Goal: Feedback & Contribution: Submit feedback/report problem

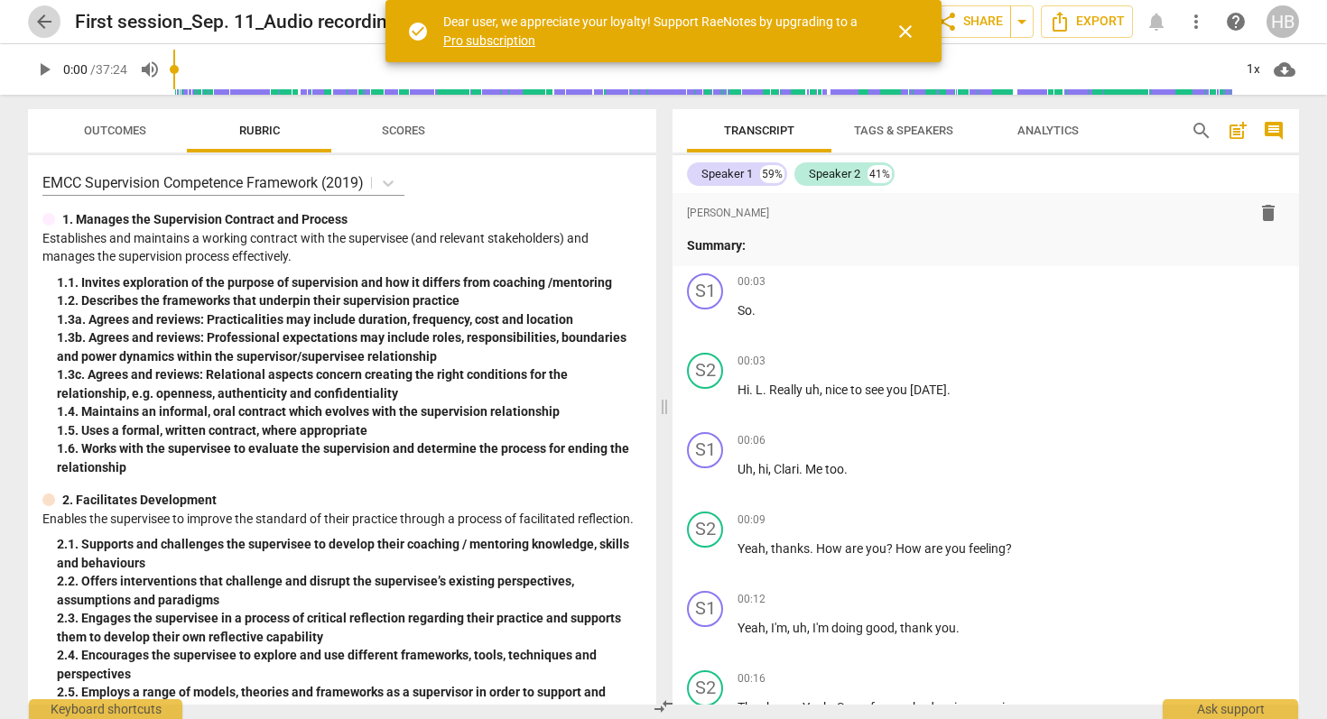
click at [38, 19] on span "arrow_back" at bounding box center [44, 22] width 22 height 22
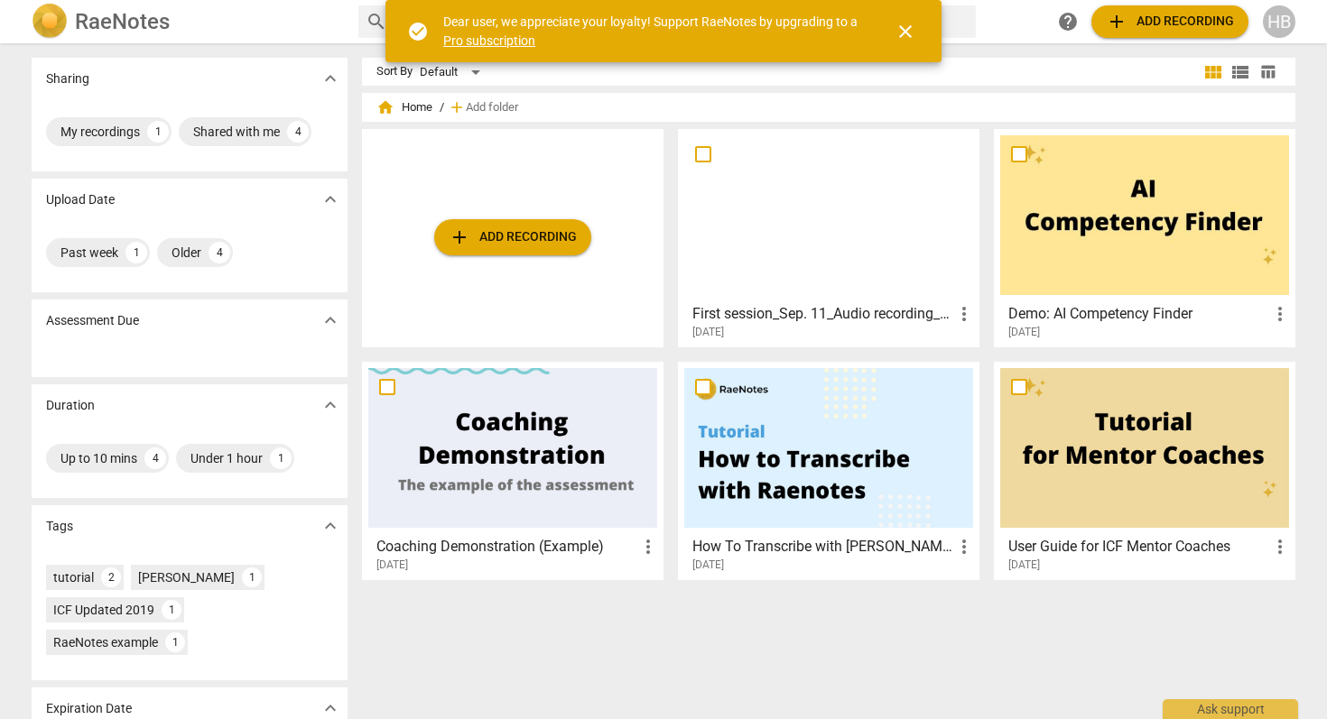
click at [486, 234] on span "add Add recording" at bounding box center [513, 238] width 128 height 22
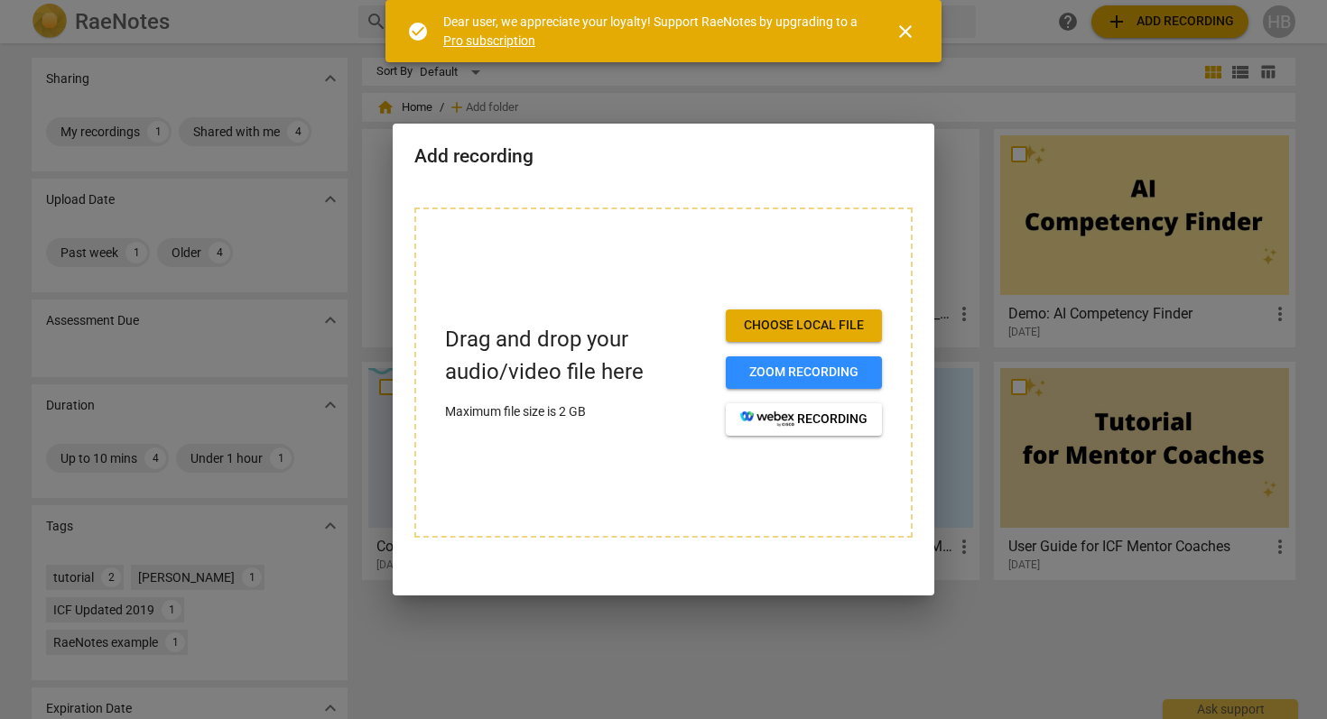
click at [804, 331] on span "Choose local file" at bounding box center [803, 326] width 127 height 18
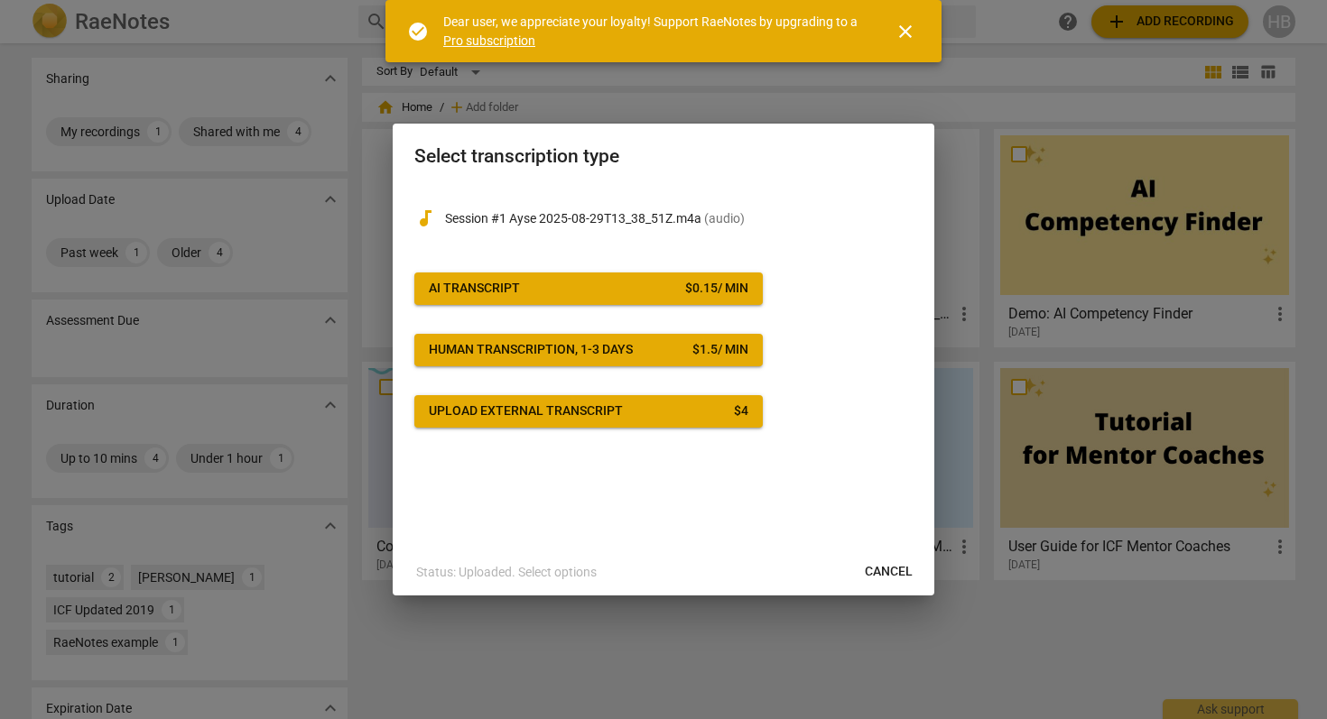
click at [610, 416] on div "Upload external transcript" at bounding box center [526, 412] width 194 height 18
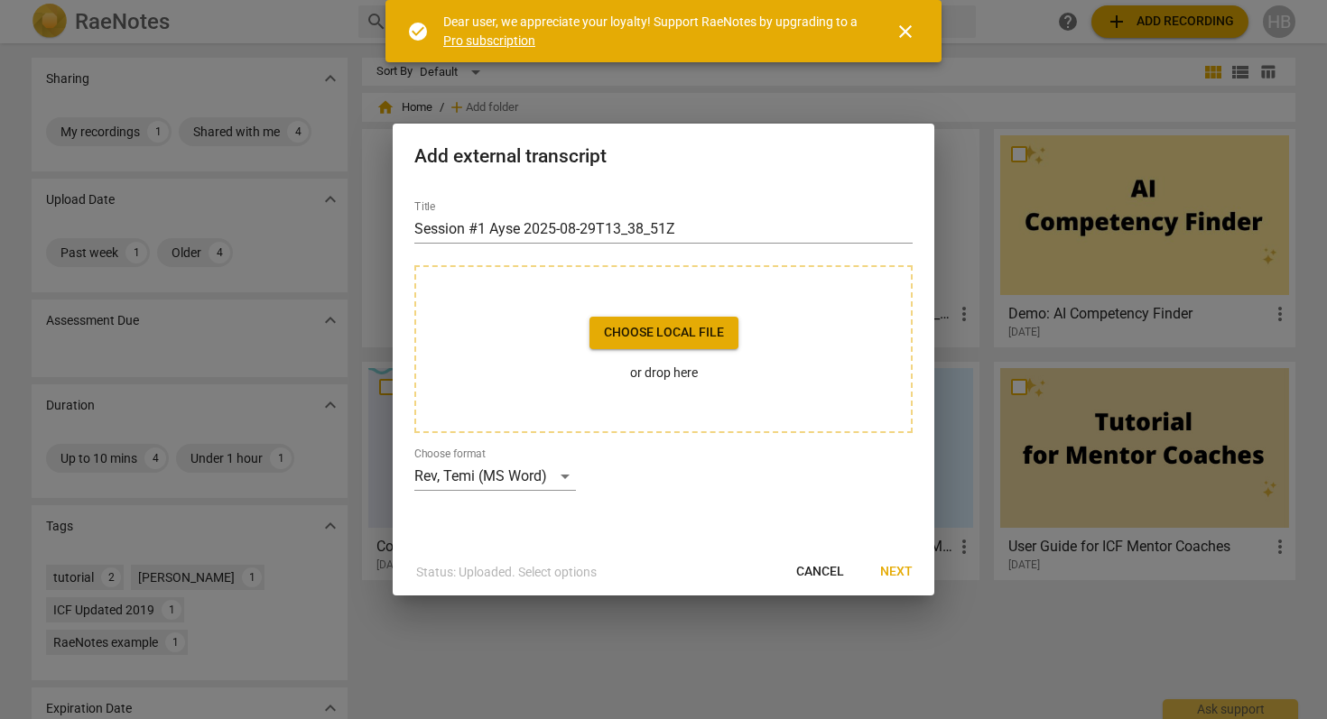
click at [635, 337] on span "Choose local file" at bounding box center [664, 333] width 120 height 18
click at [562, 473] on div "Rev, Temi (MS Word)" at bounding box center [495, 476] width 162 height 29
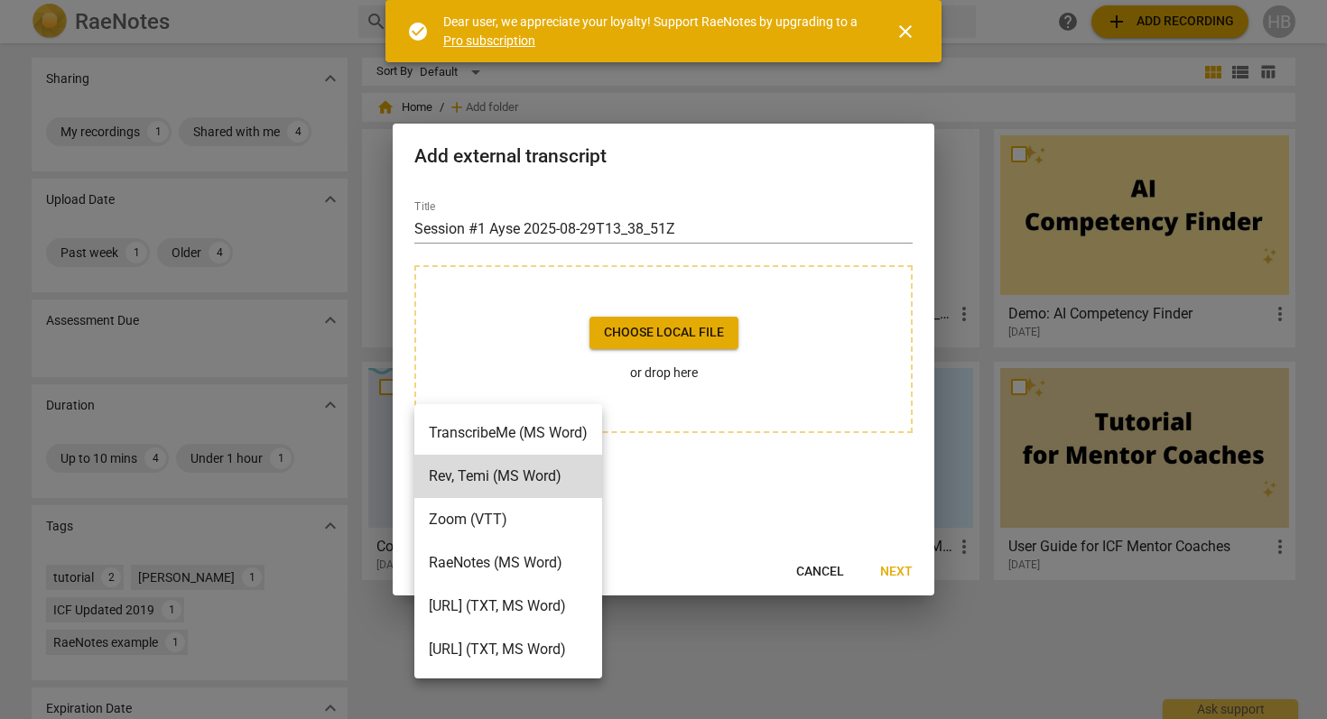
click at [559, 551] on li "RaeNotes (MS Word)" at bounding box center [508, 563] width 188 height 43
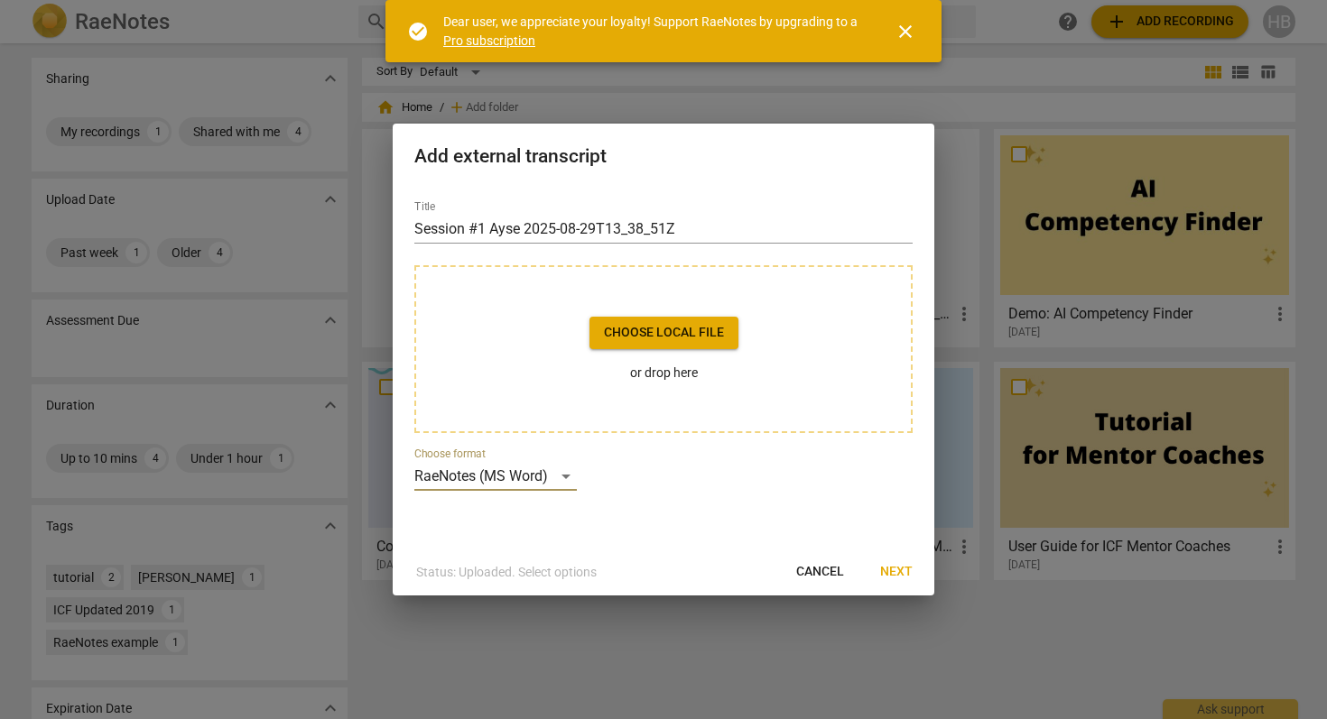
click at [684, 337] on span "Choose local file" at bounding box center [664, 333] width 120 height 18
click at [809, 572] on span "Cancel" at bounding box center [820, 572] width 48 height 18
click at [905, 37] on span "close" at bounding box center [906, 32] width 22 height 22
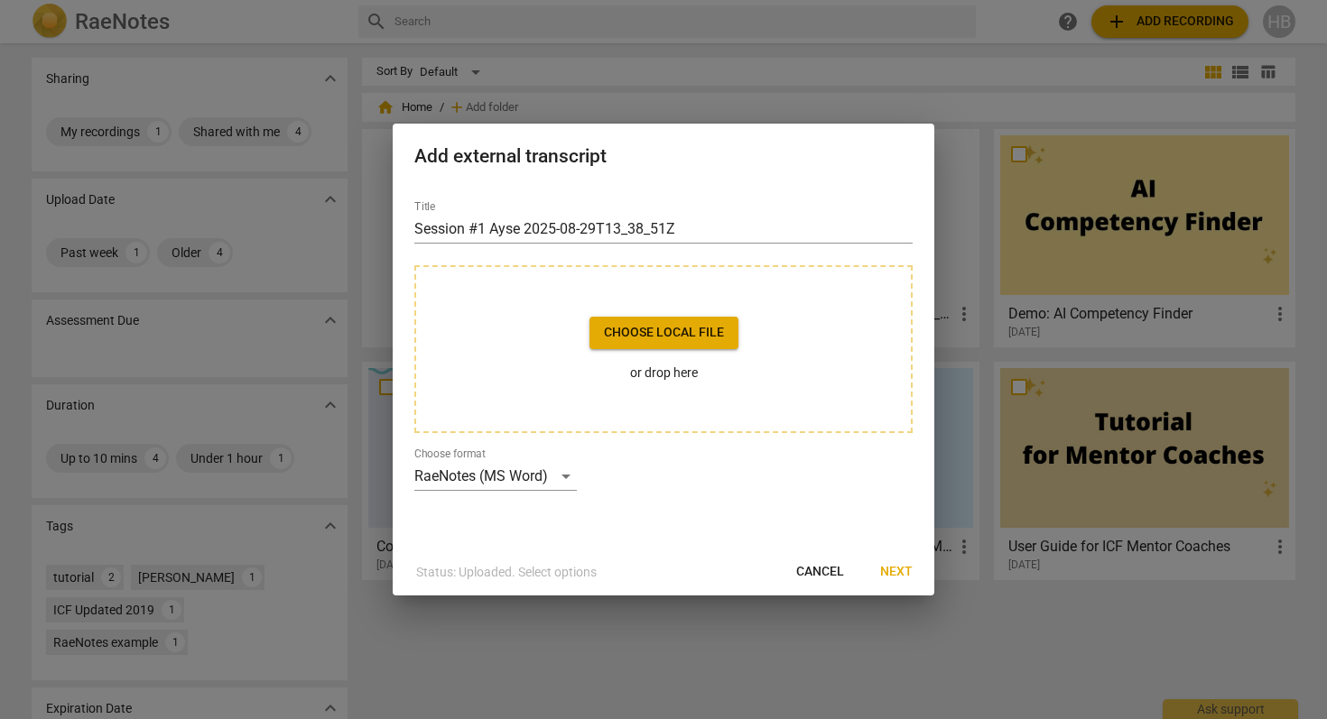
click at [650, 332] on span "Choose local file" at bounding box center [664, 333] width 120 height 18
click at [827, 571] on span "Cancel" at bounding box center [820, 572] width 48 height 18
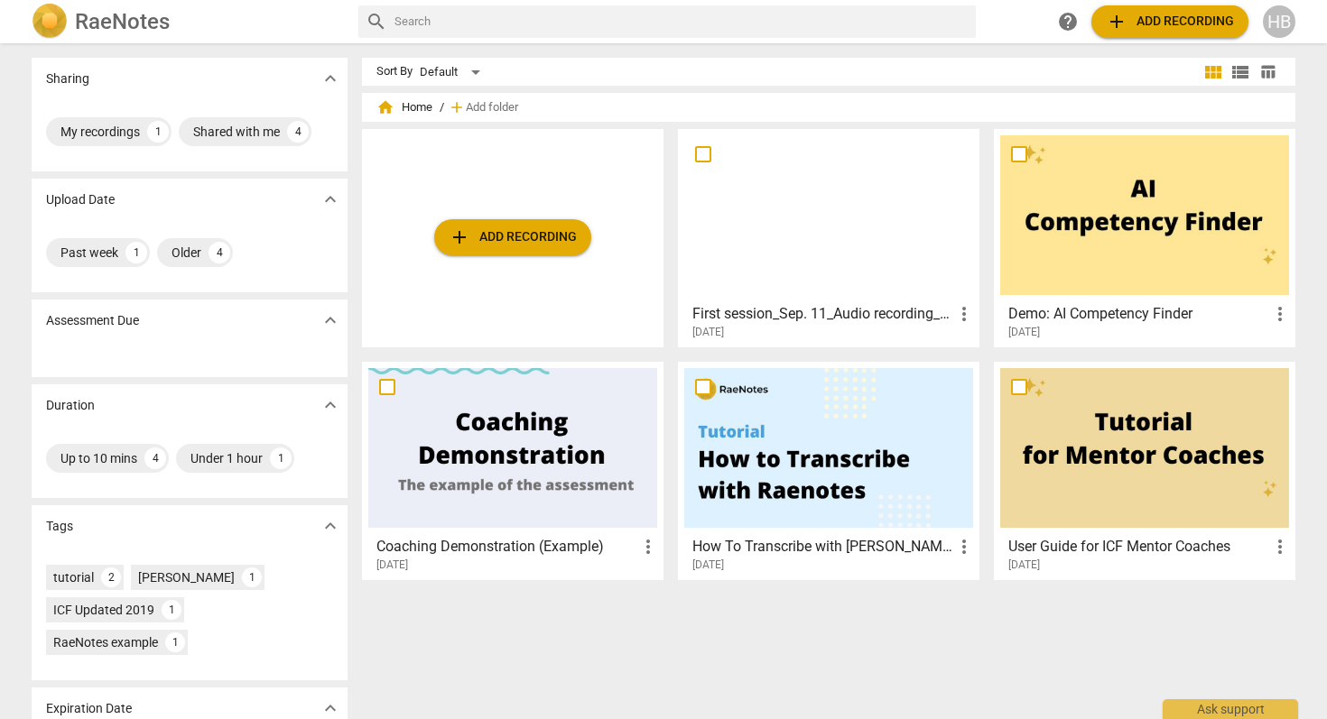
click at [1162, 22] on span "add Add recording" at bounding box center [1170, 22] width 128 height 22
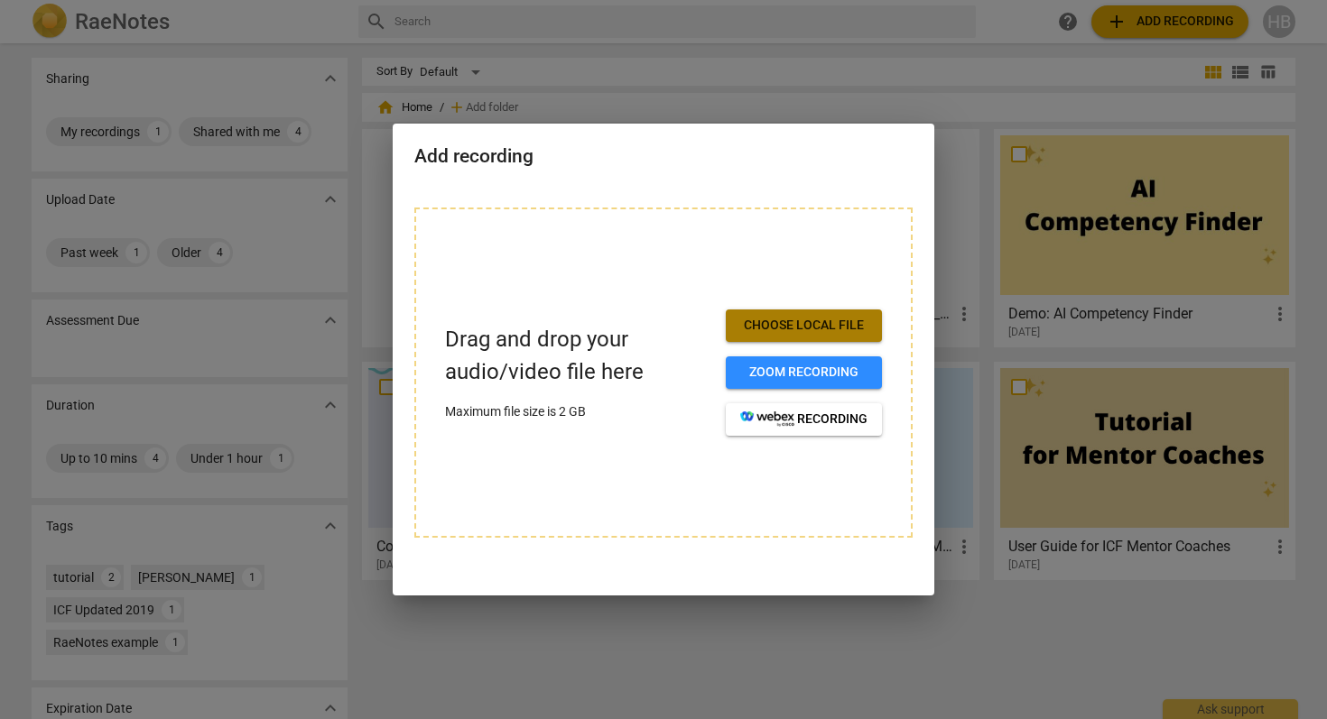
click at [816, 326] on span "Choose local file" at bounding box center [803, 326] width 127 height 18
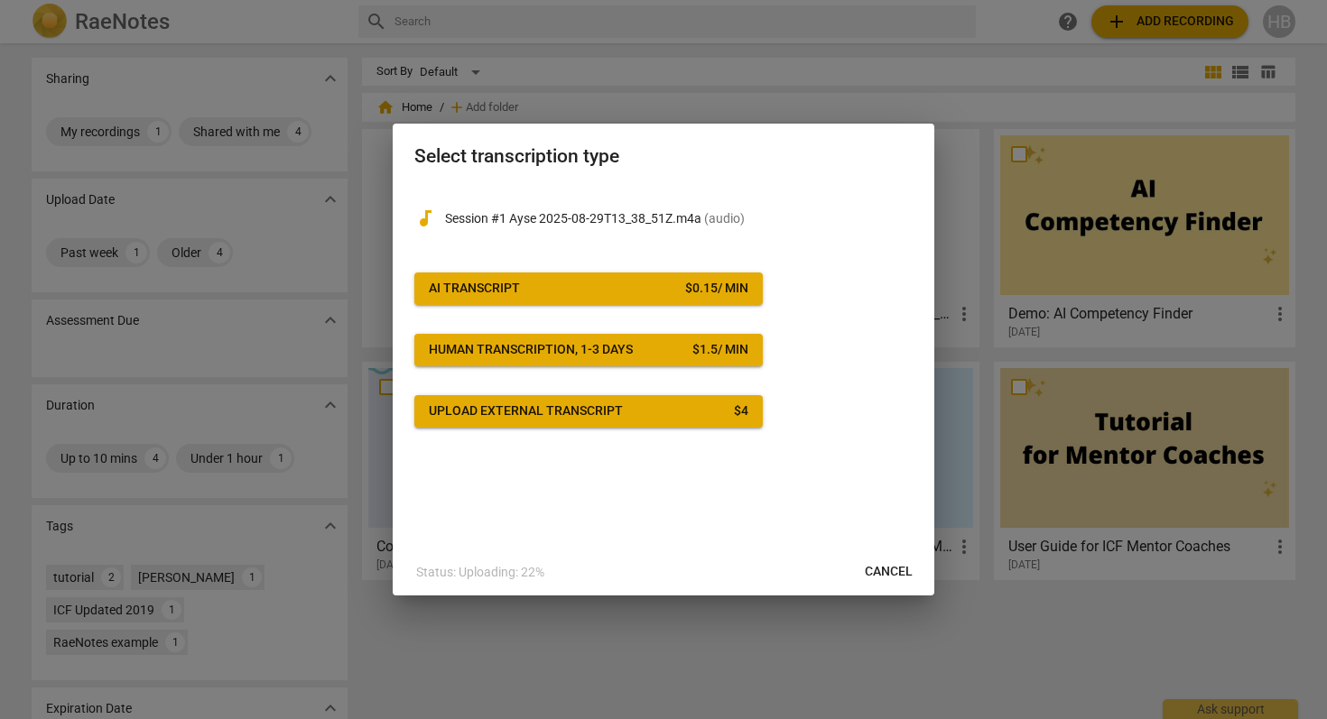
click at [650, 411] on span "Upload external transcript $ 4" at bounding box center [589, 412] width 320 height 18
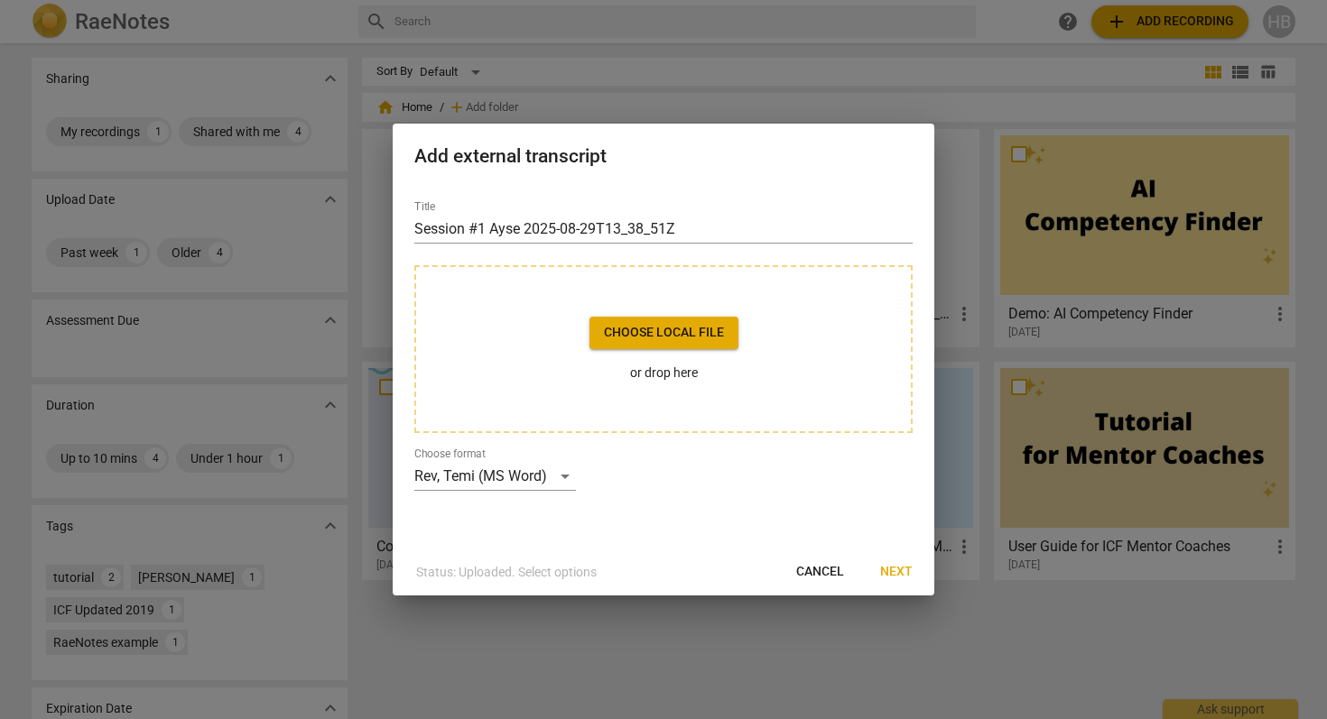
click at [667, 334] on span "Choose local file" at bounding box center [664, 333] width 120 height 18
click at [894, 571] on span "Next" at bounding box center [896, 572] width 32 height 18
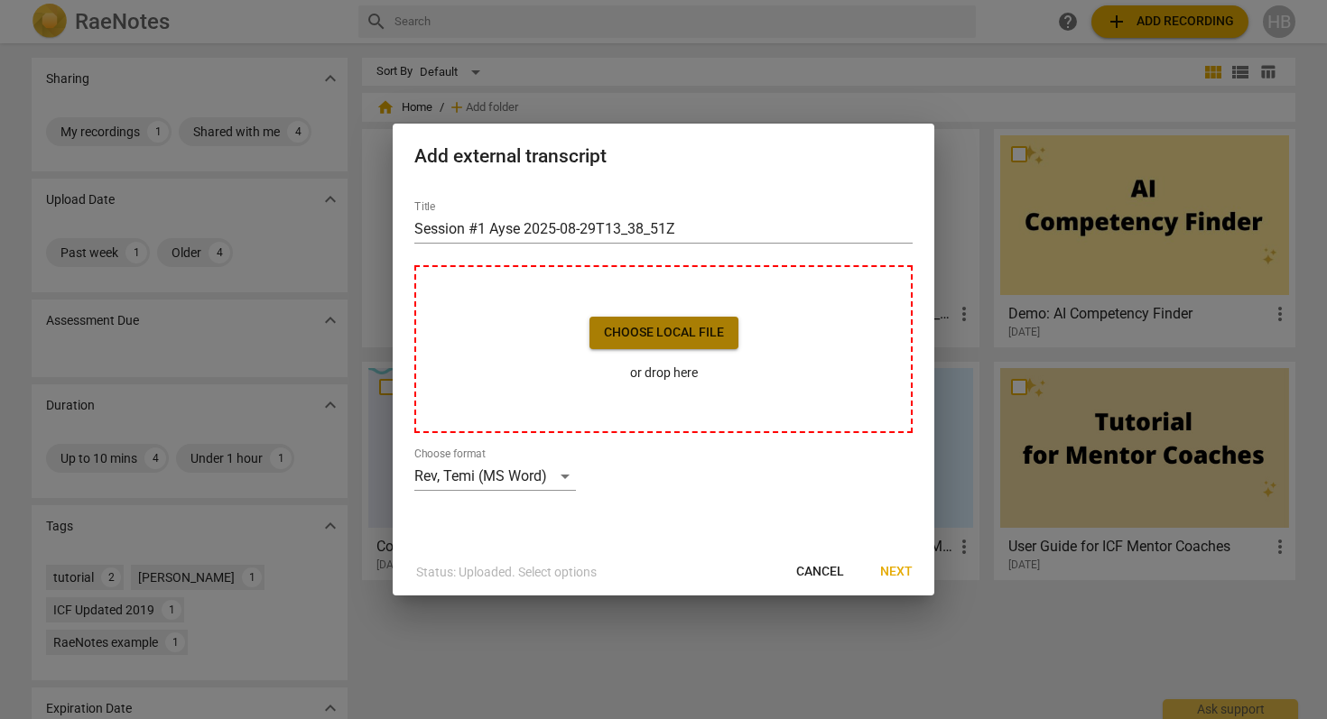
click at [646, 342] on button "Choose local file" at bounding box center [663, 333] width 149 height 32
click at [628, 326] on span "Choose local file" at bounding box center [664, 333] width 120 height 18
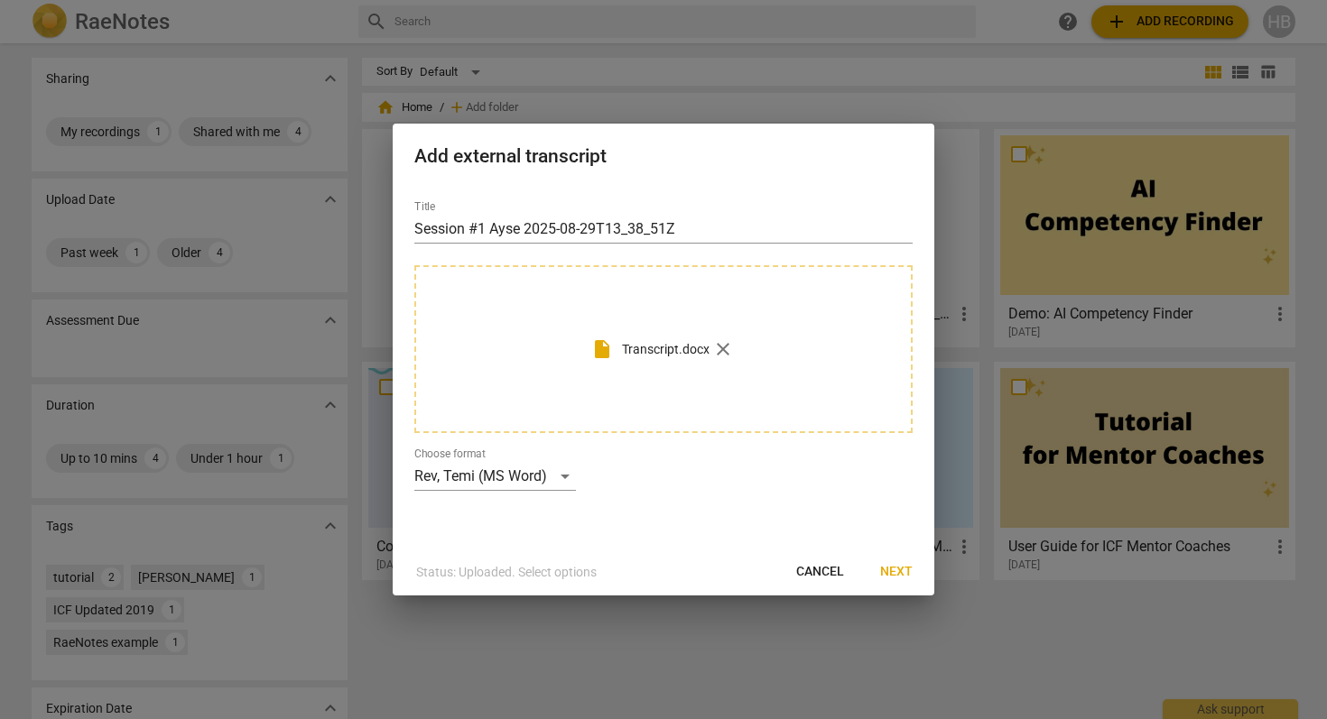
click at [903, 571] on span "Next" at bounding box center [896, 572] width 32 height 18
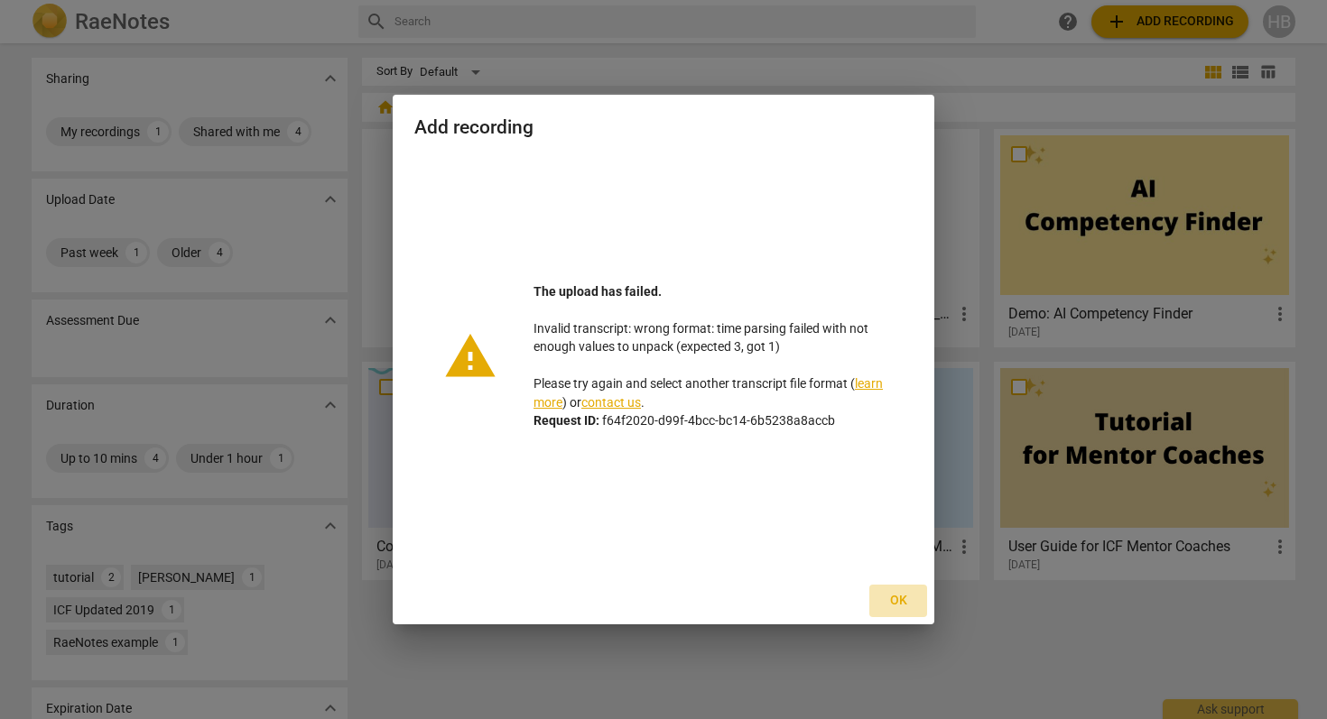
click at [898, 597] on span "Ok" at bounding box center [898, 601] width 29 height 18
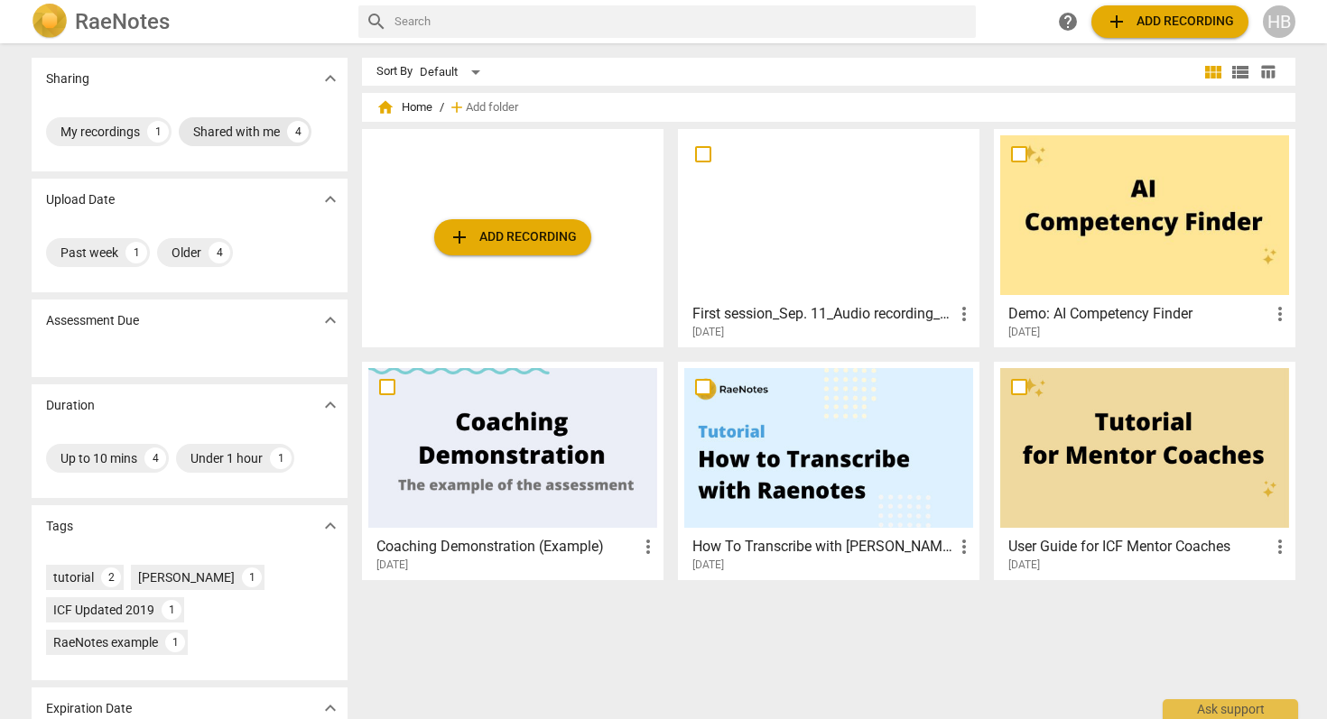
click at [255, 128] on div "Shared with me" at bounding box center [236, 132] width 87 height 18
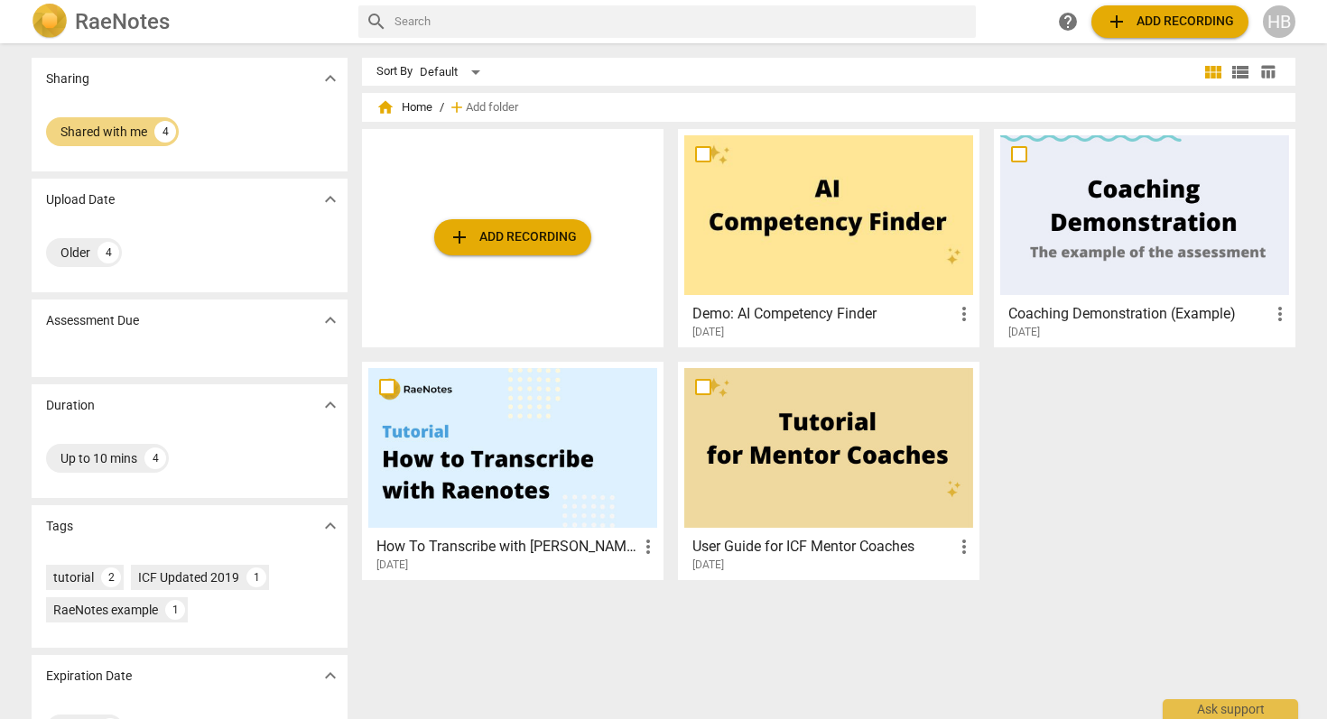
click at [501, 233] on span "add Add recording" at bounding box center [513, 238] width 128 height 22
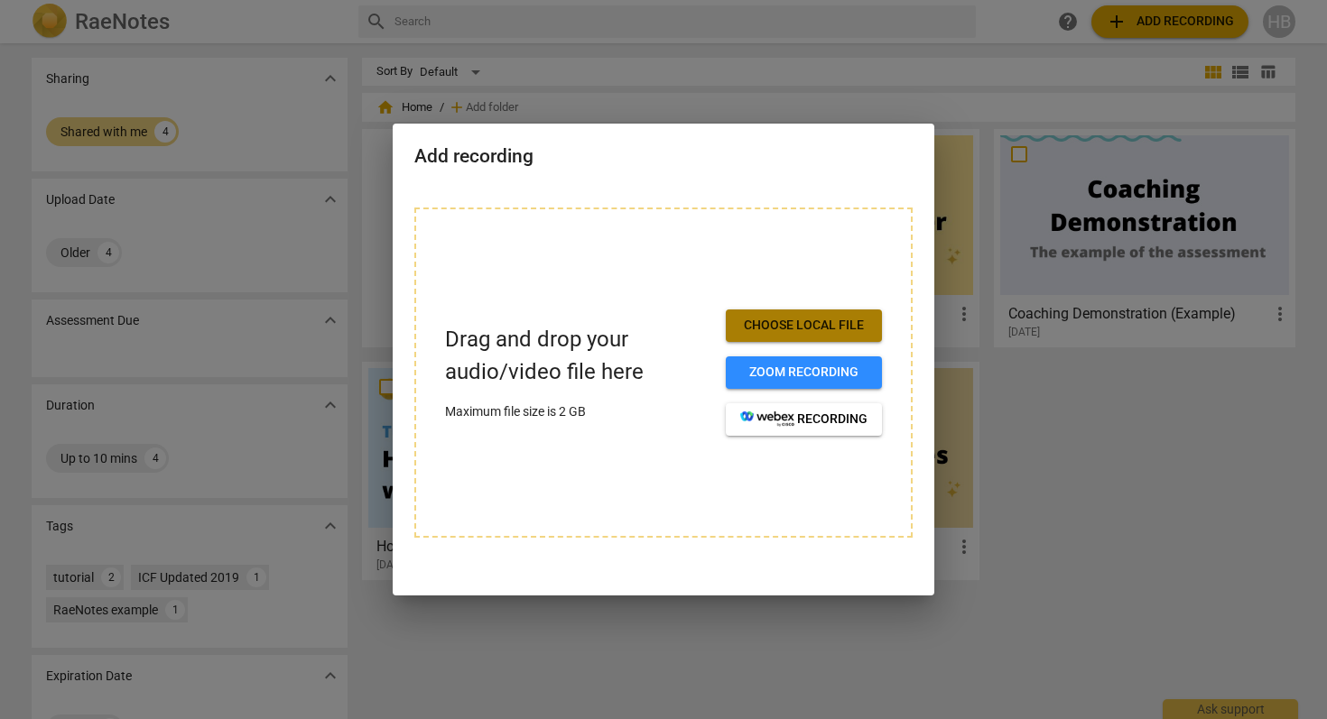
click at [766, 321] on span "Choose local file" at bounding box center [803, 326] width 127 height 18
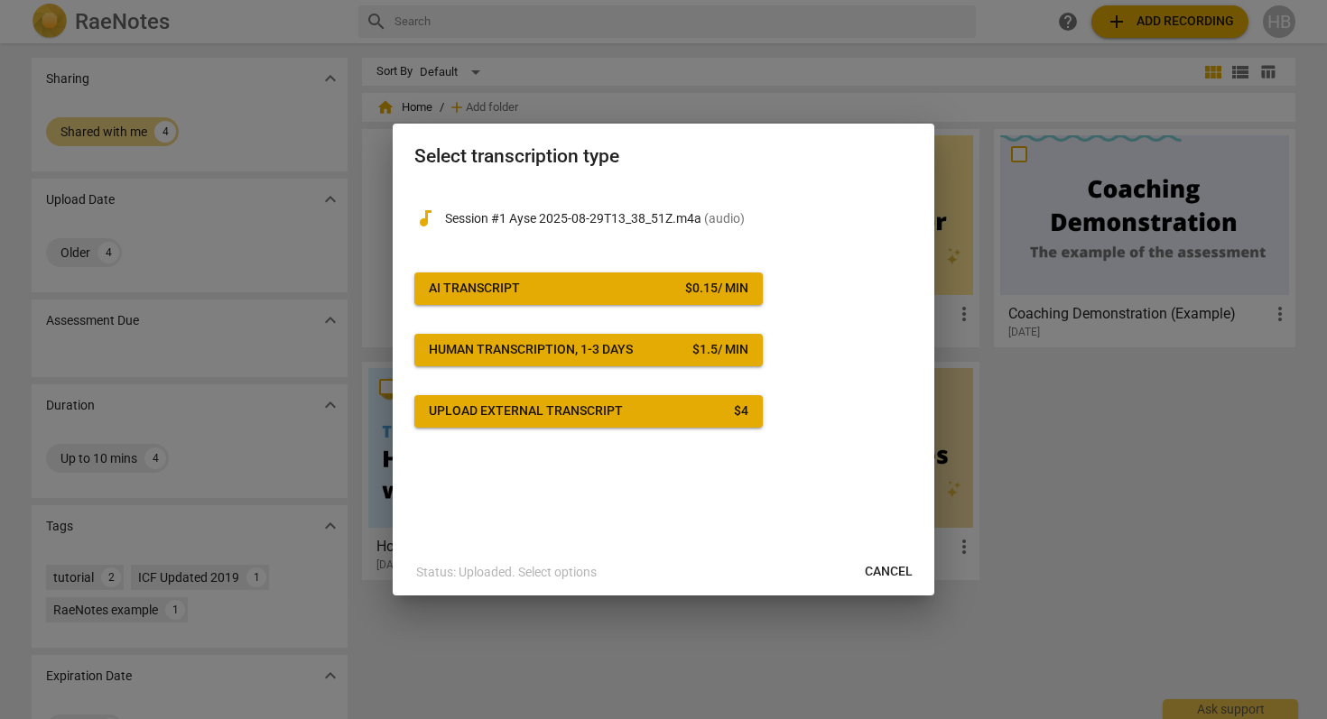
click at [589, 411] on div "Upload external transcript" at bounding box center [526, 412] width 194 height 18
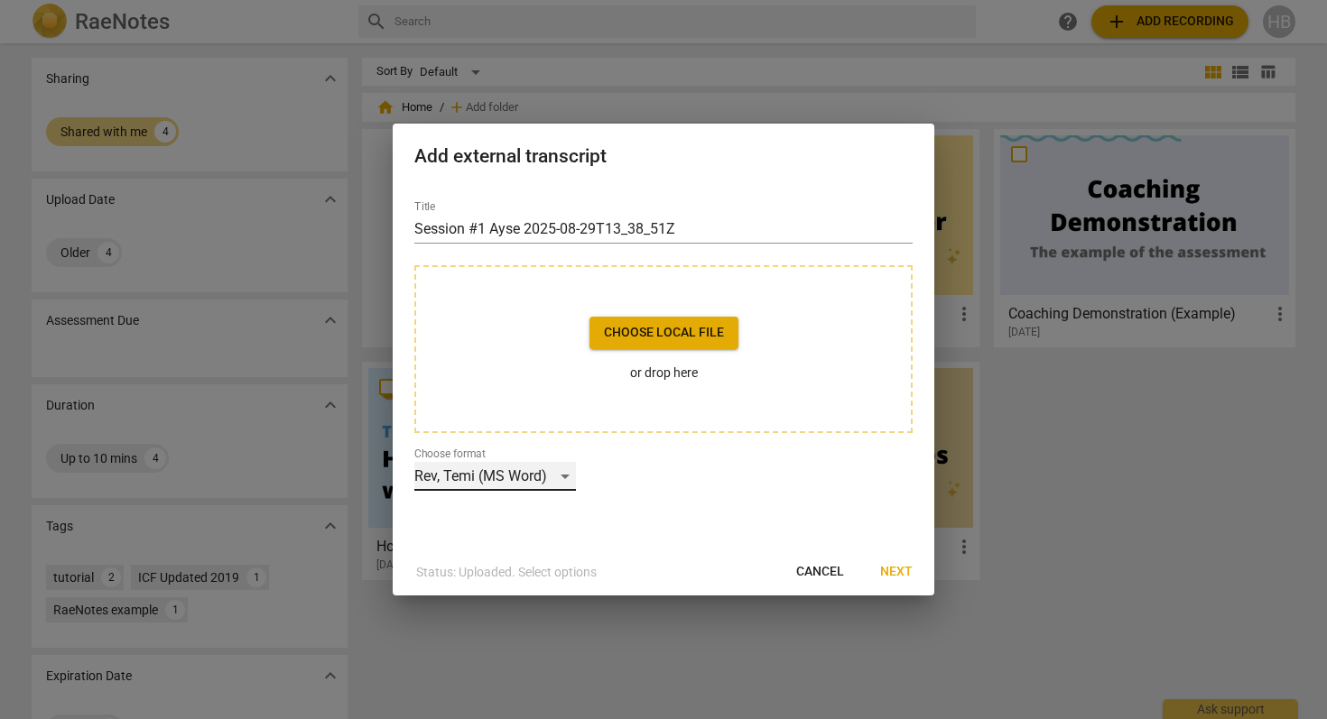
click at [563, 475] on div "Rev, Temi (MS Word)" at bounding box center [495, 476] width 162 height 29
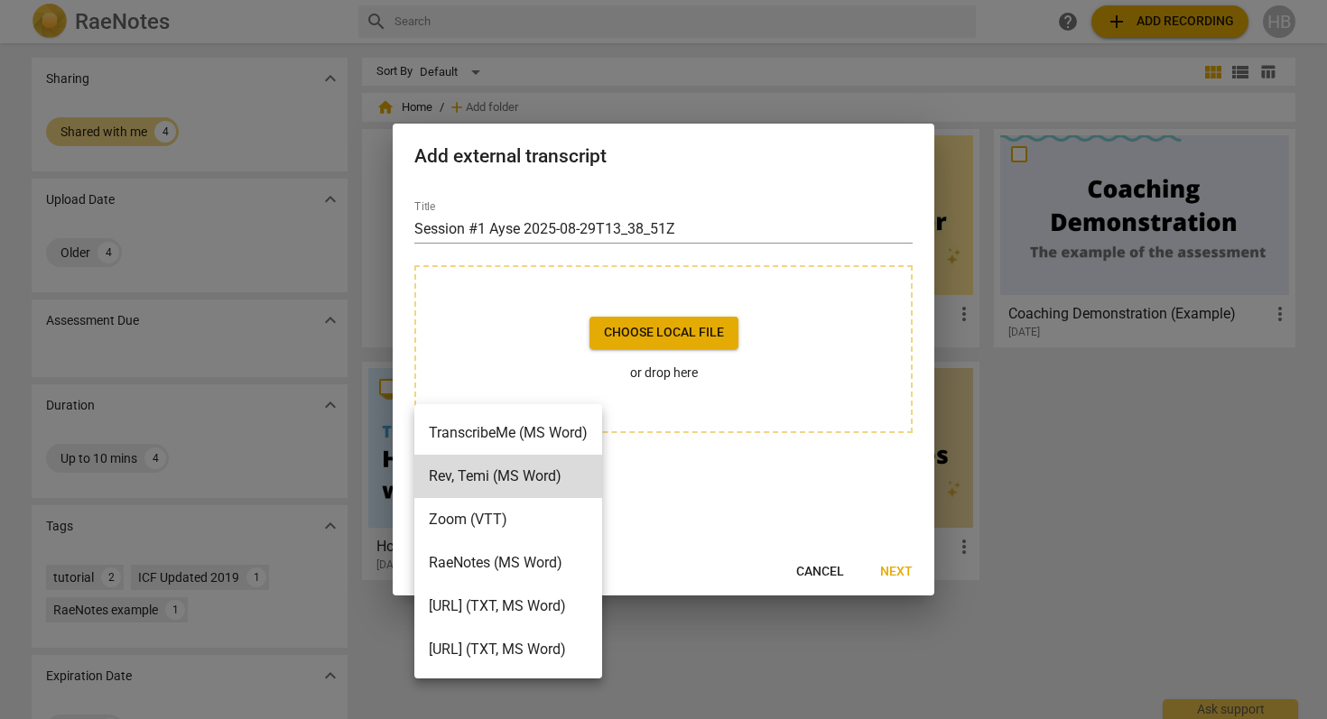
click at [553, 552] on li "RaeNotes (MS Word)" at bounding box center [508, 563] width 188 height 43
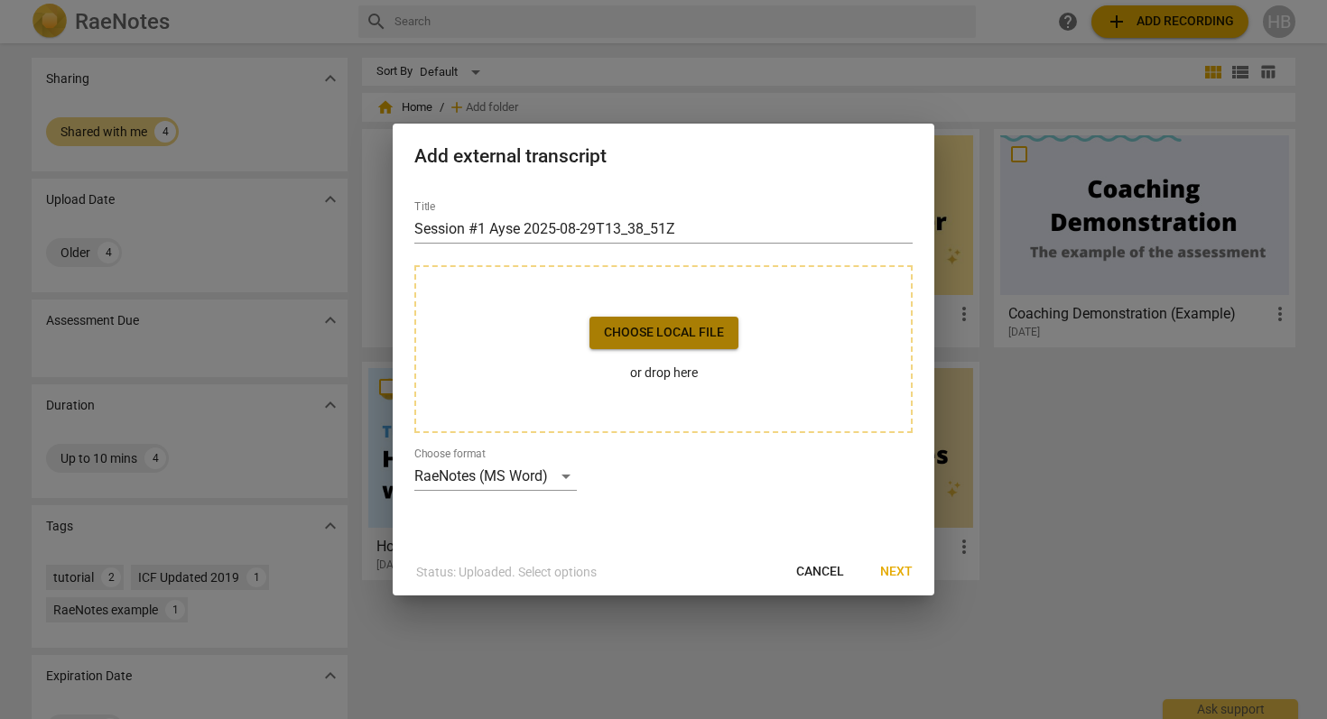
click at [682, 339] on span "Choose local file" at bounding box center [664, 333] width 120 height 18
click at [903, 569] on span "Next" at bounding box center [896, 572] width 32 height 18
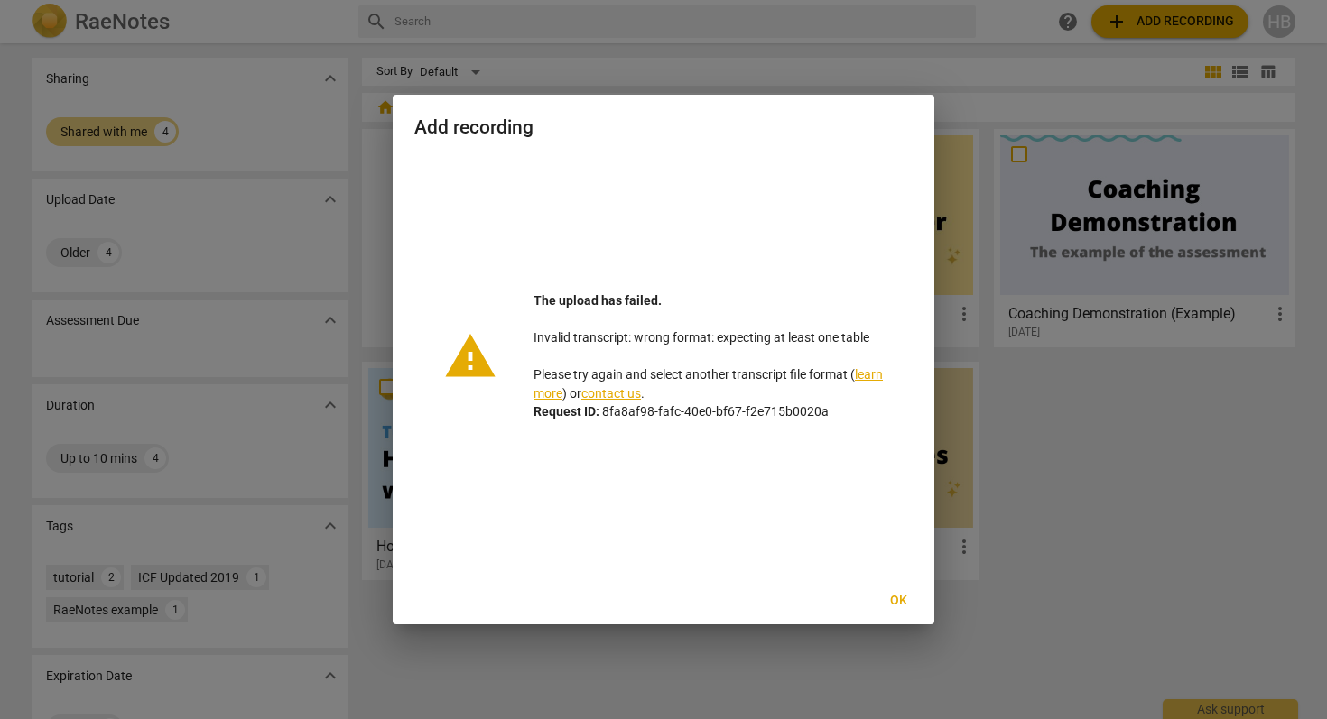
click at [869, 372] on link "learn more" at bounding box center [708, 383] width 349 height 33
click at [898, 596] on span "Ok" at bounding box center [898, 601] width 29 height 18
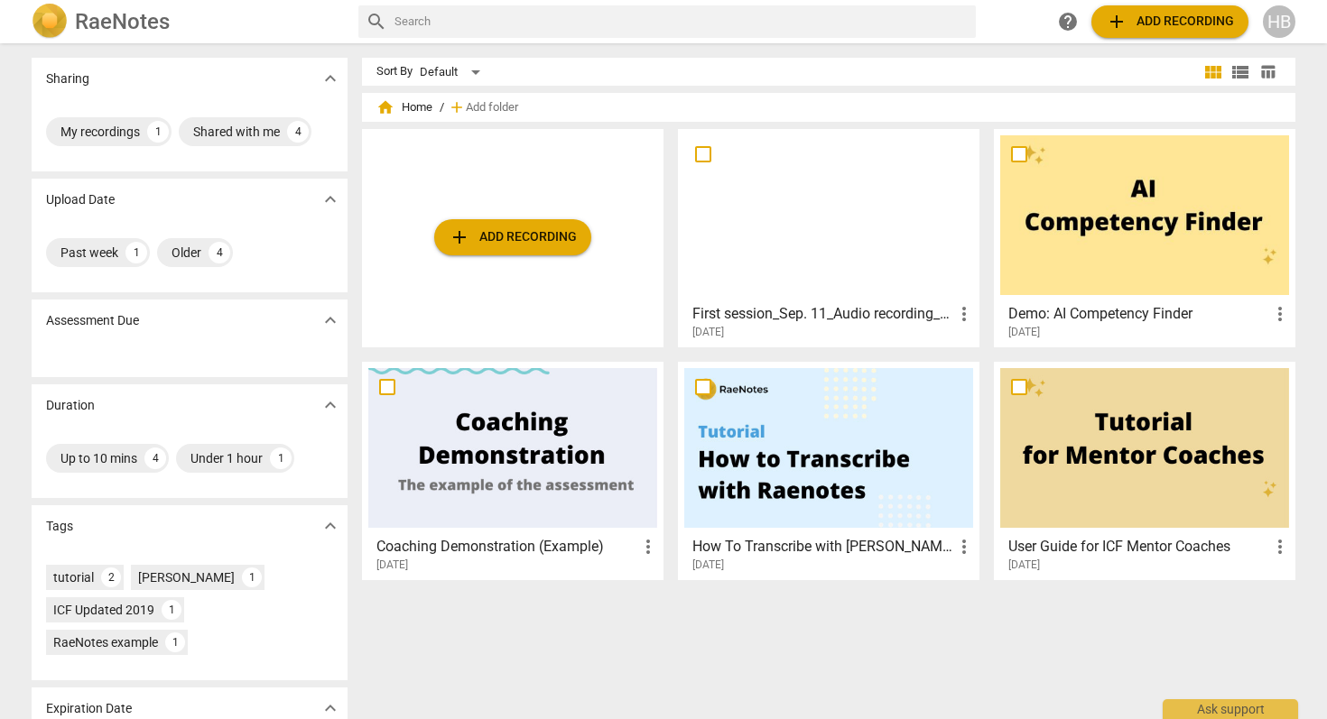
click at [526, 215] on div "add Add recording" at bounding box center [513, 238] width 302 height 218
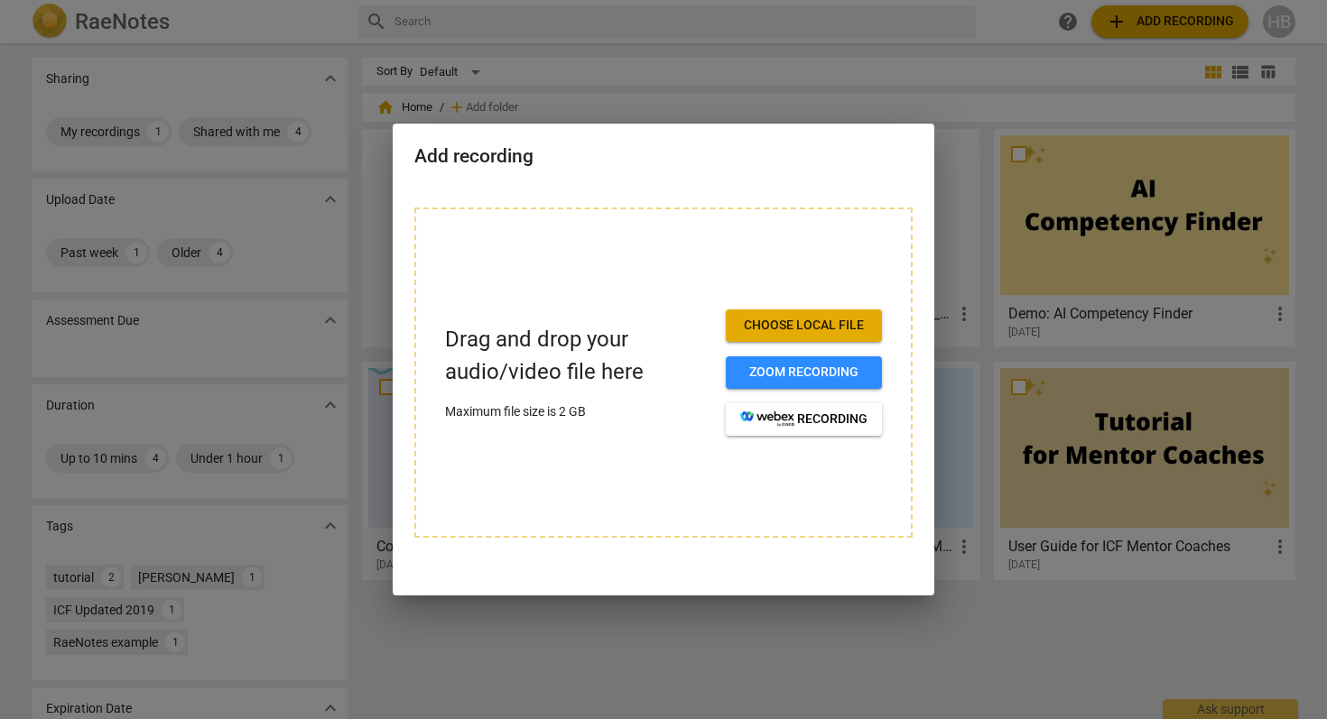
click at [808, 320] on span "Choose local file" at bounding box center [803, 326] width 127 height 18
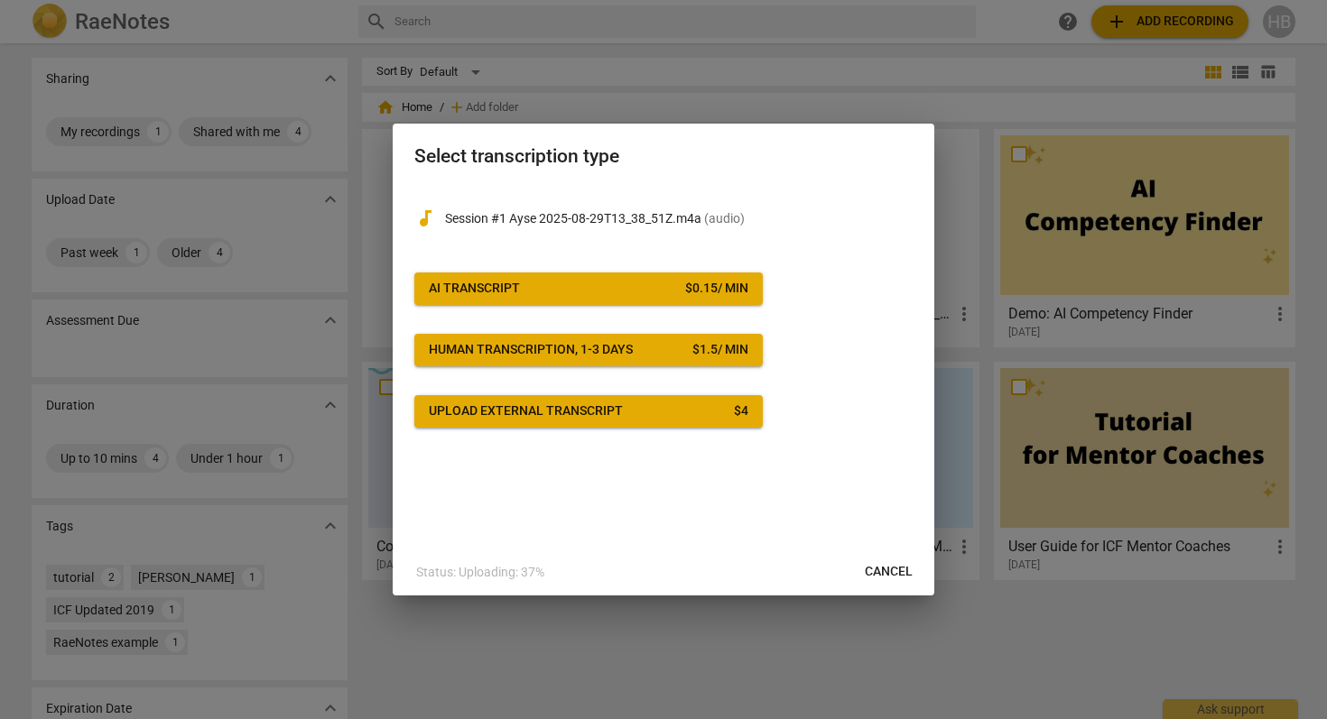
click at [681, 411] on span "Upload external transcript $ 4" at bounding box center [589, 412] width 320 height 18
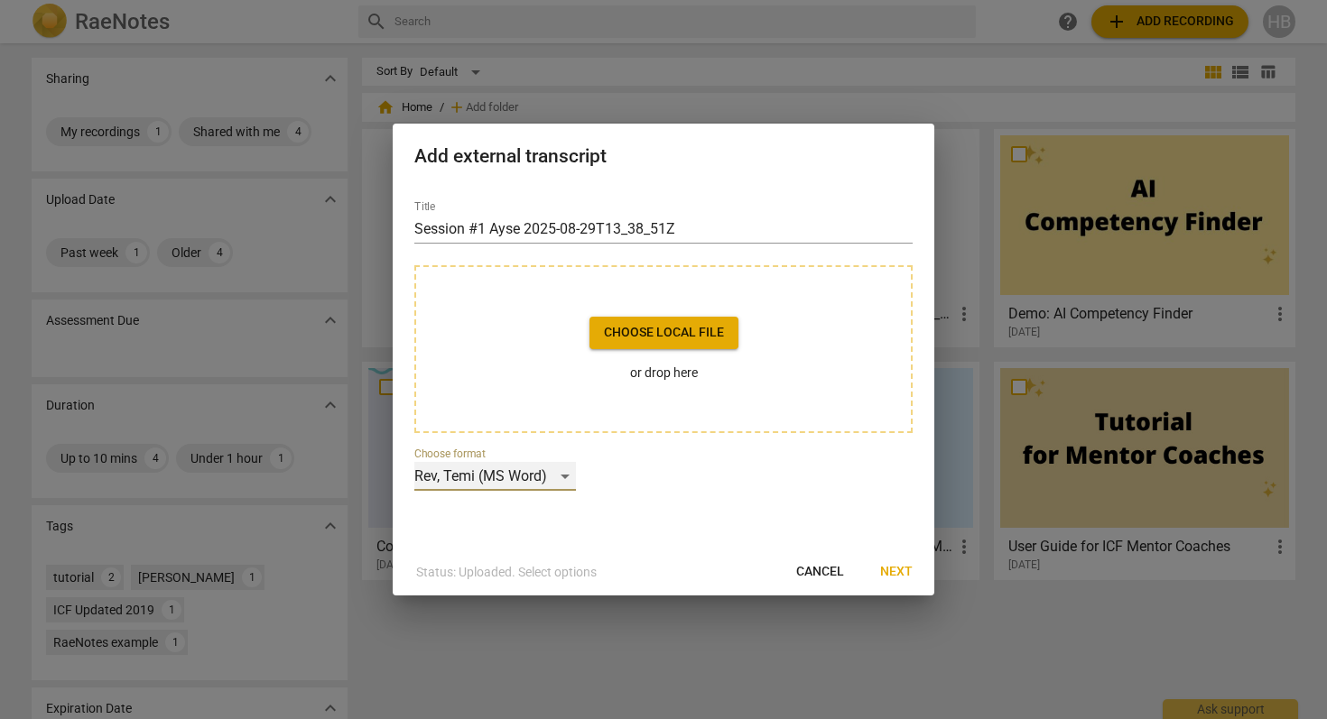
click at [565, 474] on div "Rev, Temi (MS Word)" at bounding box center [495, 476] width 162 height 29
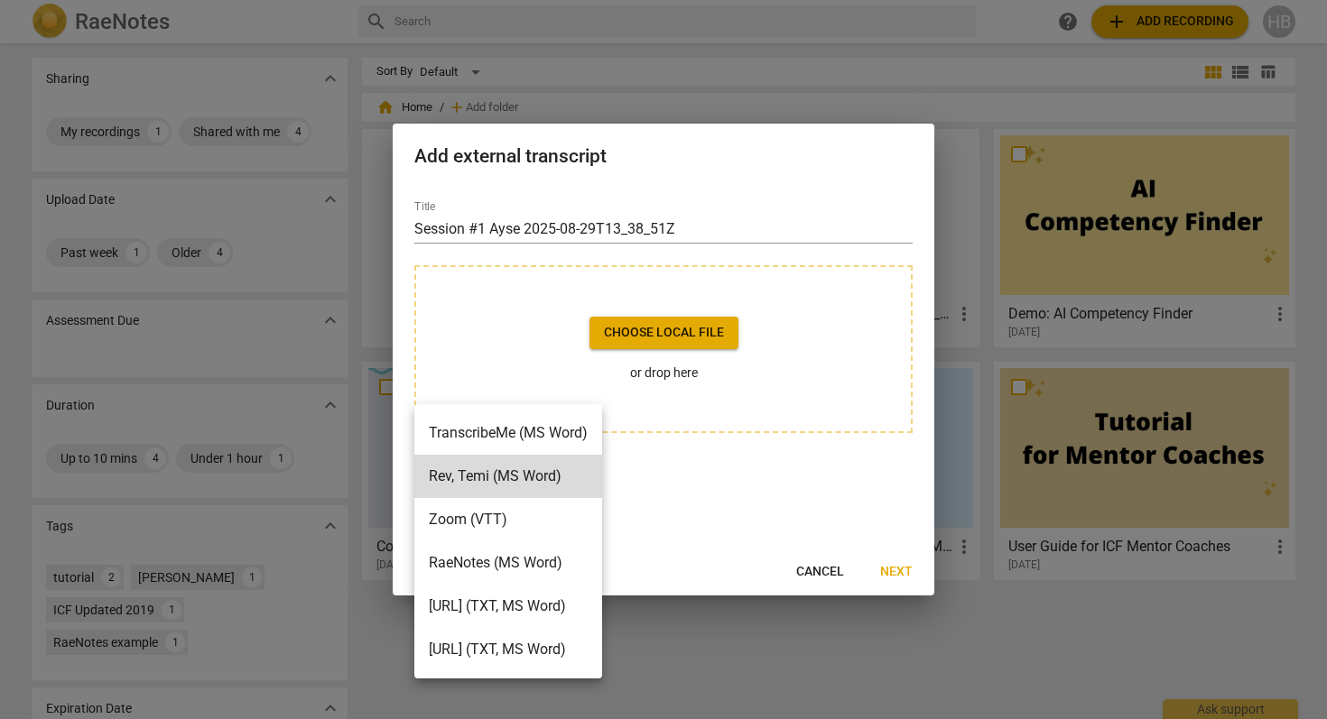
click at [546, 432] on li "TranscribeMe (MS Word)" at bounding box center [508, 433] width 188 height 43
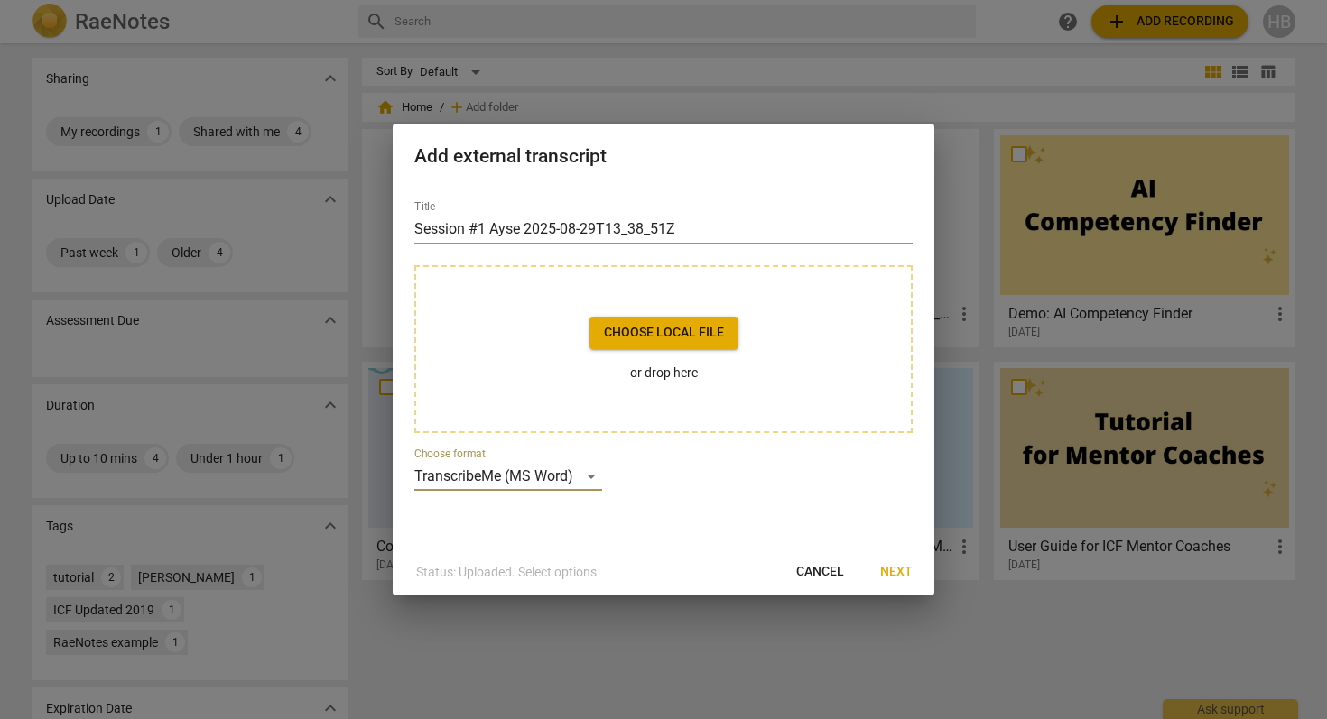
click at [902, 571] on span "Next" at bounding box center [896, 572] width 32 height 18
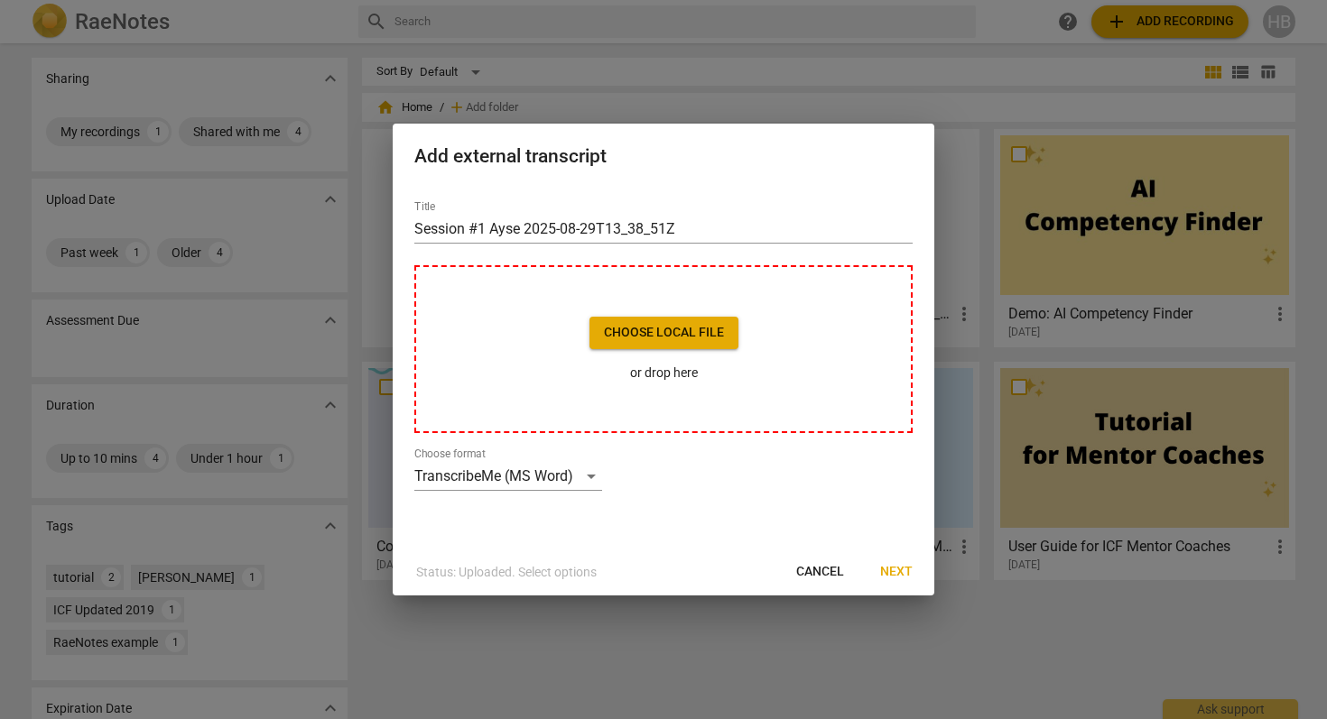
click at [680, 376] on p "or drop here" at bounding box center [663, 373] width 149 height 19
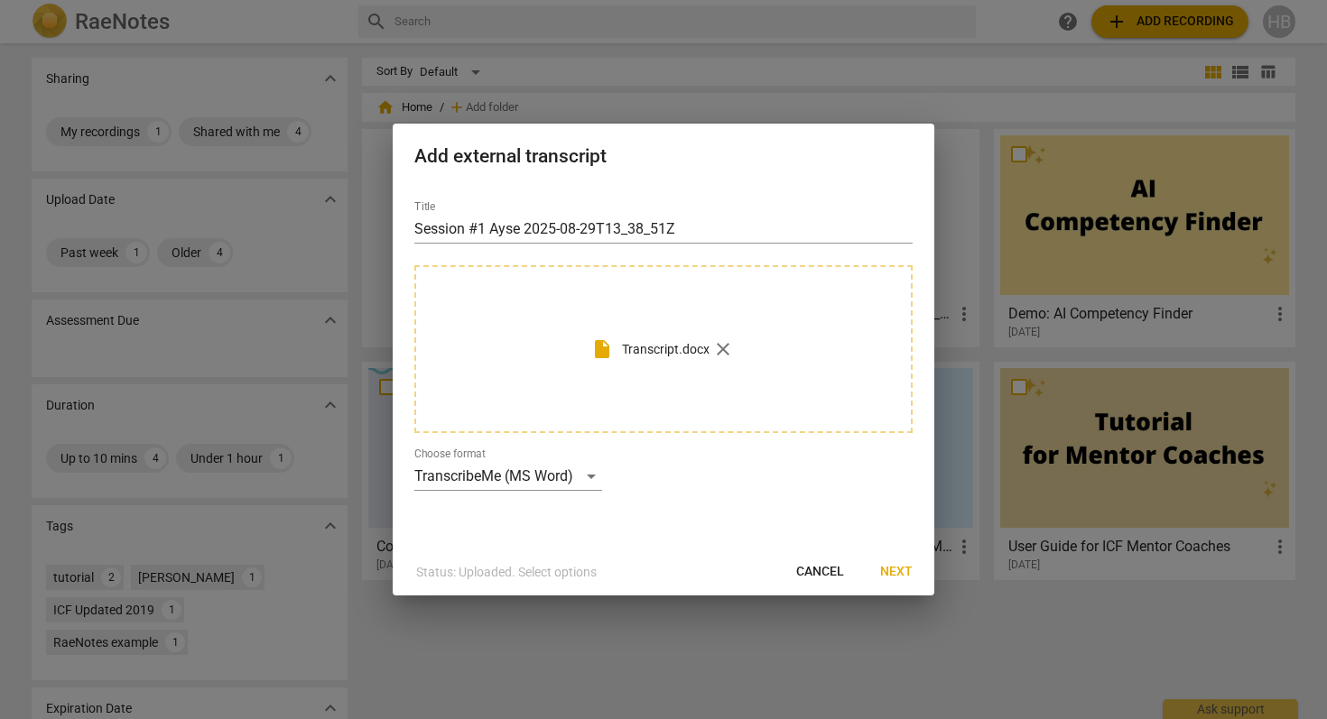
click at [719, 380] on div "insert_drive_file Transcript.docx close" at bounding box center [663, 349] width 498 height 168
click at [593, 475] on div "TranscribeMe (MS Word)" at bounding box center [508, 476] width 188 height 29
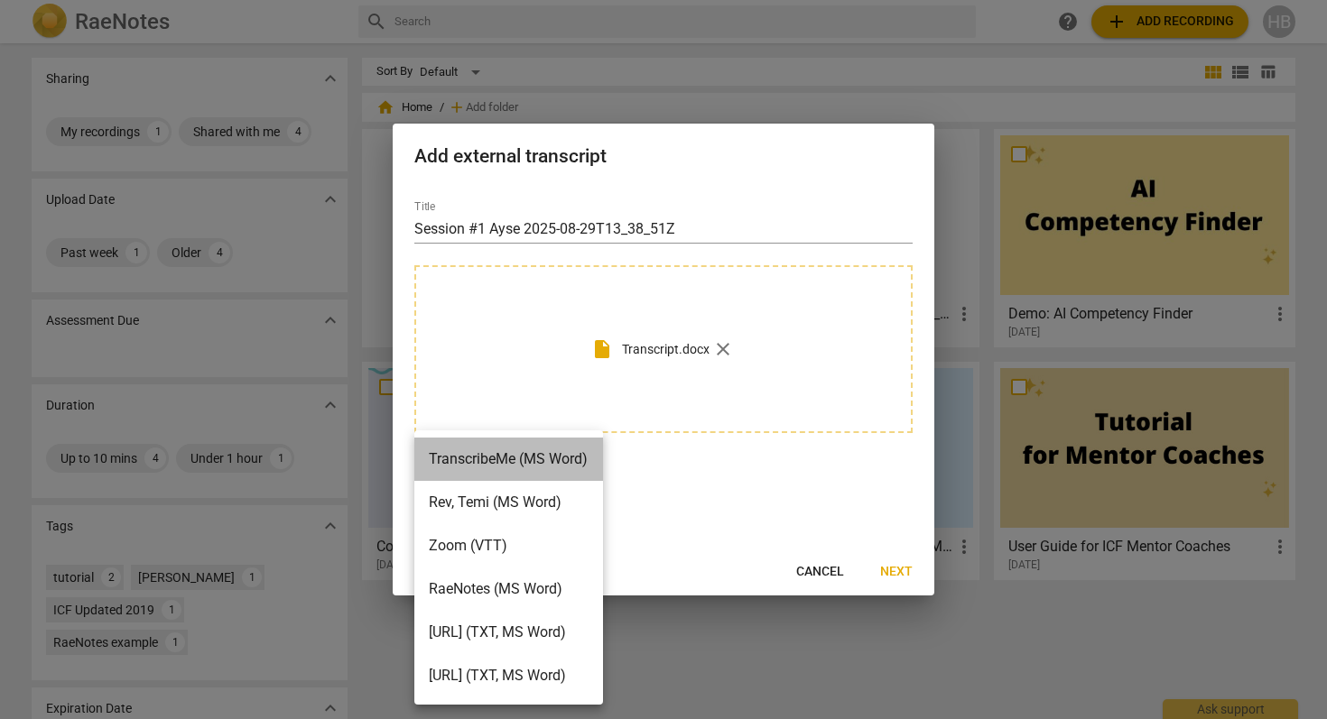
click at [581, 461] on li "TranscribeMe (MS Word)" at bounding box center [508, 459] width 189 height 43
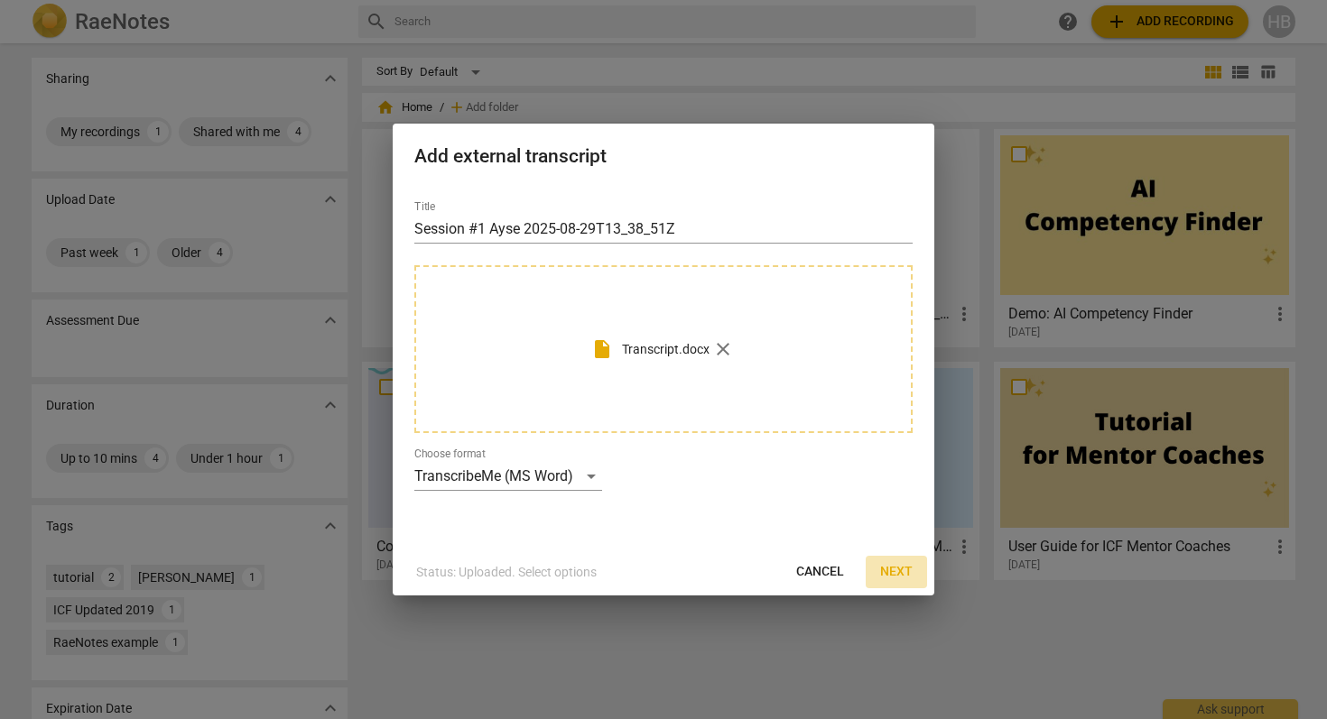
click at [895, 571] on span "Next" at bounding box center [896, 572] width 32 height 18
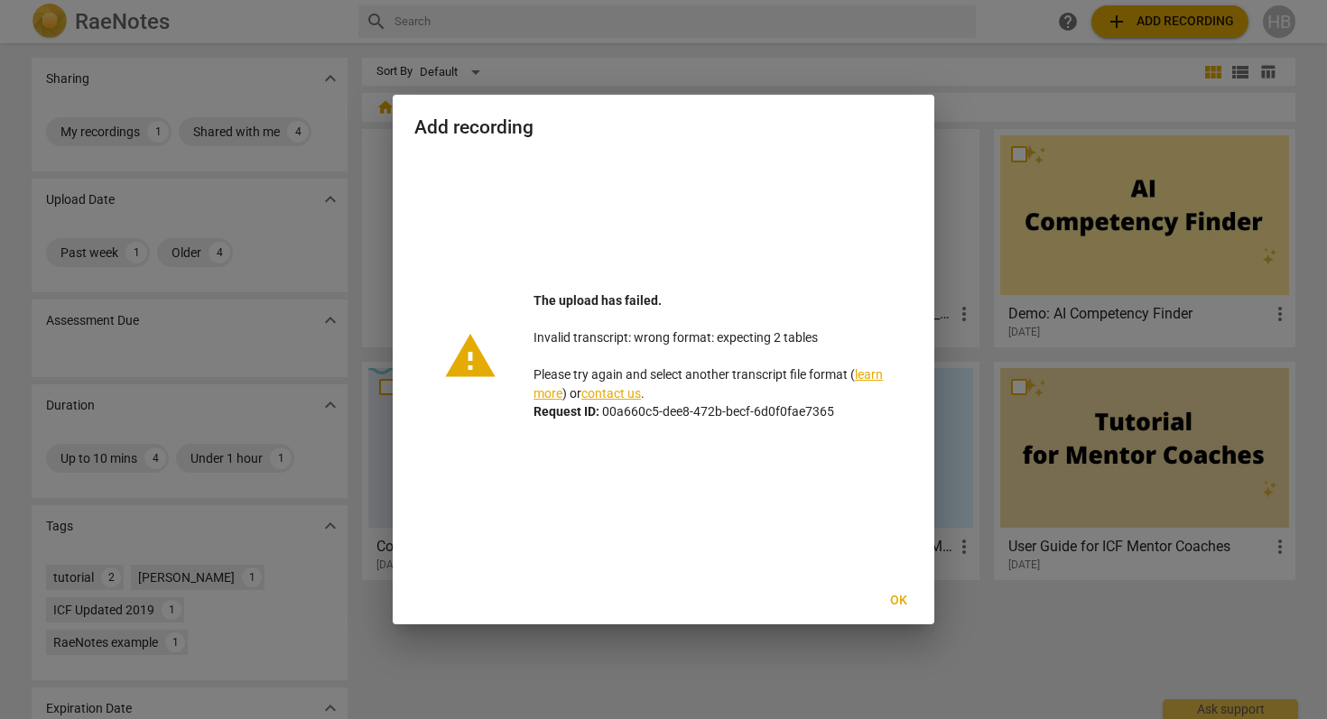
click at [625, 390] on link "contact us" at bounding box center [611, 393] width 60 height 14
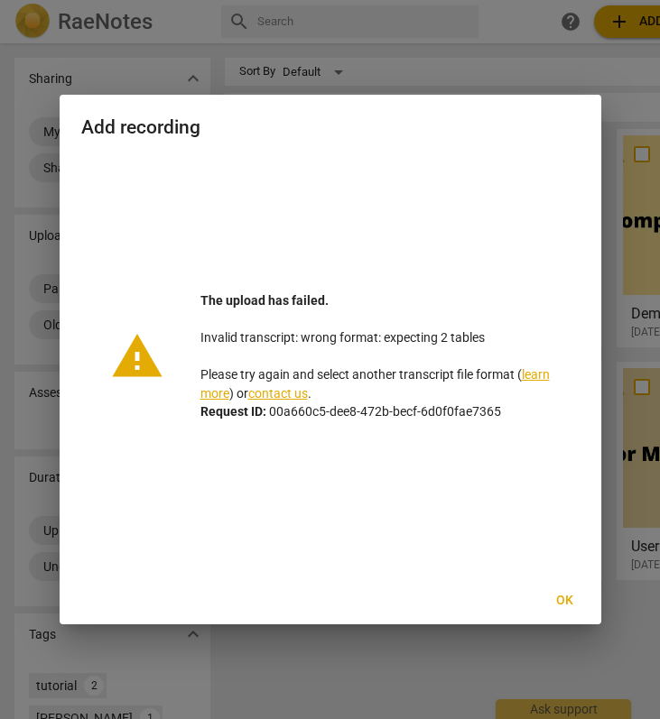
click at [570, 595] on span "Ok" at bounding box center [565, 601] width 29 height 18
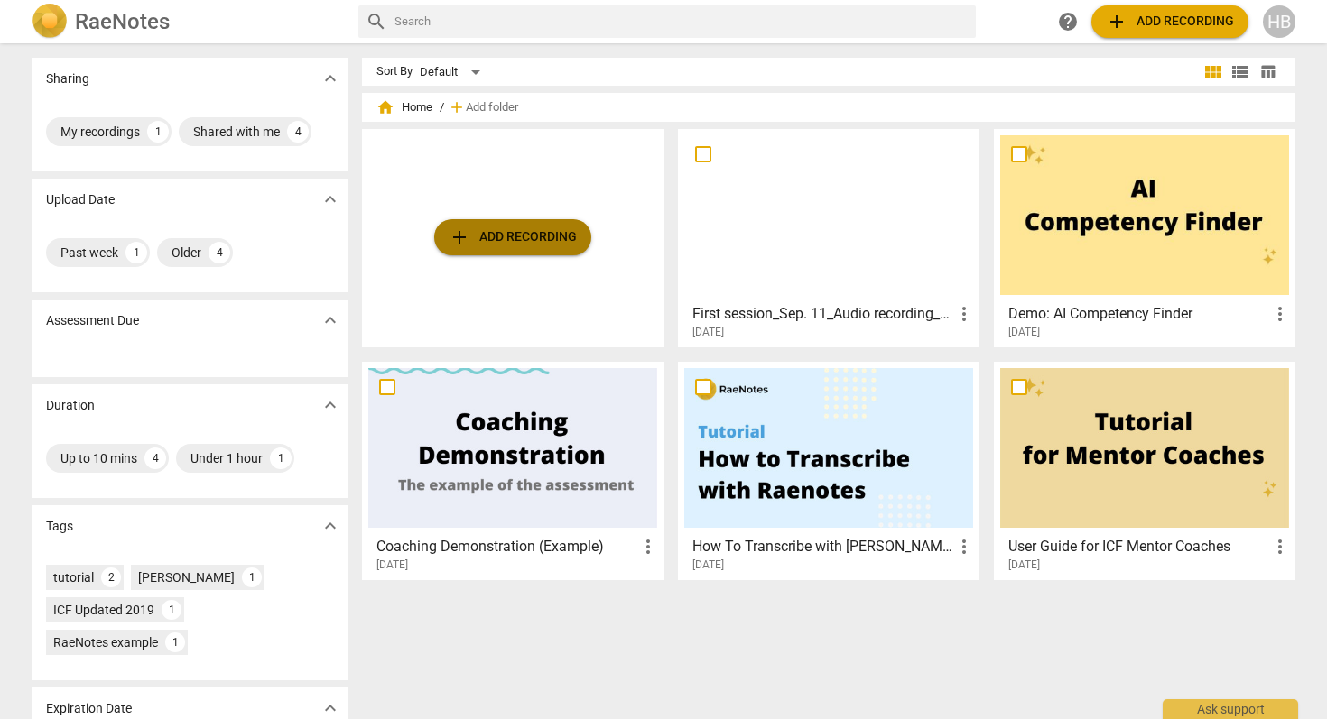
click at [519, 241] on span "add Add recording" at bounding box center [513, 238] width 128 height 22
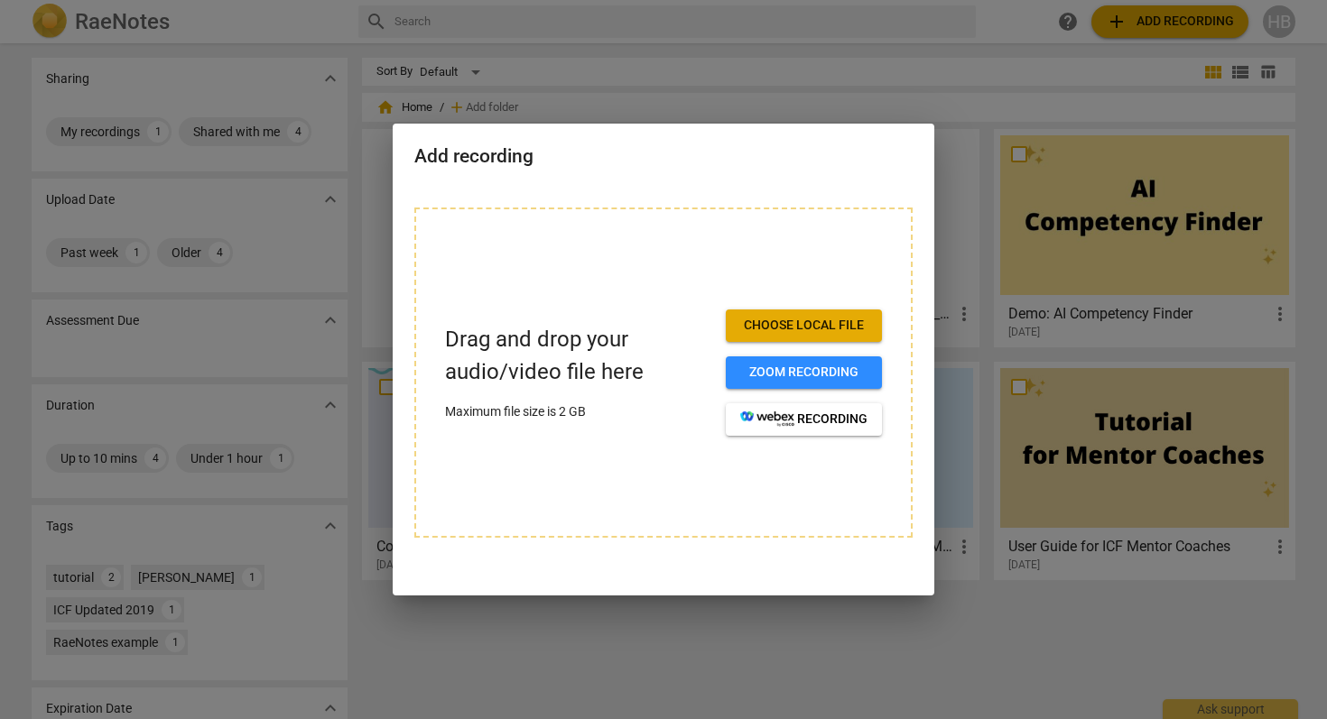
click at [760, 327] on span "Choose local file" at bounding box center [803, 326] width 127 height 18
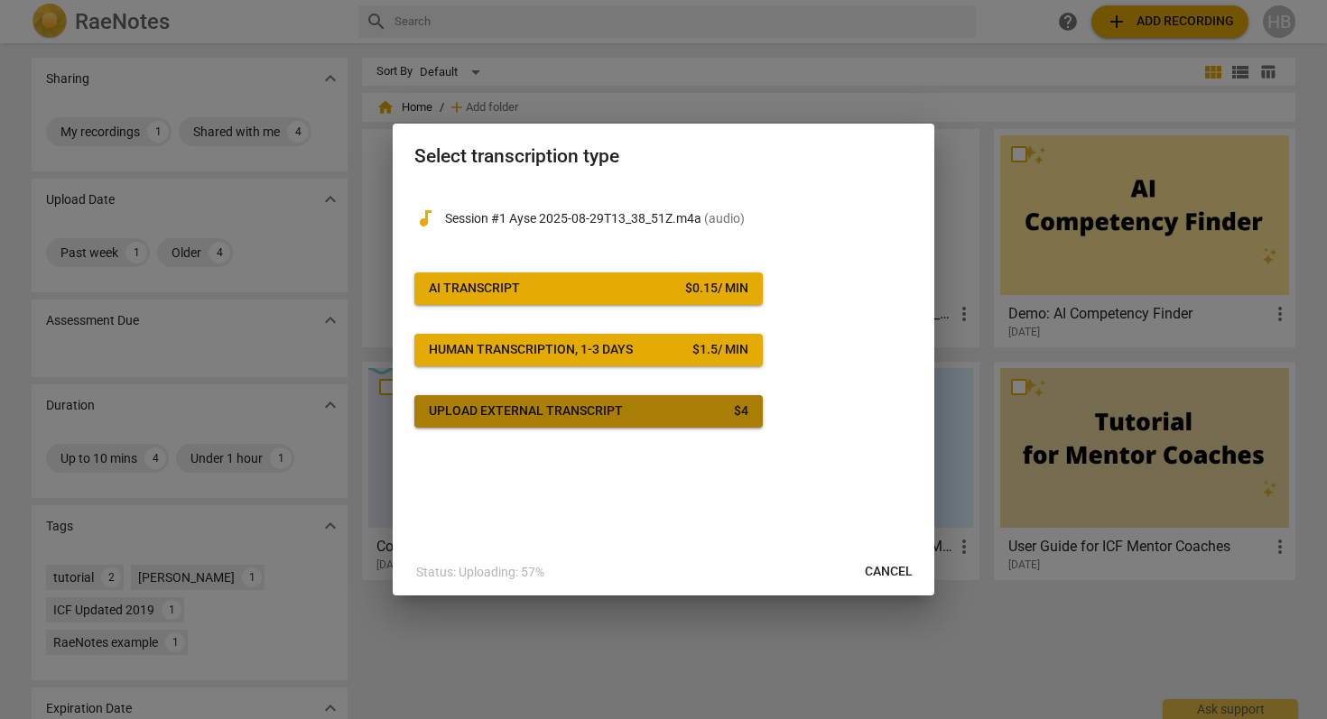
click at [724, 413] on span "Upload external transcript $ 4" at bounding box center [589, 412] width 320 height 18
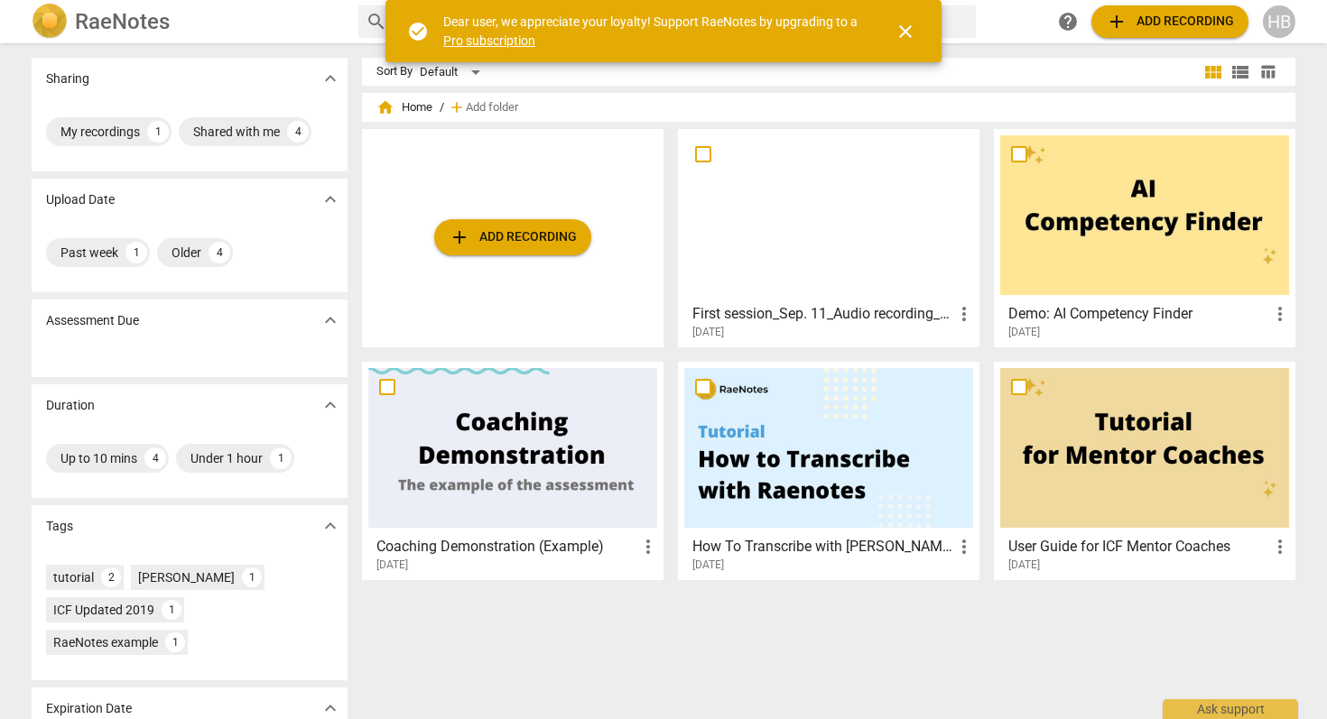
click at [1155, 36] on button "add Add recording" at bounding box center [1169, 21] width 157 height 32
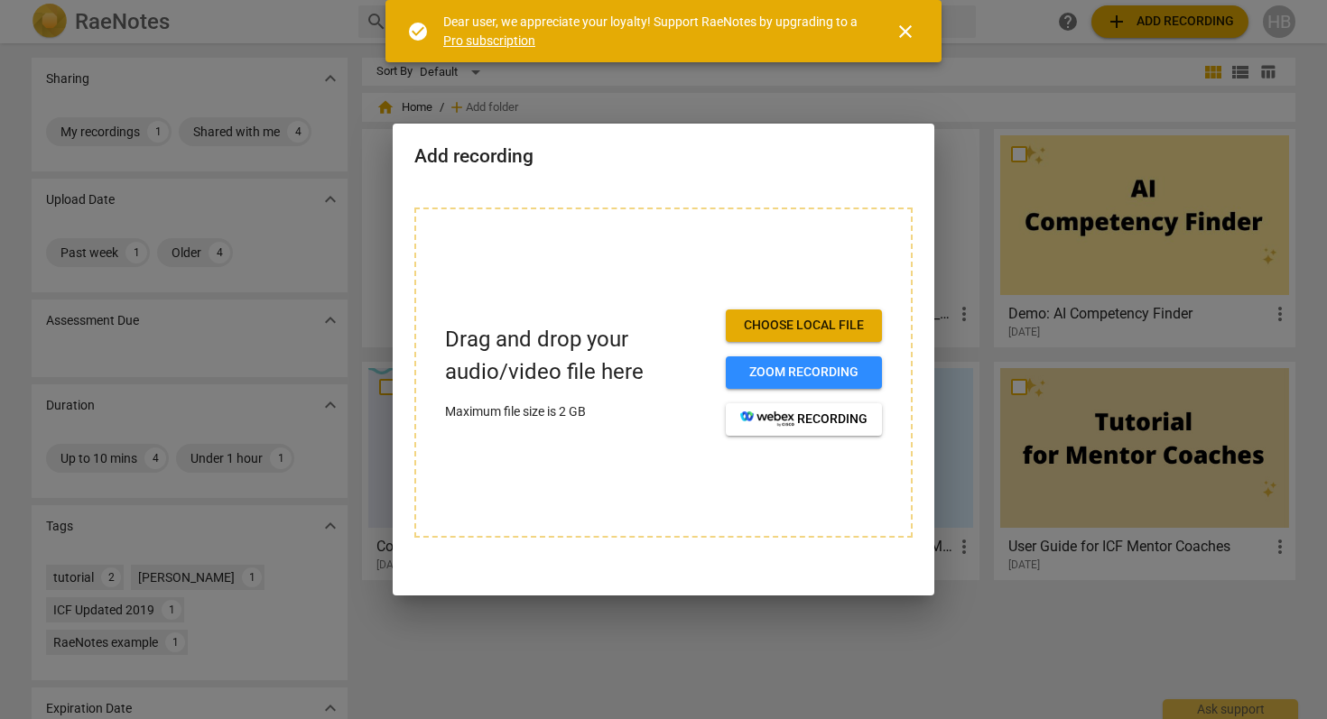
click at [747, 329] on span "Choose local file" at bounding box center [803, 326] width 127 height 18
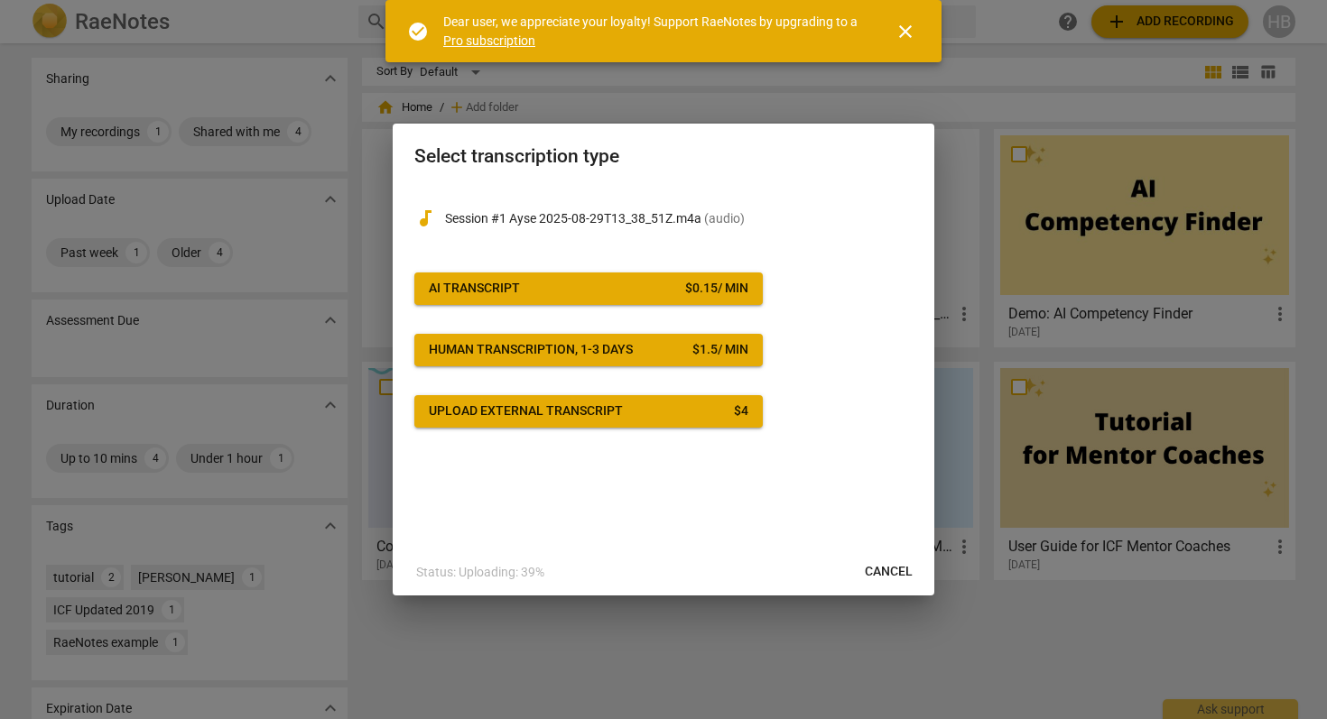
click at [535, 412] on div "Upload external transcript" at bounding box center [526, 412] width 194 height 18
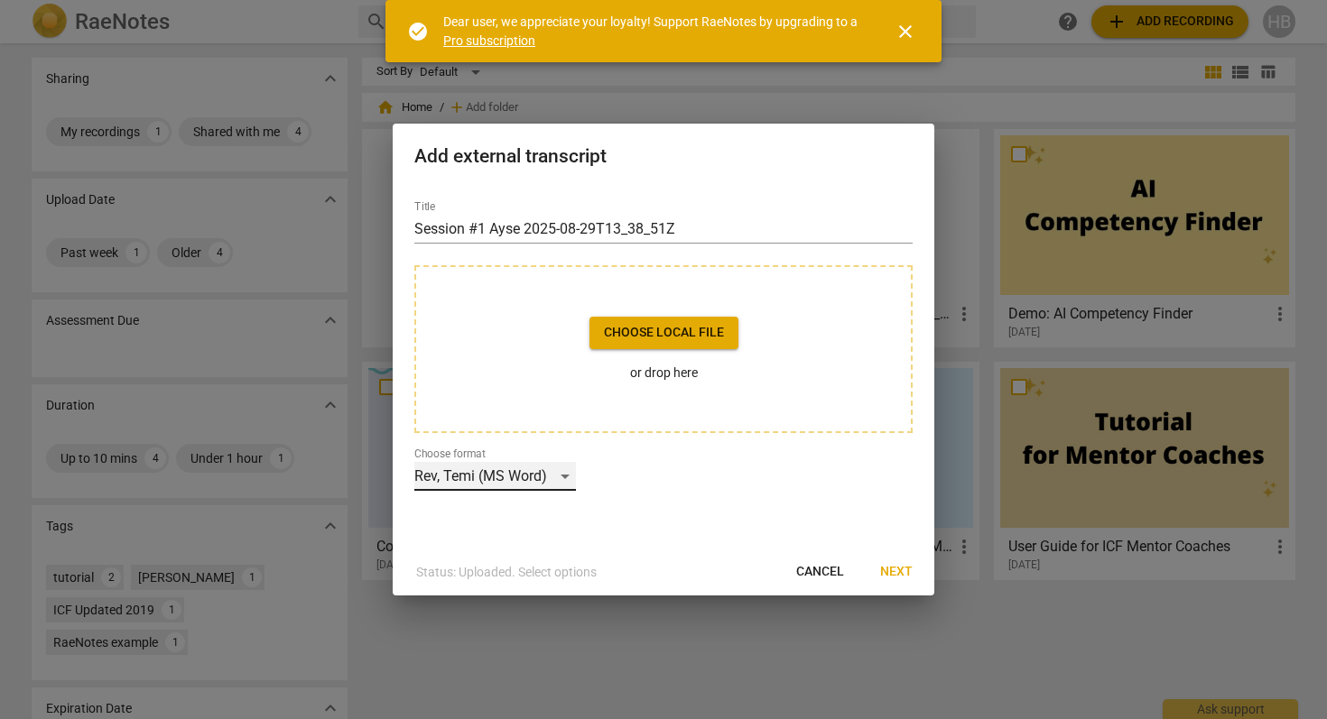
click at [563, 477] on div "Rev, Temi (MS Word)" at bounding box center [495, 476] width 162 height 29
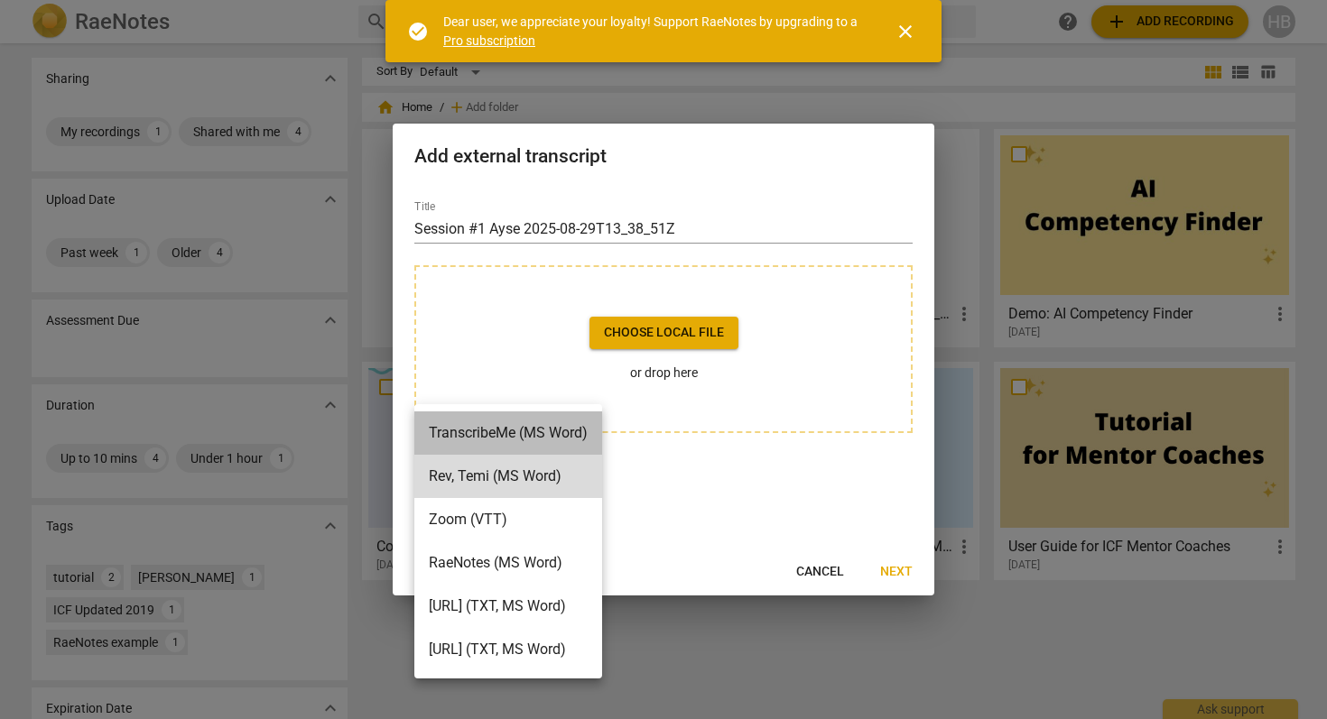
click at [553, 435] on li "TranscribeMe (MS Word)" at bounding box center [508, 433] width 188 height 43
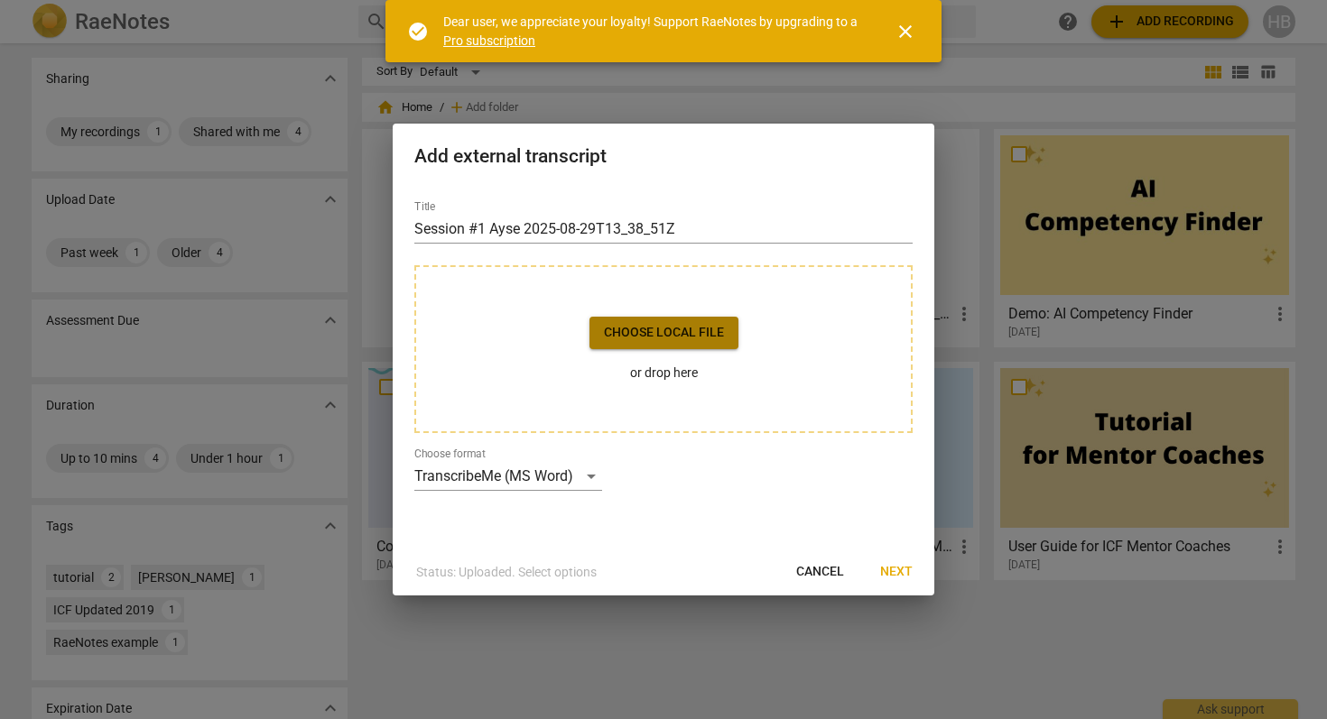
click at [672, 343] on button "Choose local file" at bounding box center [663, 333] width 149 height 32
click at [635, 321] on div "insert_drive_file Transcript.docx close" at bounding box center [663, 349] width 498 height 168
click at [898, 571] on span "Next" at bounding box center [896, 572] width 32 height 18
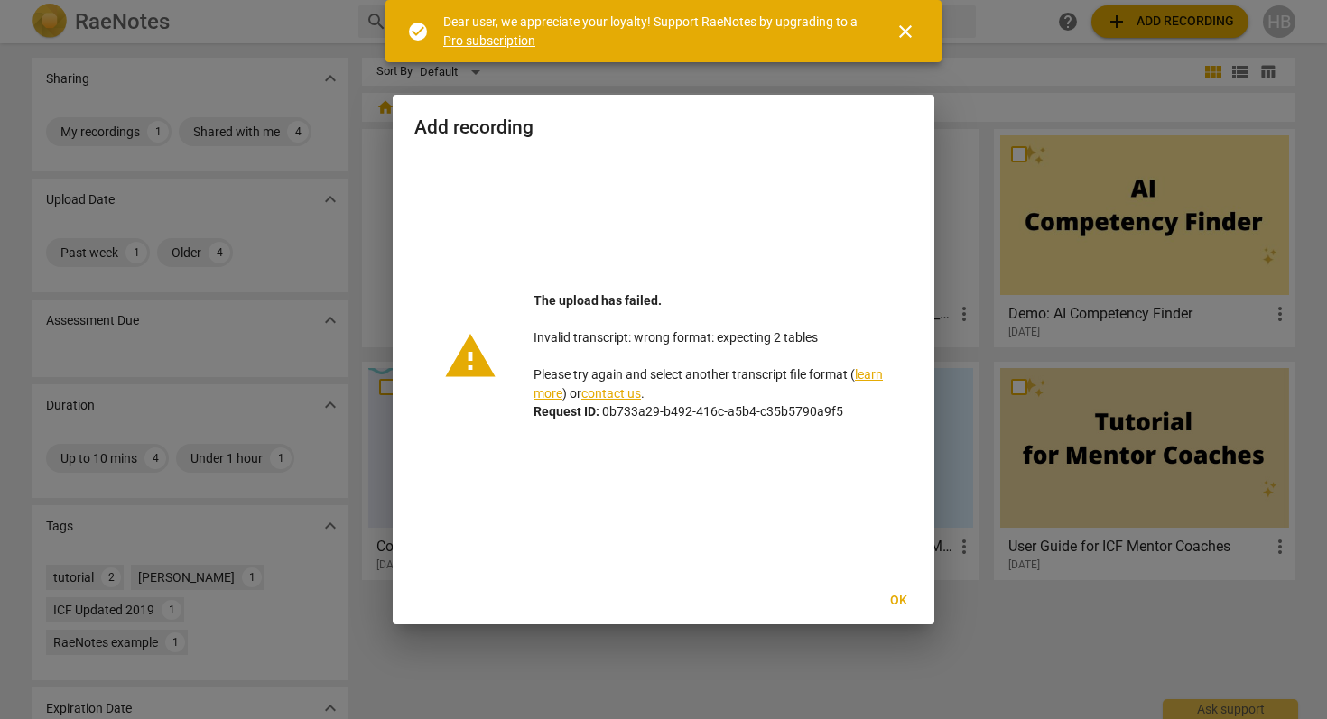
click at [739, 651] on div at bounding box center [663, 359] width 1327 height 719
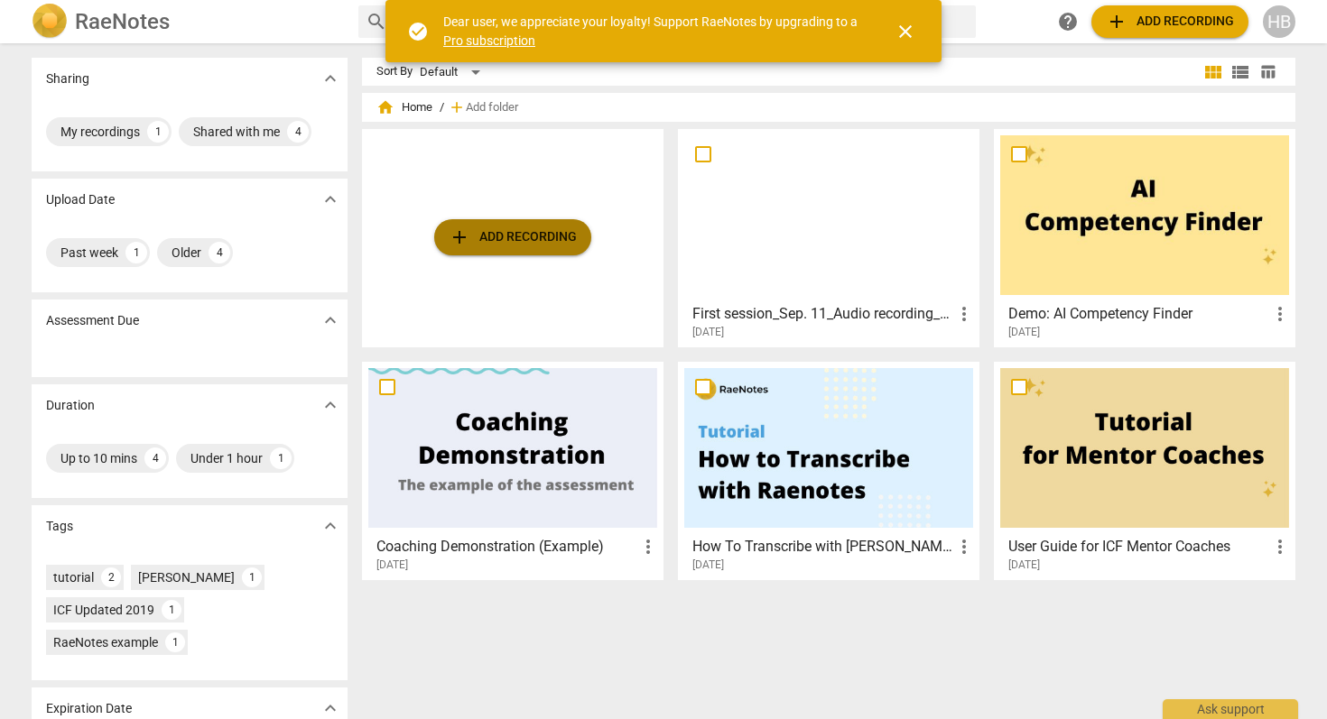
click at [511, 232] on span "add Add recording" at bounding box center [513, 238] width 128 height 22
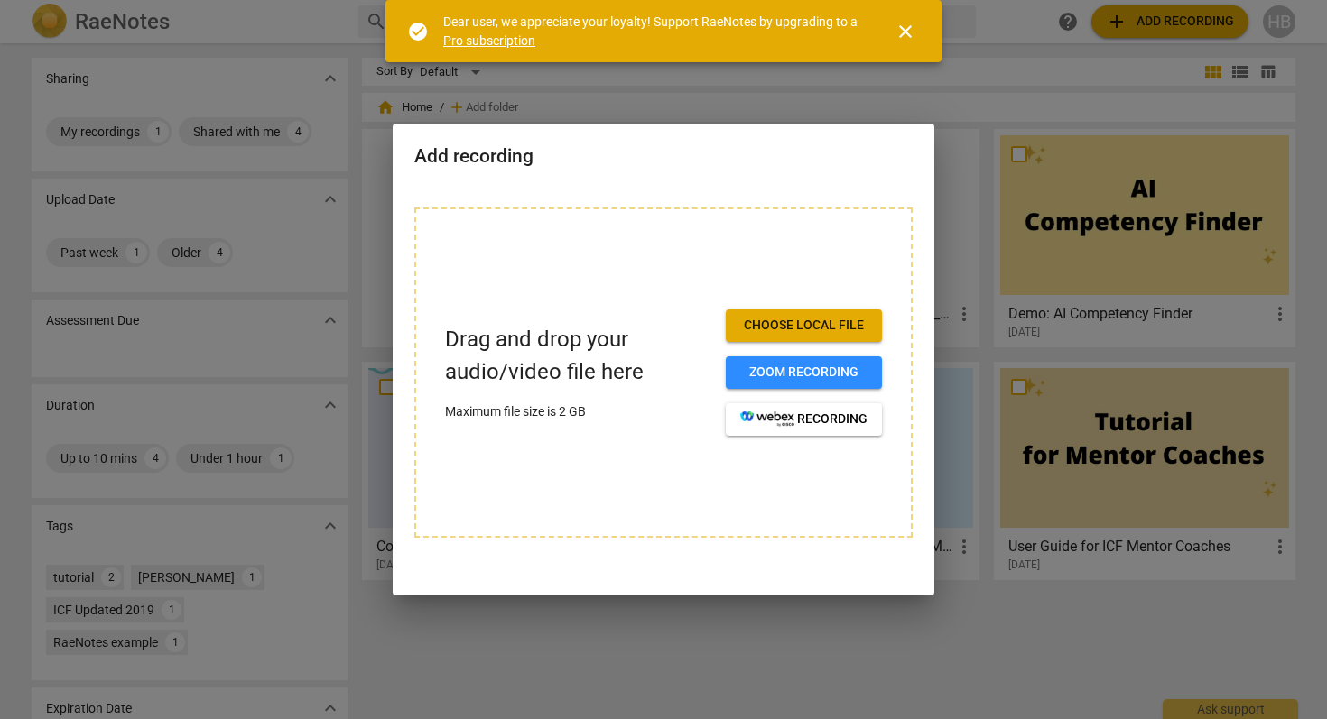
click at [768, 328] on span "Choose local file" at bounding box center [803, 326] width 127 height 18
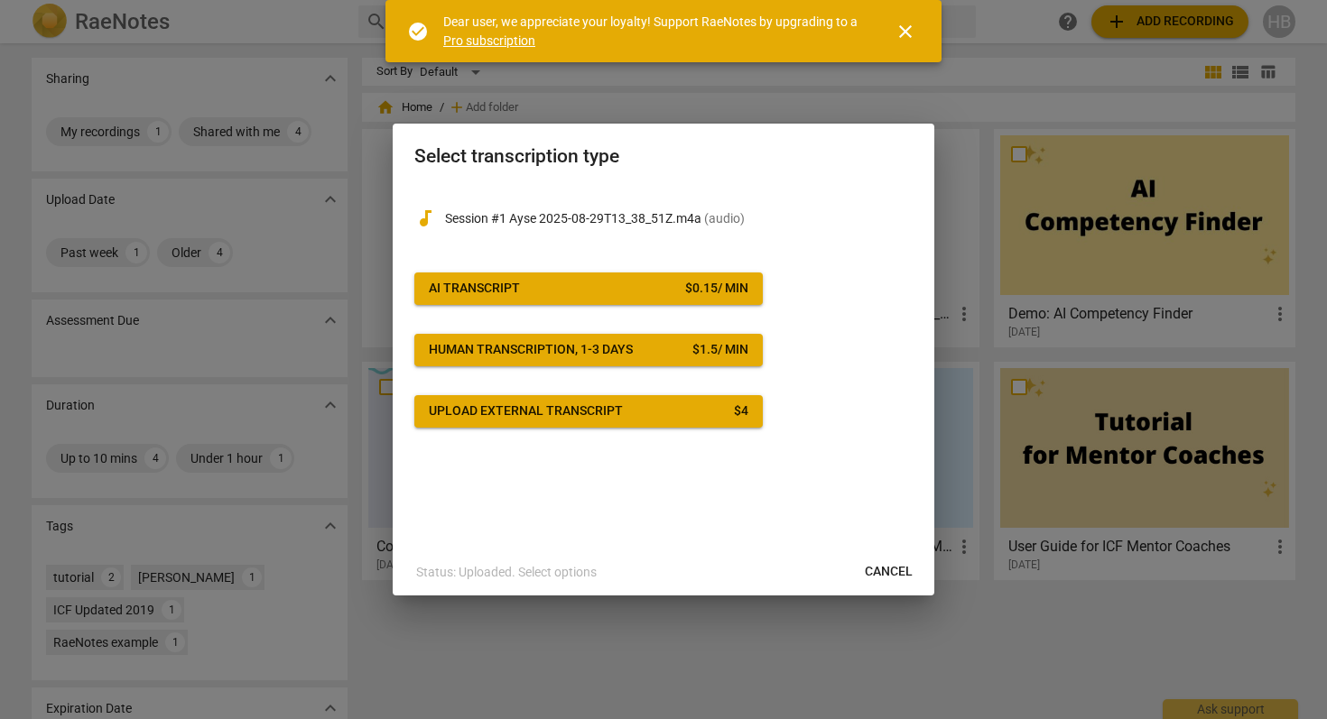
click at [599, 411] on div "Upload external transcript" at bounding box center [526, 412] width 194 height 18
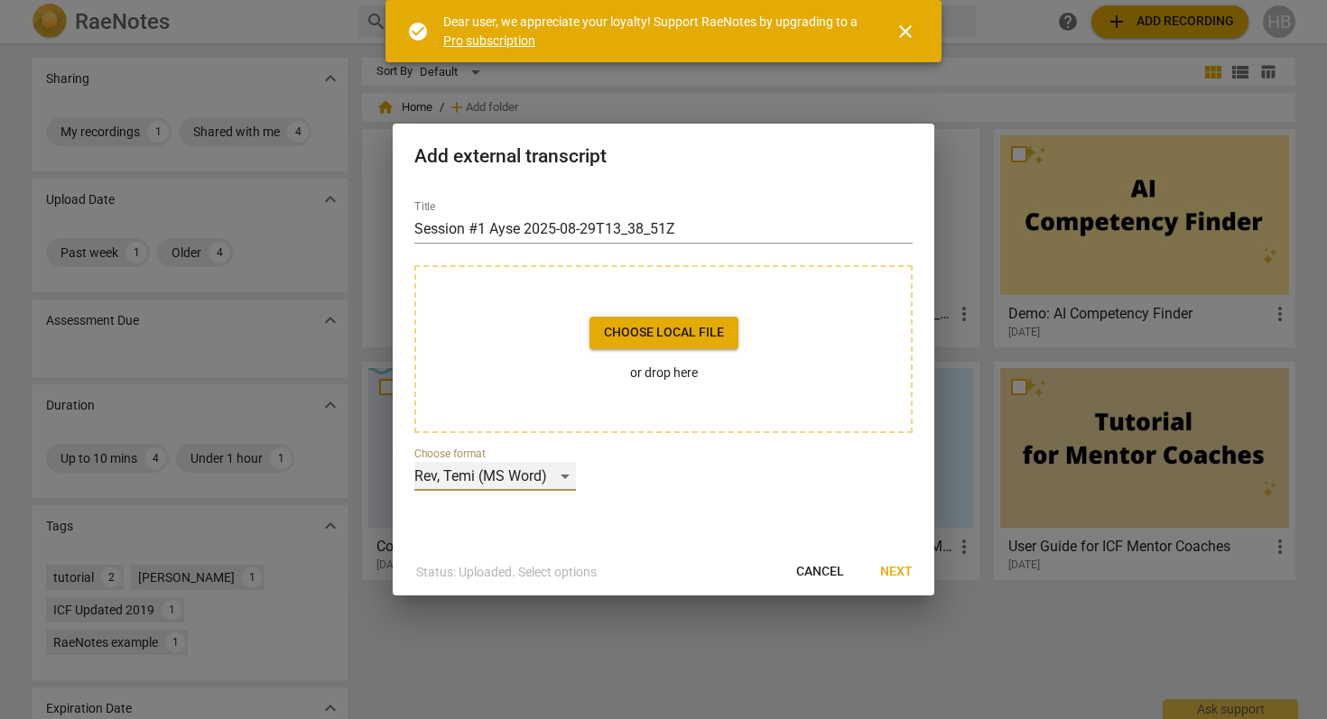
click at [563, 473] on div "Rev, Temi (MS Word)" at bounding box center [495, 476] width 162 height 29
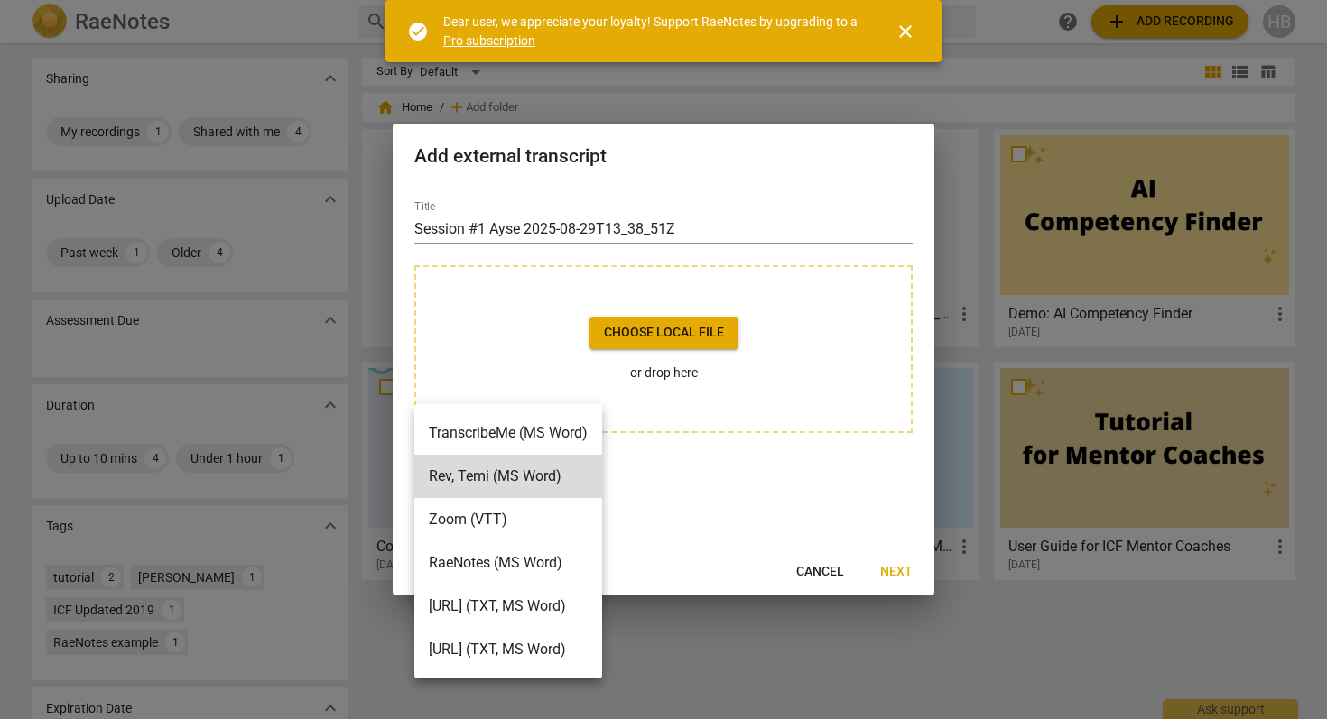
click at [502, 562] on li "RaeNotes (MS Word)" at bounding box center [508, 563] width 188 height 43
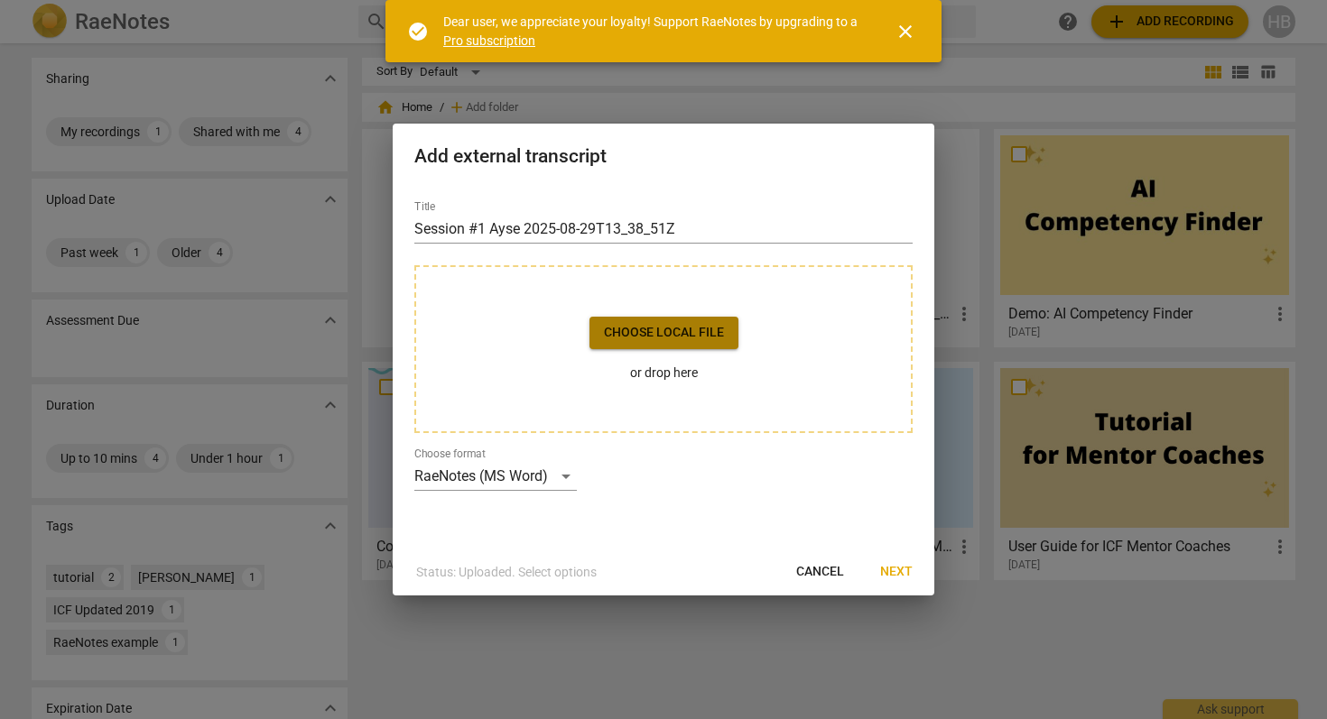
click at [671, 339] on span "Choose local file" at bounding box center [664, 333] width 120 height 18
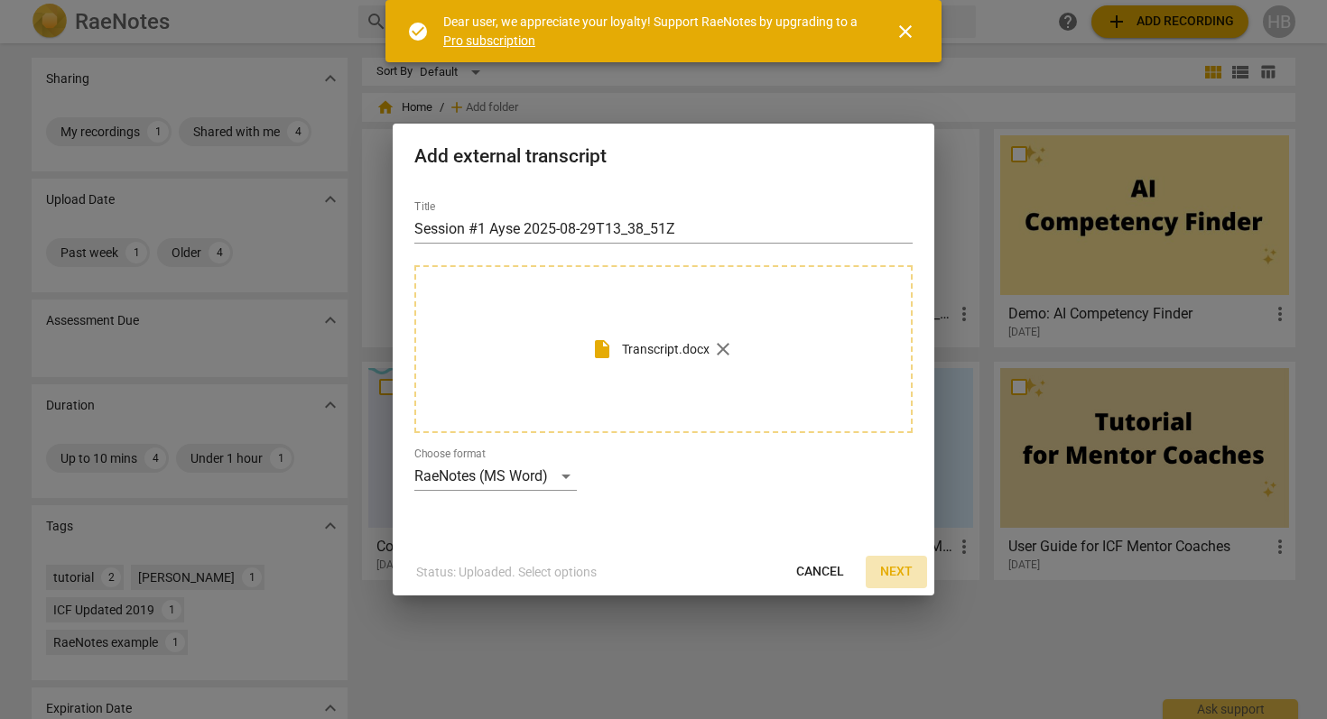
click at [902, 567] on span "Next" at bounding box center [896, 572] width 32 height 18
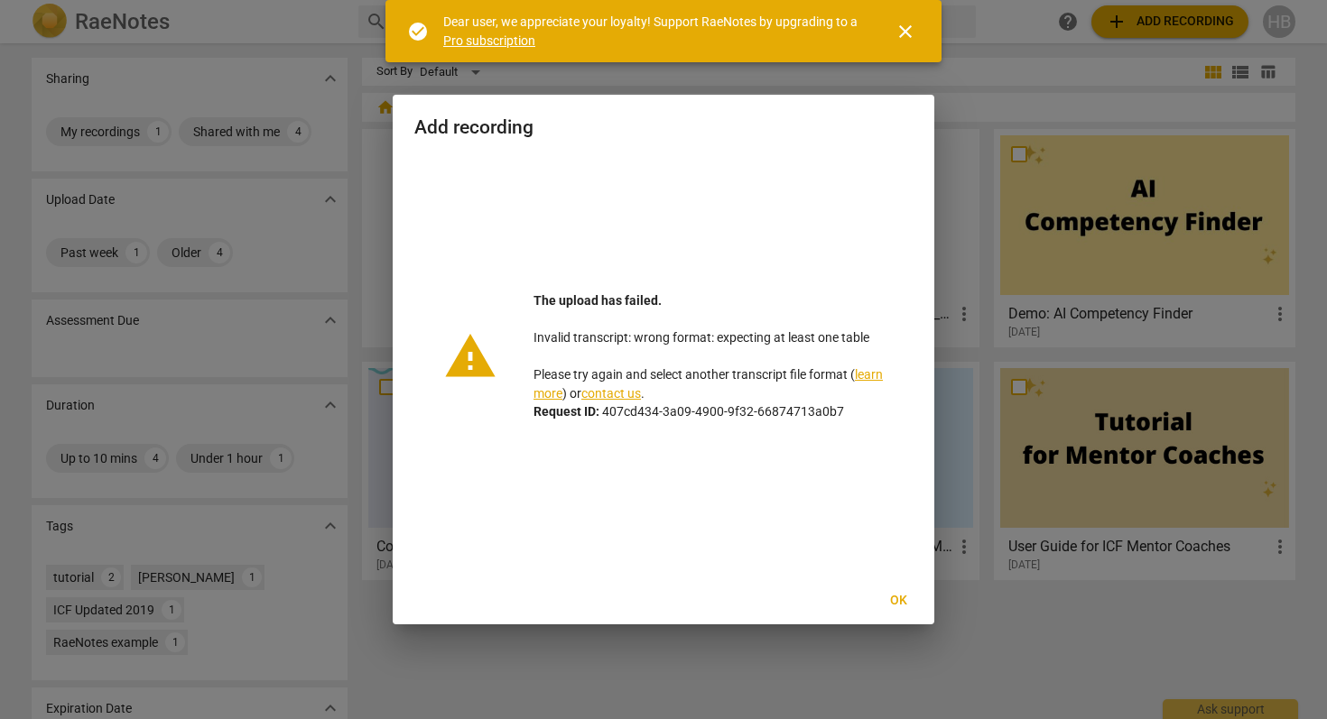
click at [898, 601] on span "Ok" at bounding box center [898, 601] width 29 height 18
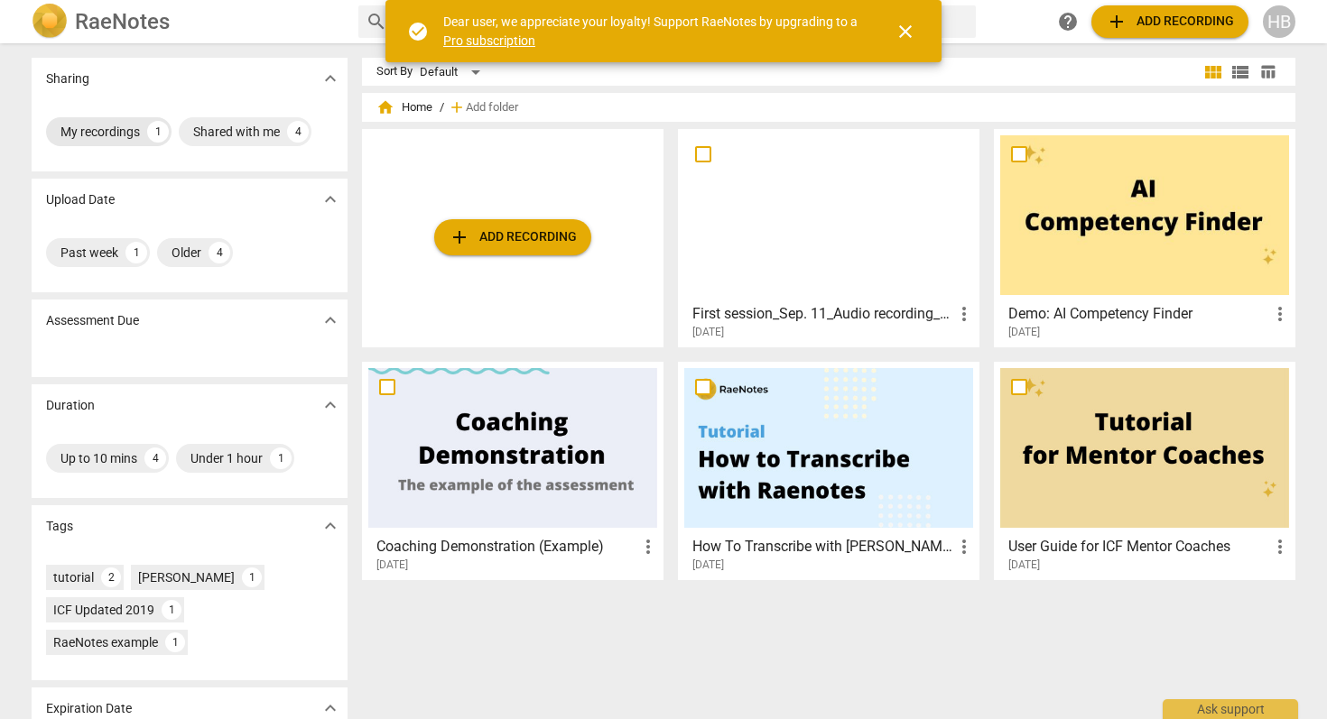
click at [130, 128] on div "My recordings" at bounding box center [99, 132] width 79 height 18
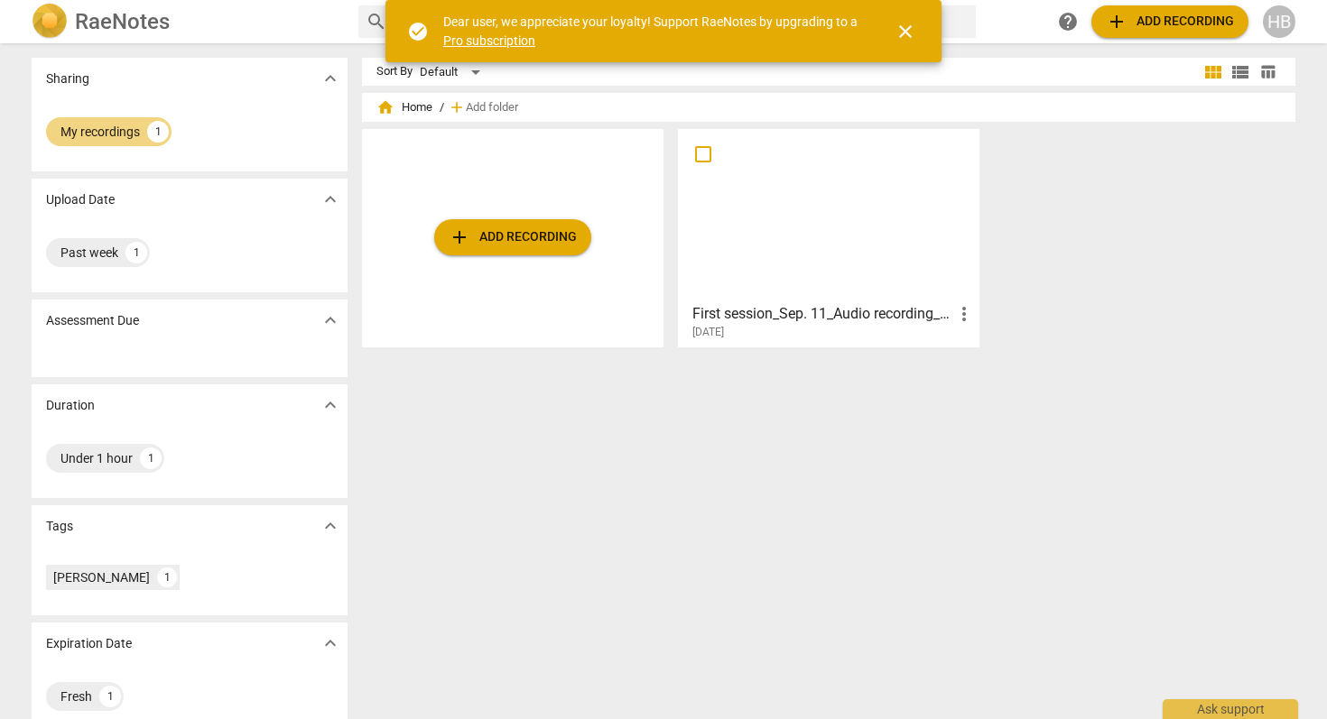
click at [524, 231] on span "add Add recording" at bounding box center [513, 238] width 128 height 22
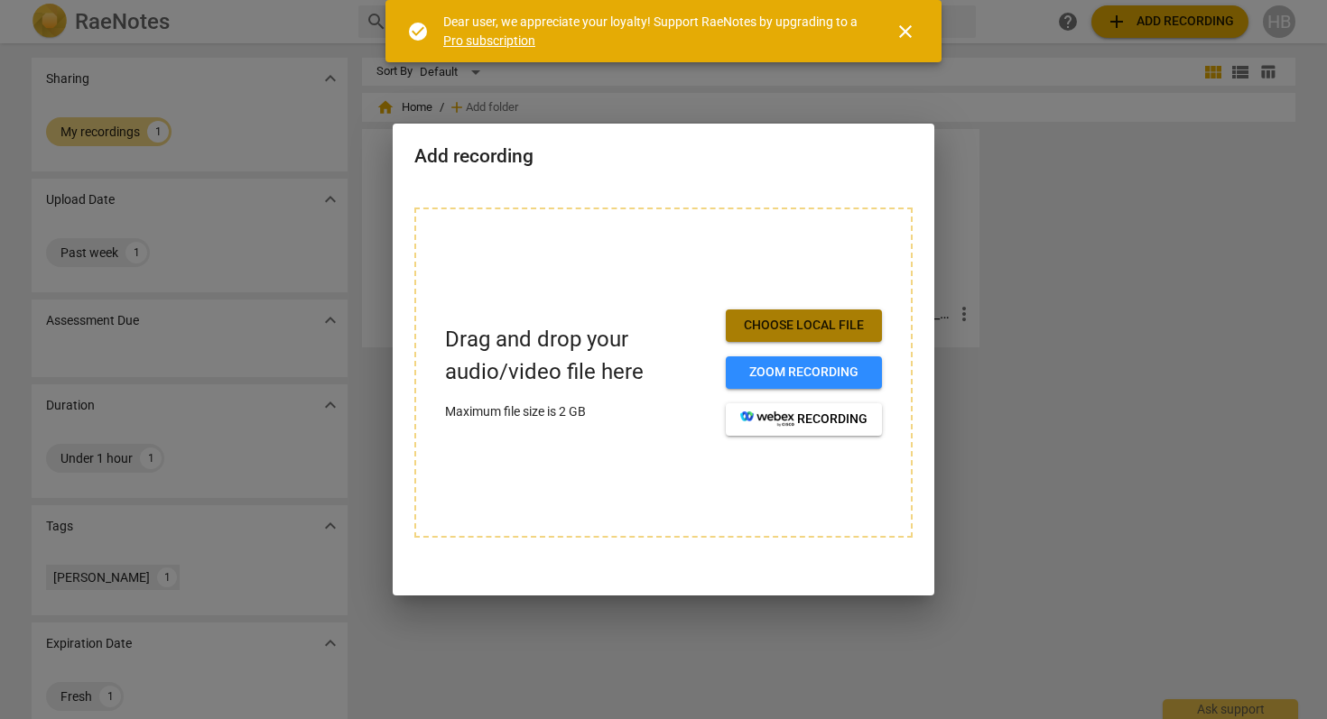
click at [765, 331] on span "Choose local file" at bounding box center [803, 326] width 127 height 18
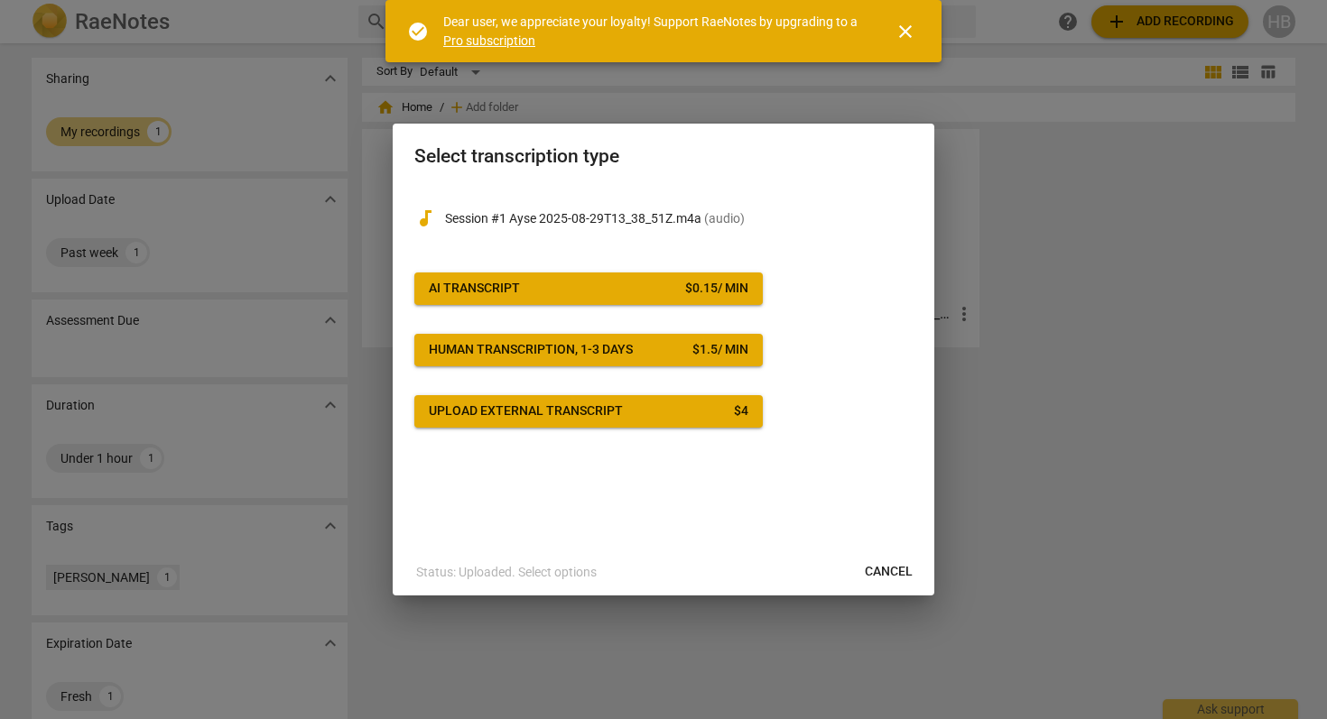
click at [664, 404] on span "Upload external transcript $ 4" at bounding box center [589, 412] width 320 height 18
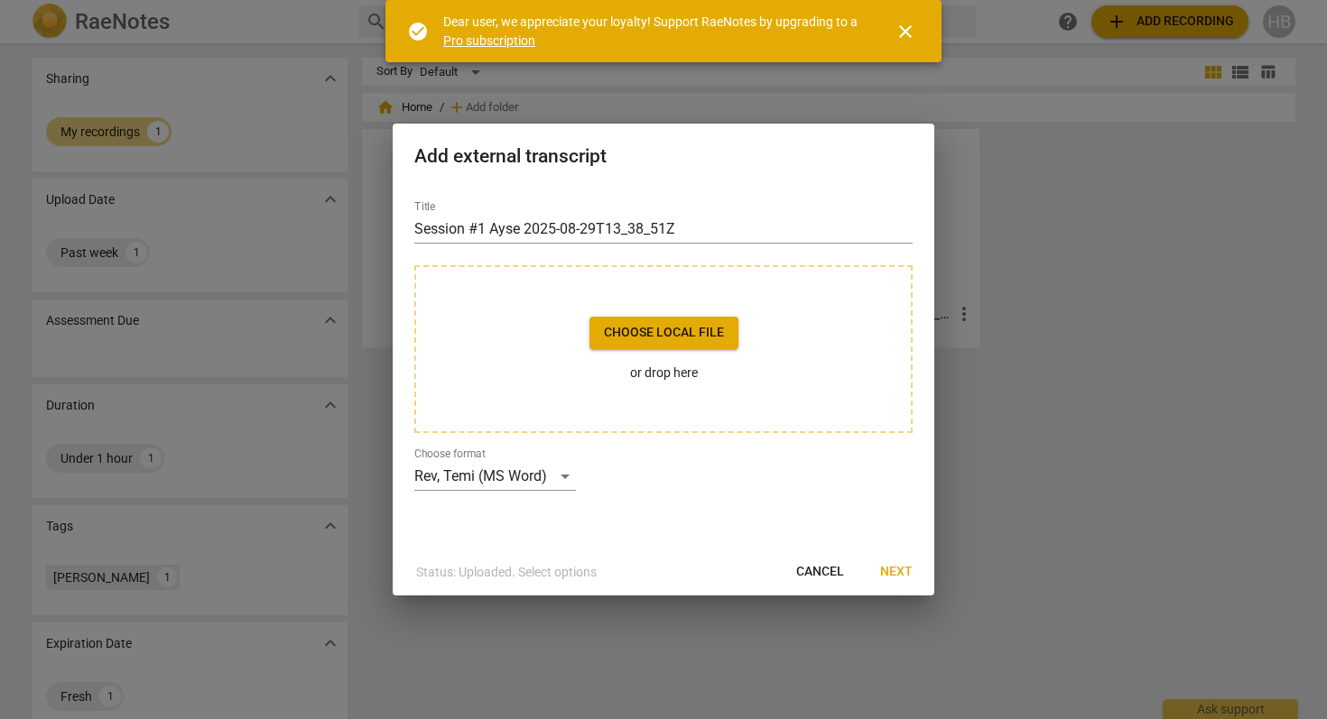
click at [906, 567] on span "Next" at bounding box center [896, 572] width 32 height 18
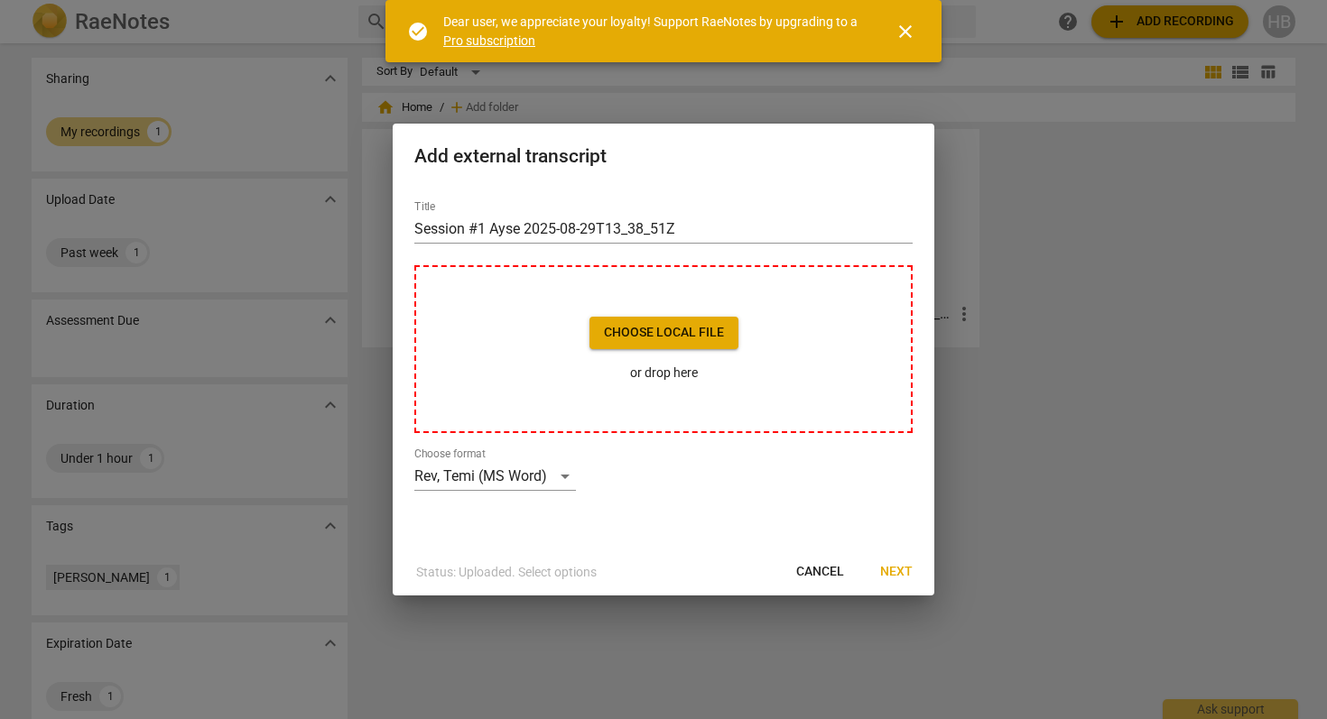
click at [665, 376] on p "or drop here" at bounding box center [663, 373] width 149 height 19
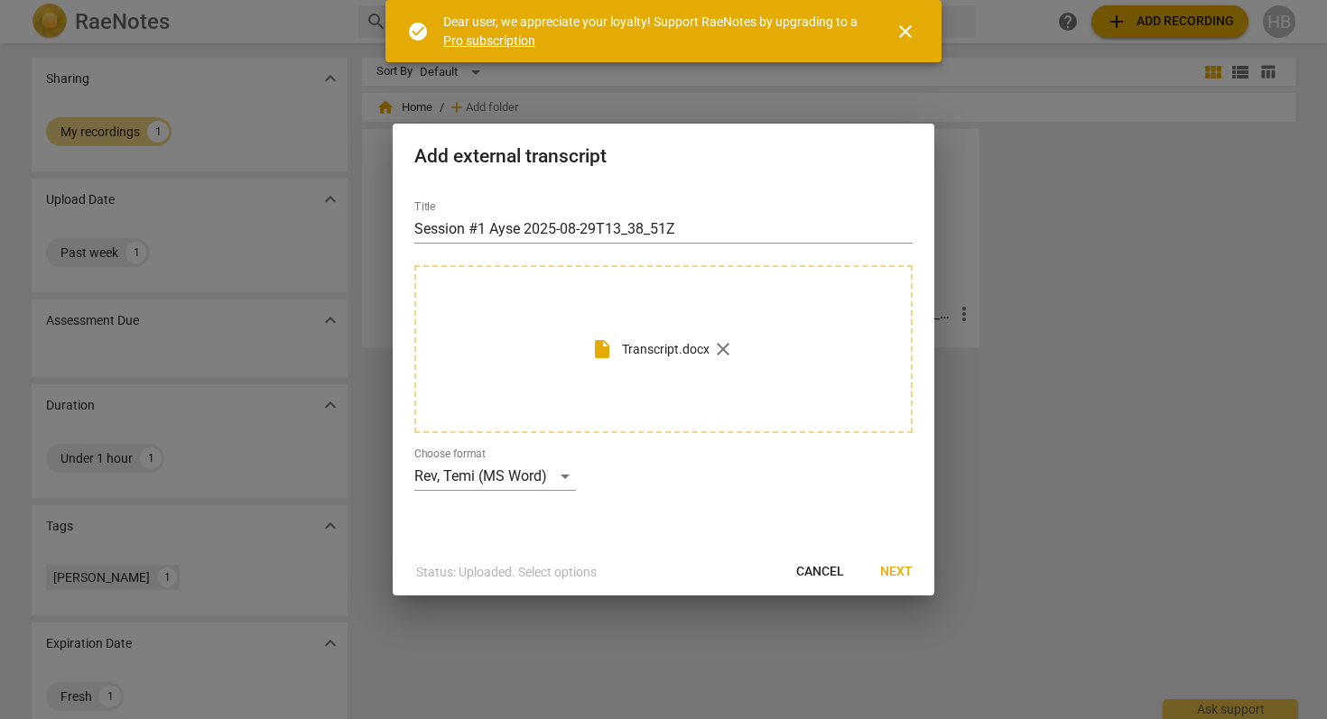
click at [724, 346] on span "close" at bounding box center [723, 350] width 22 height 22
click at [694, 329] on span "Choose local file" at bounding box center [664, 333] width 120 height 18
click at [895, 567] on span "Next" at bounding box center [896, 572] width 32 height 18
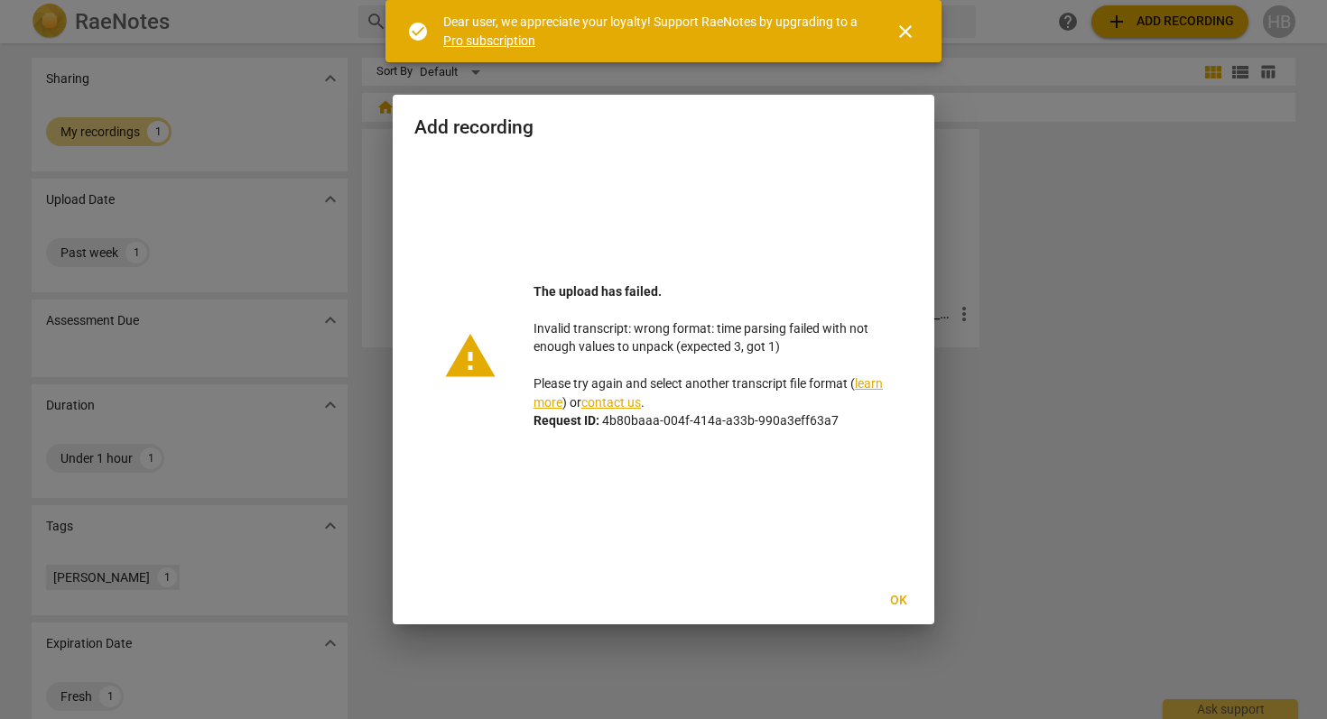
click at [903, 30] on span "close" at bounding box center [906, 32] width 22 height 22
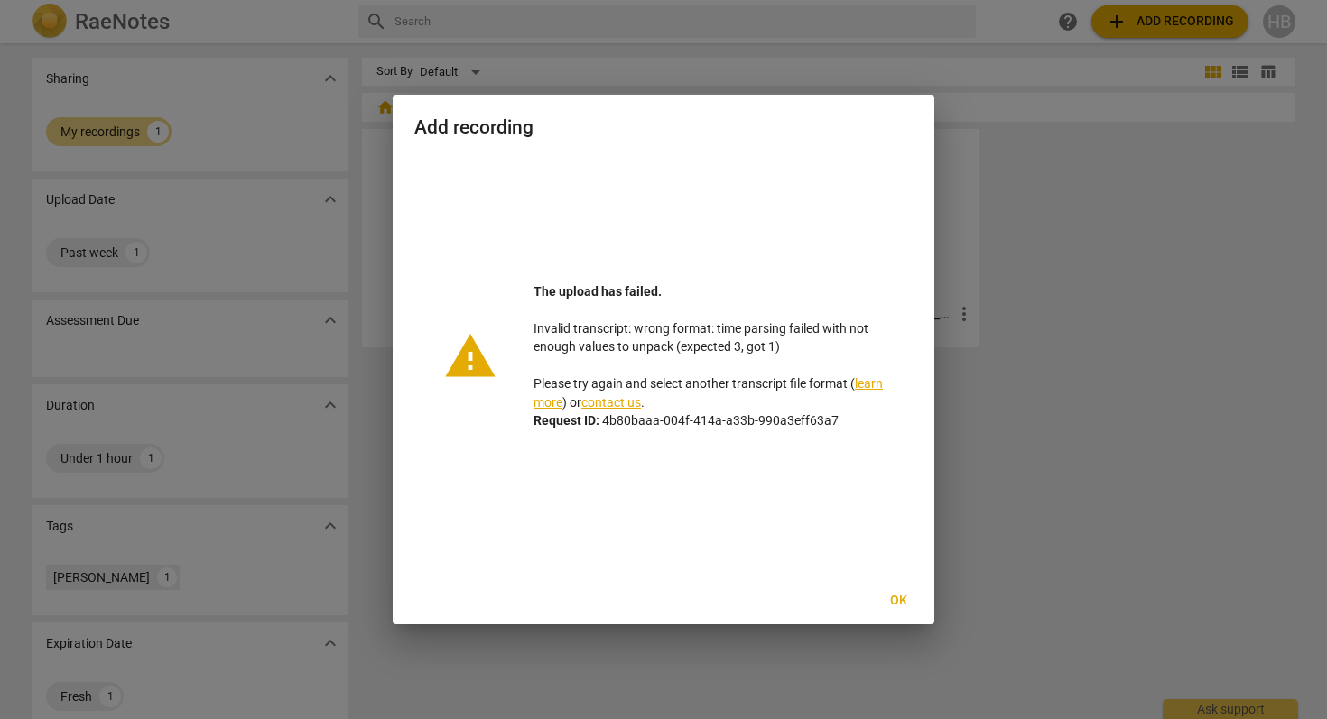
click at [1276, 23] on div at bounding box center [663, 359] width 1327 height 719
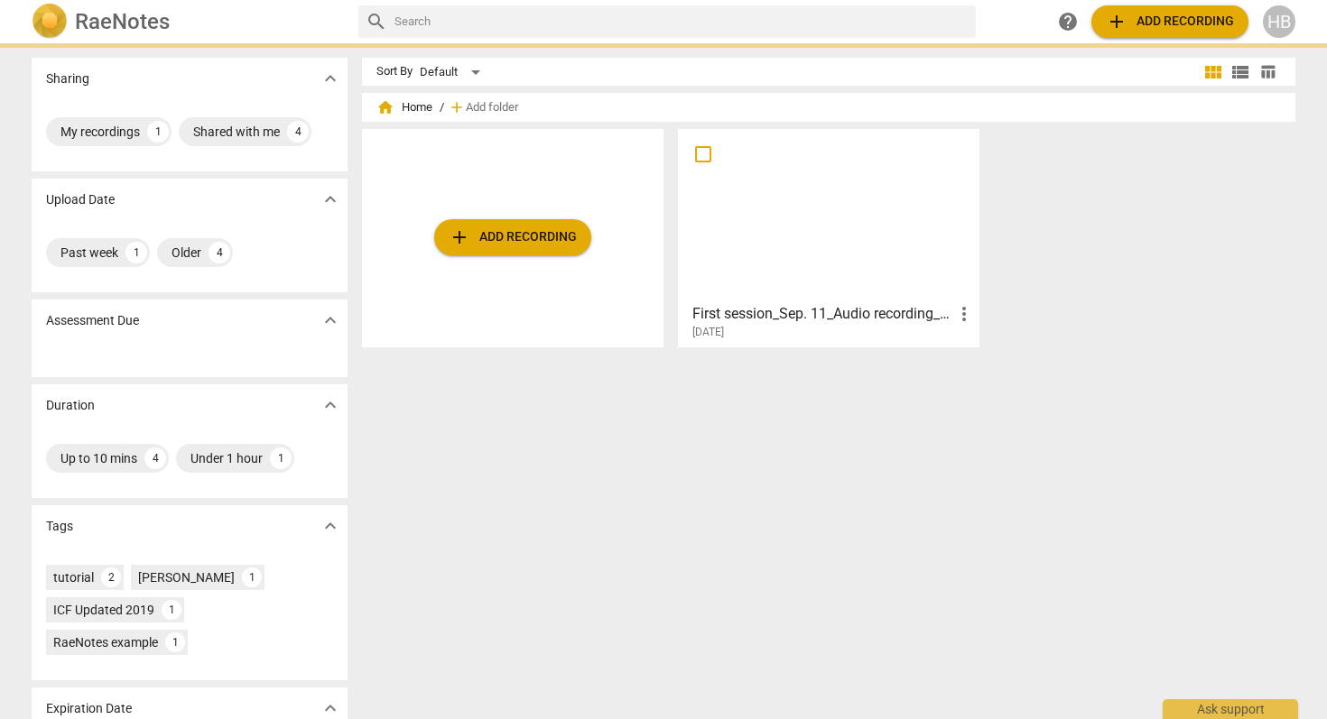
click at [1276, 23] on div "HB" at bounding box center [1279, 21] width 32 height 32
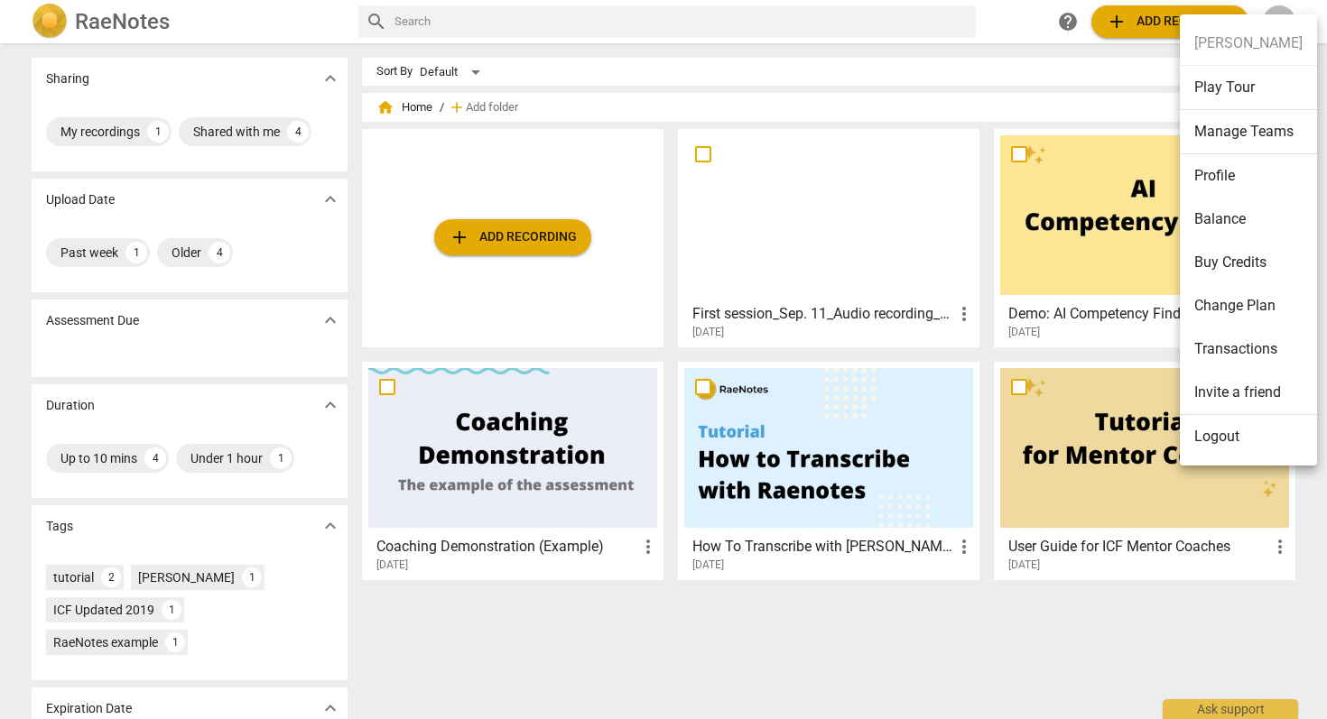
click at [1220, 225] on li "Balance" at bounding box center [1248, 219] width 137 height 43
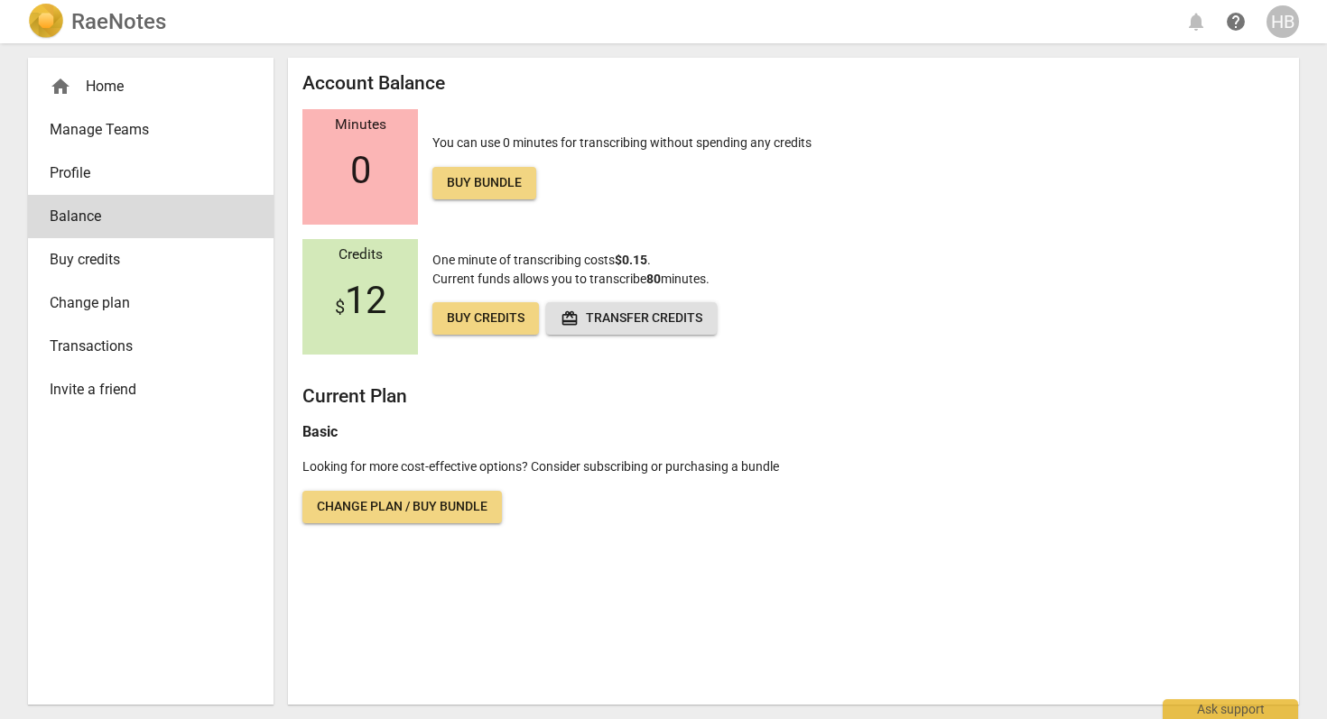
click at [60, 172] on span "Profile" at bounding box center [144, 173] width 188 height 22
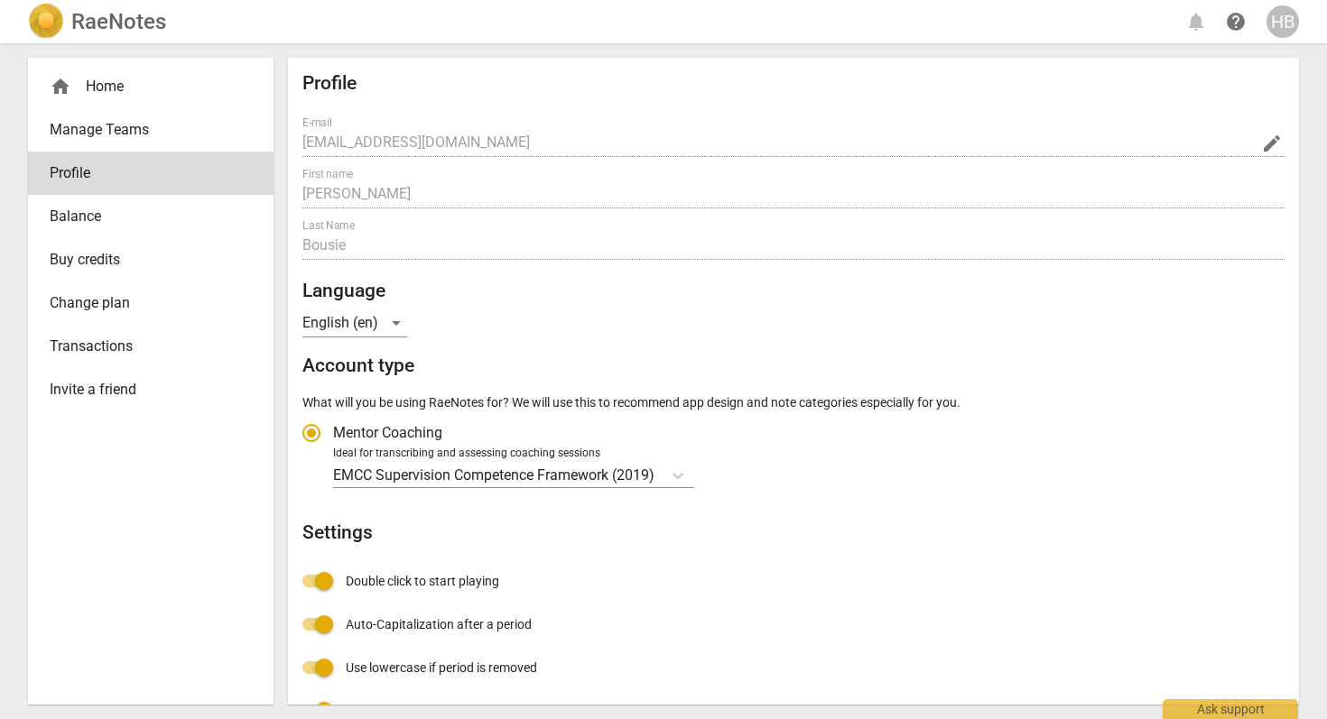
radio input "false"
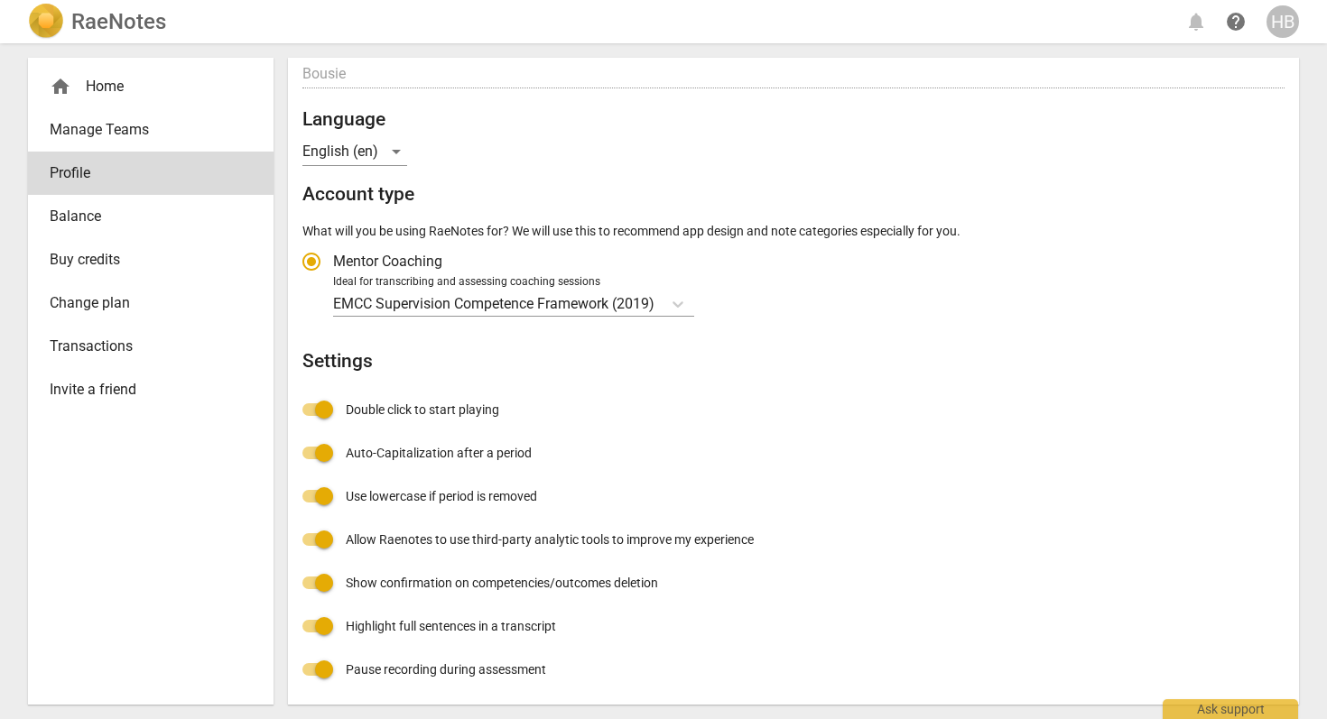
scroll to position [172, 0]
click at [1223, 704] on div "Ask support" at bounding box center [1230, 705] width 135 height 29
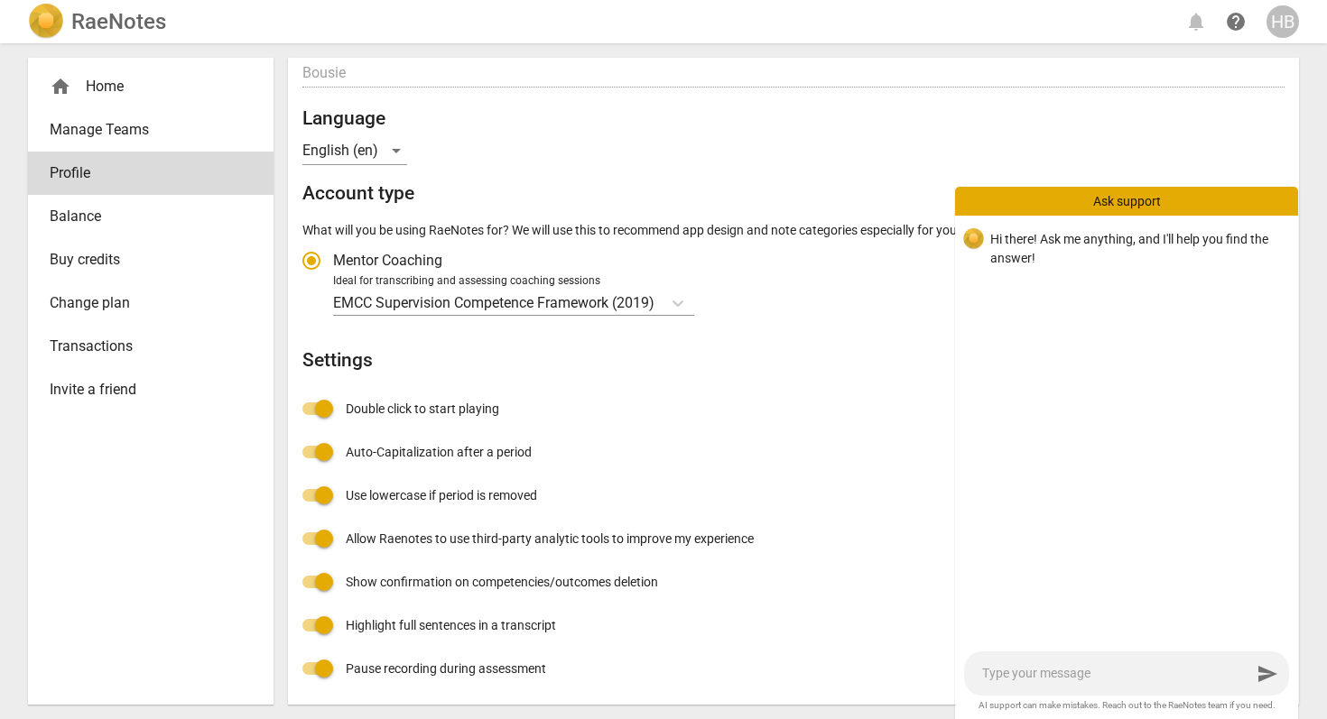
type textarea "i"
type textarea "i c"
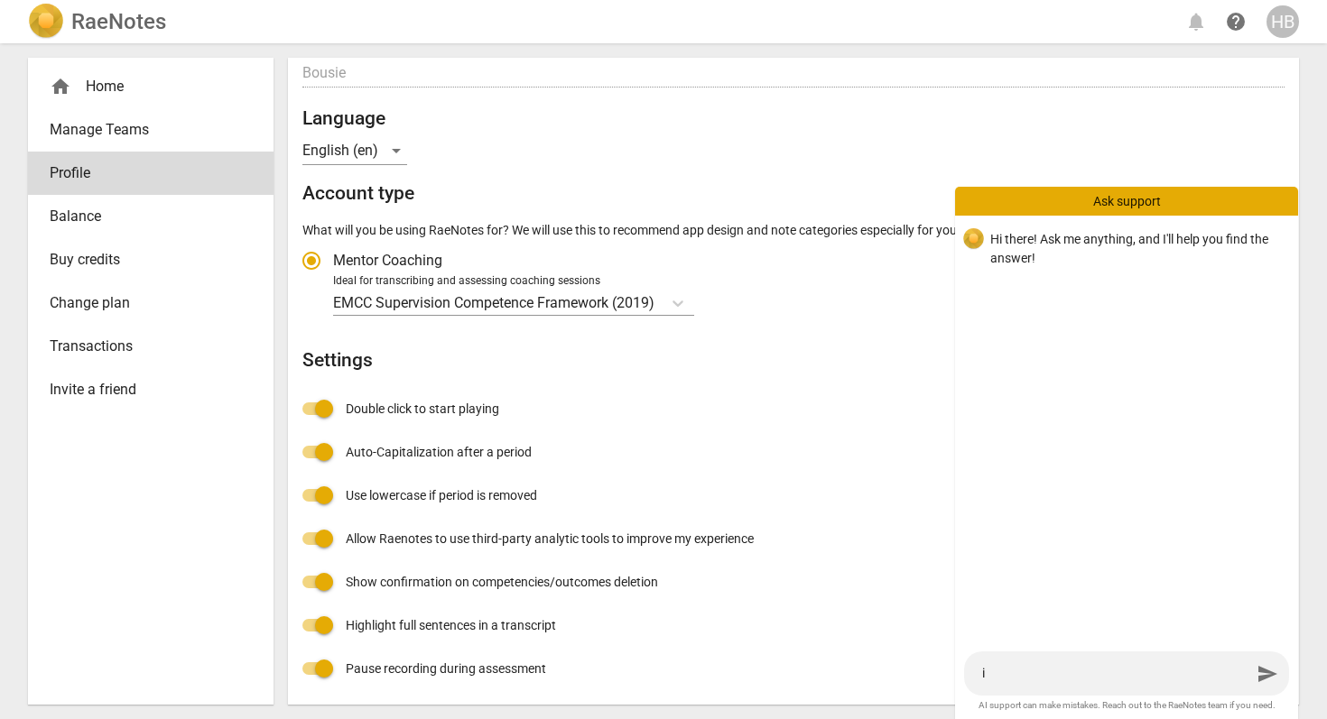
type textarea "i c"
type textarea "i ca"
type textarea "i can"
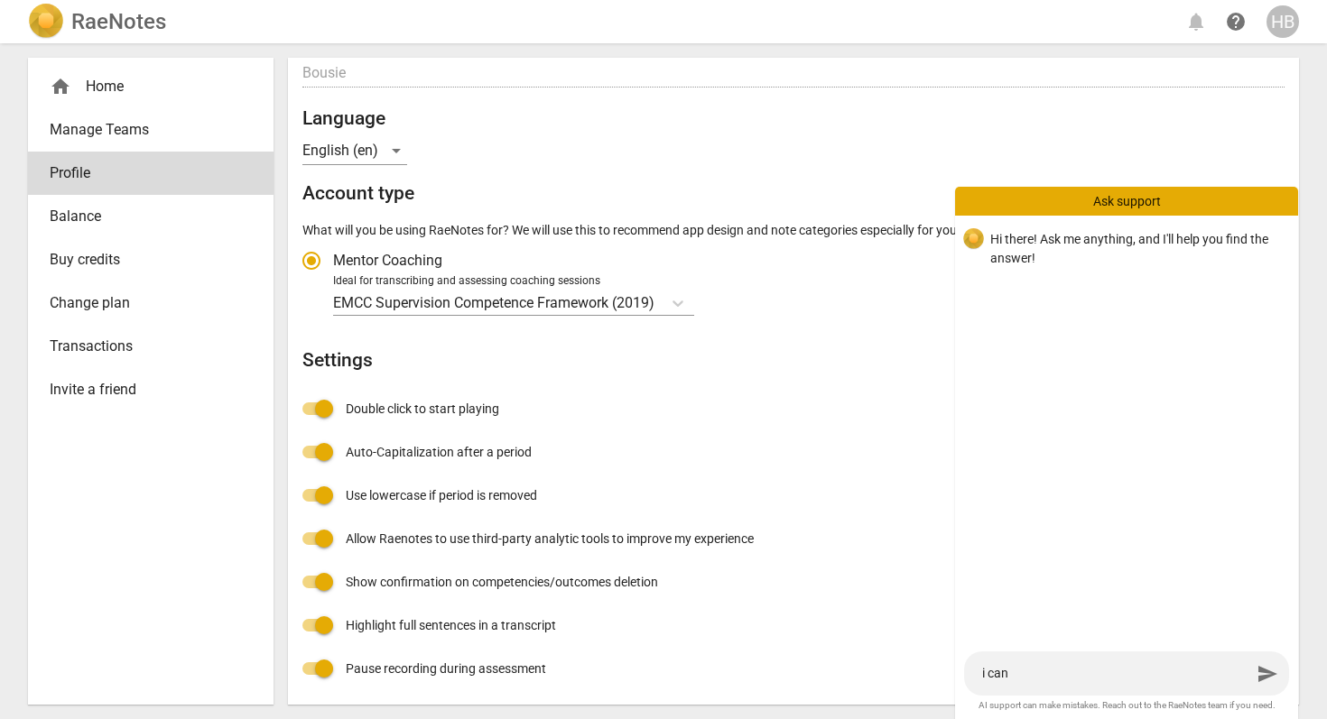
type textarea "i can"
type textarea "i can n"
type textarea "i can no"
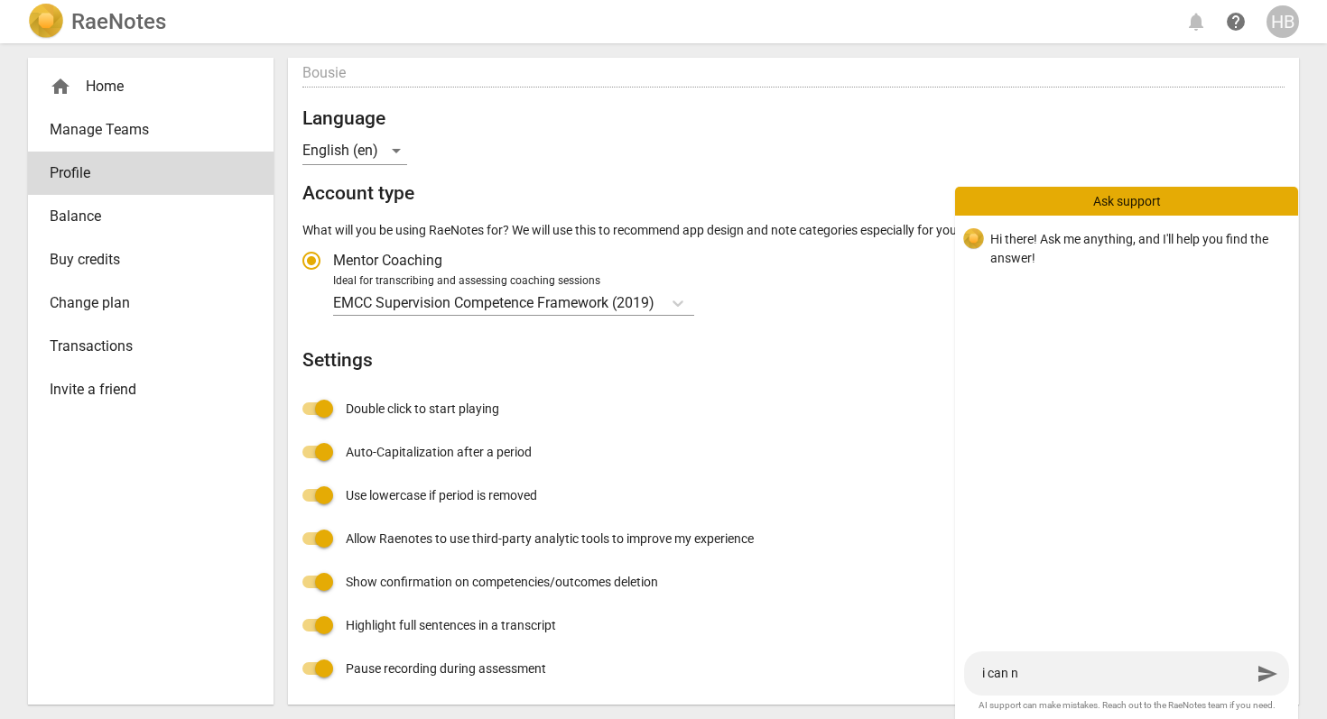
type textarea "i can no"
type textarea "i can not"
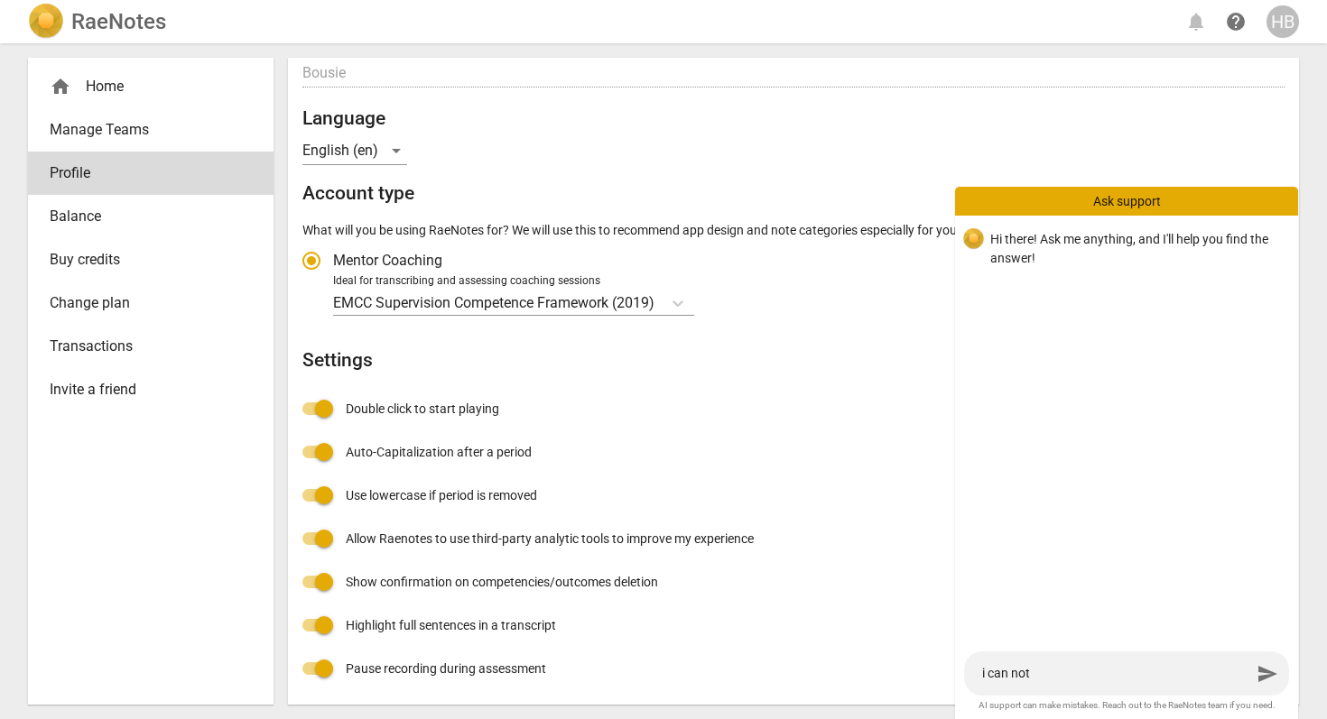
type textarea "i can not u"
type textarea "i can not up"
type textarea "i can not upl"
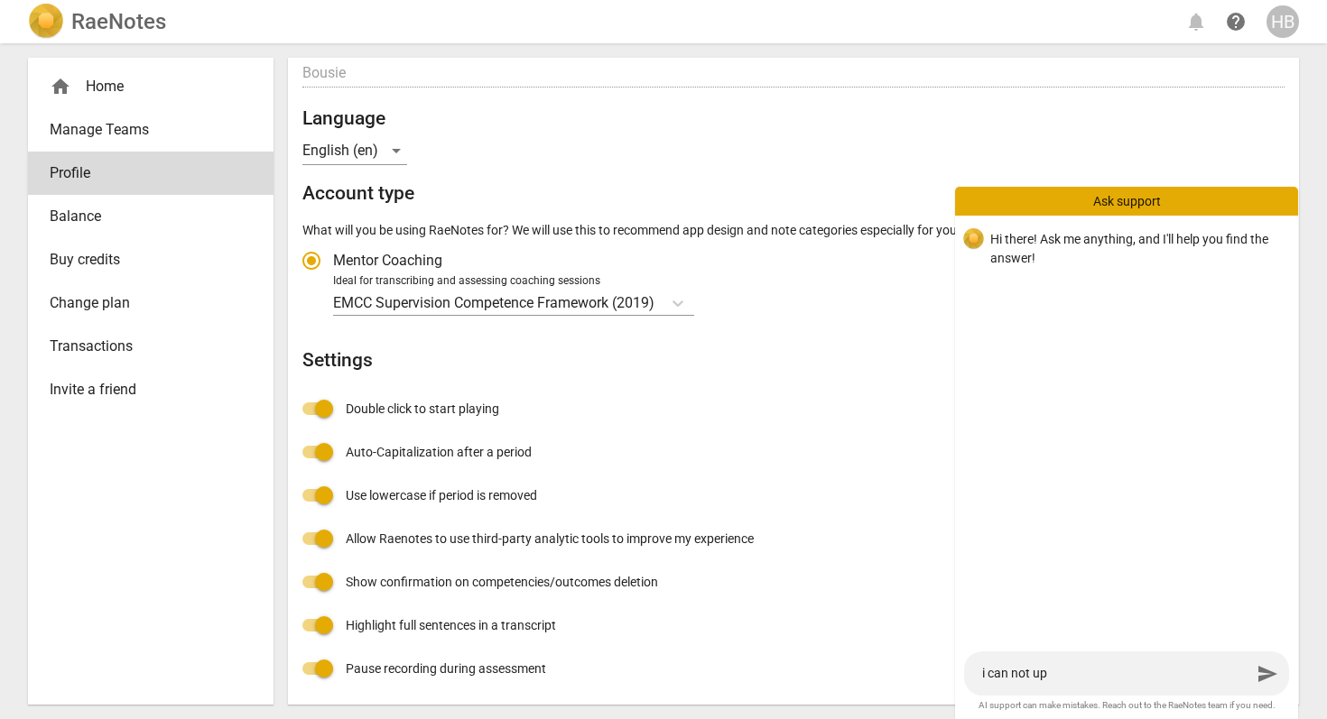
type textarea "i can not upl"
type textarea "i can not uplo"
type textarea "i can not uploa"
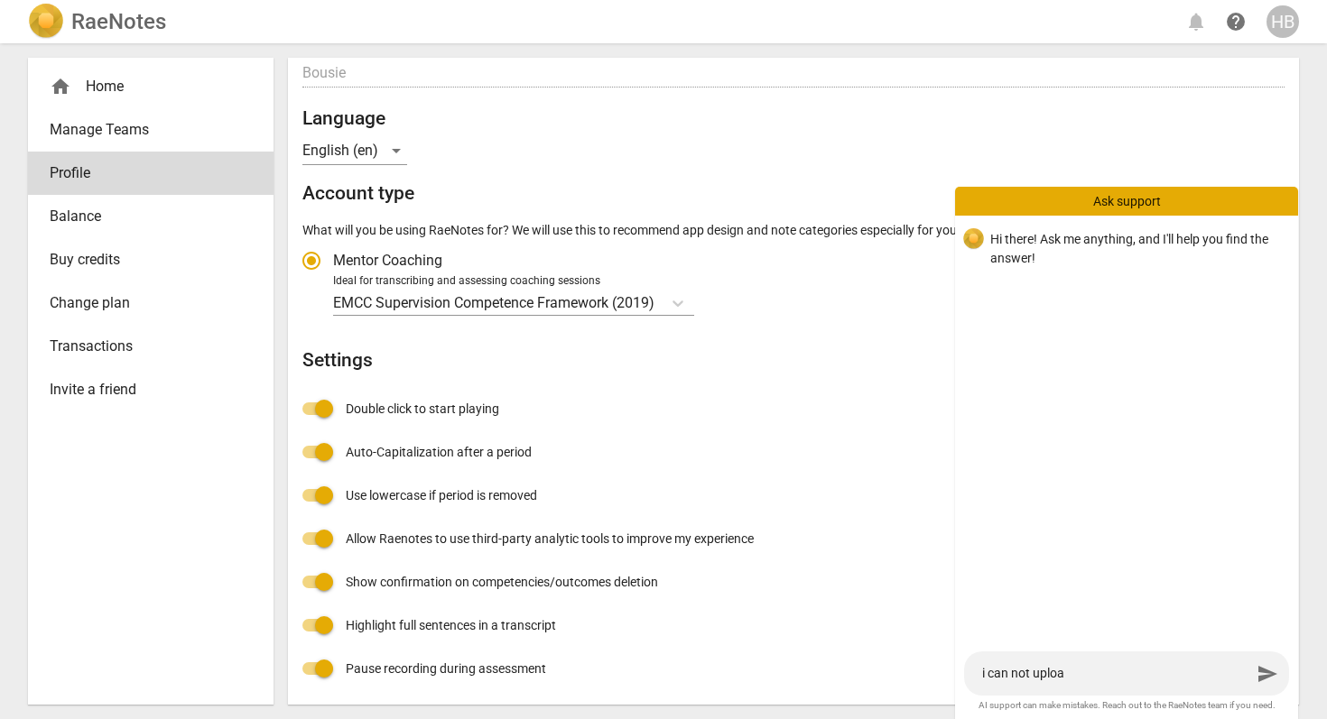
type textarea "i can not upload"
type textarea "i can not upload t"
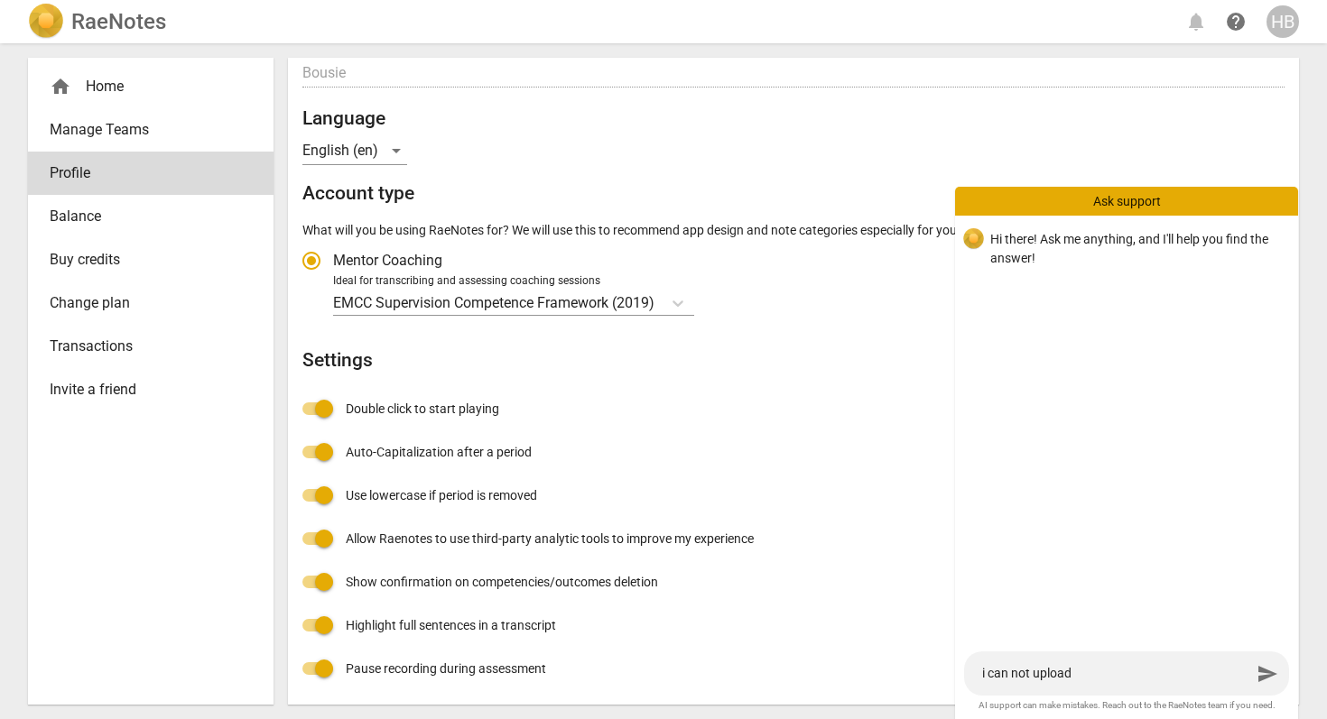
type textarea "i can not upload t"
type textarea "i can not upload th"
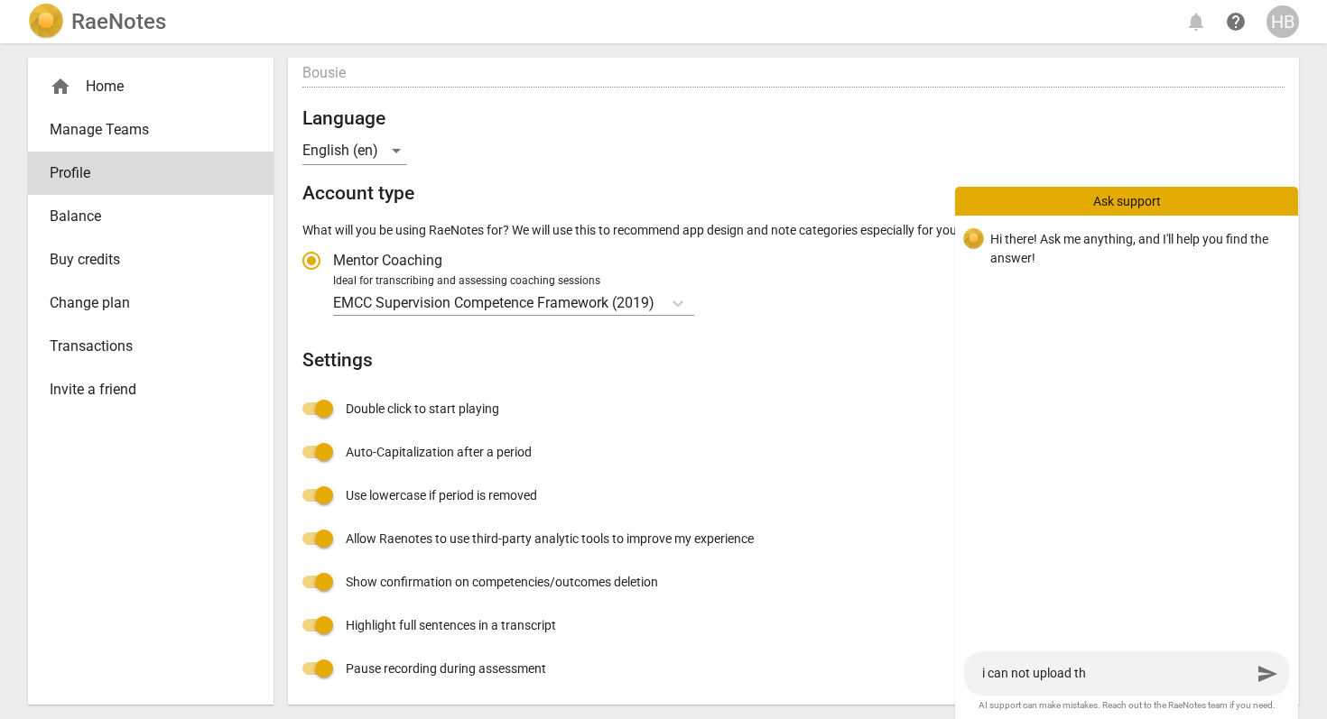
type textarea "i can not upload th e"
type textarea "i can not upload th ef"
type textarea "i can not upload th efi"
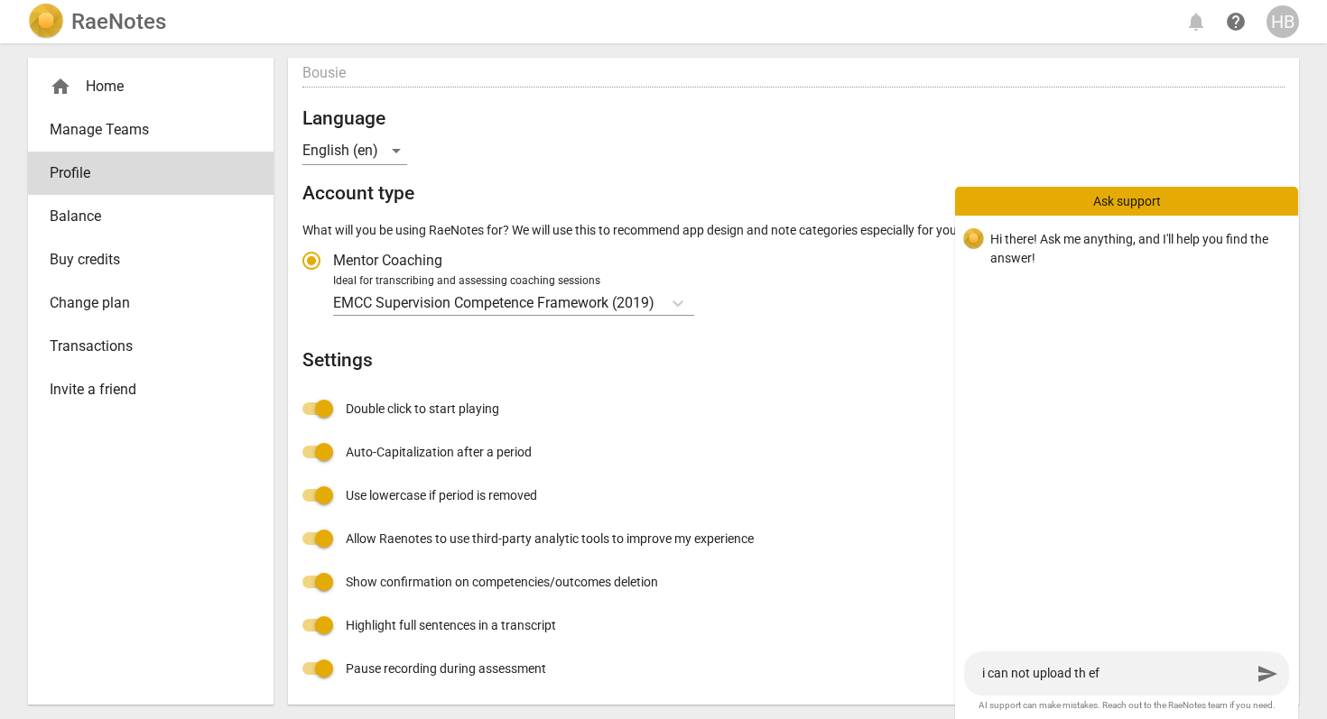
type textarea "i can not upload th efi"
type textarea "i can not upload th efil"
type textarea "i can not upload th efile"
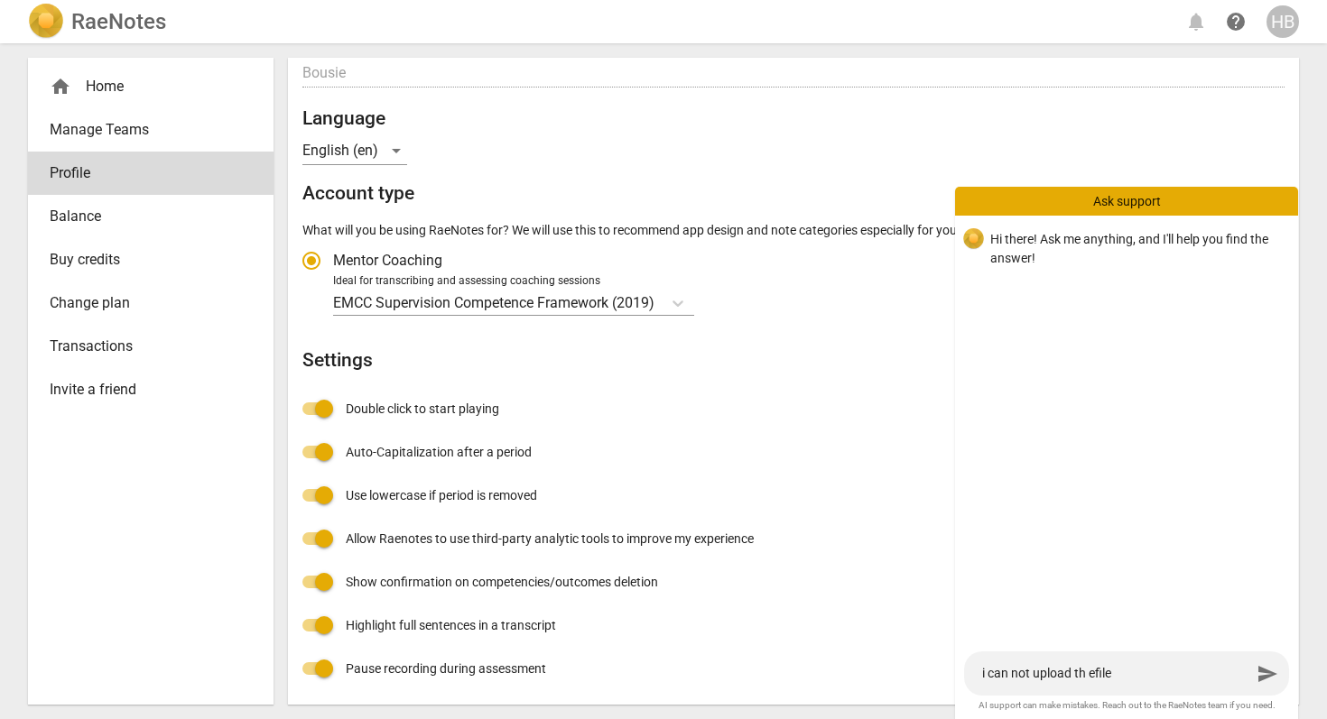
type textarea "i can not upload th efile"
type textarea "i can not upload th efil"
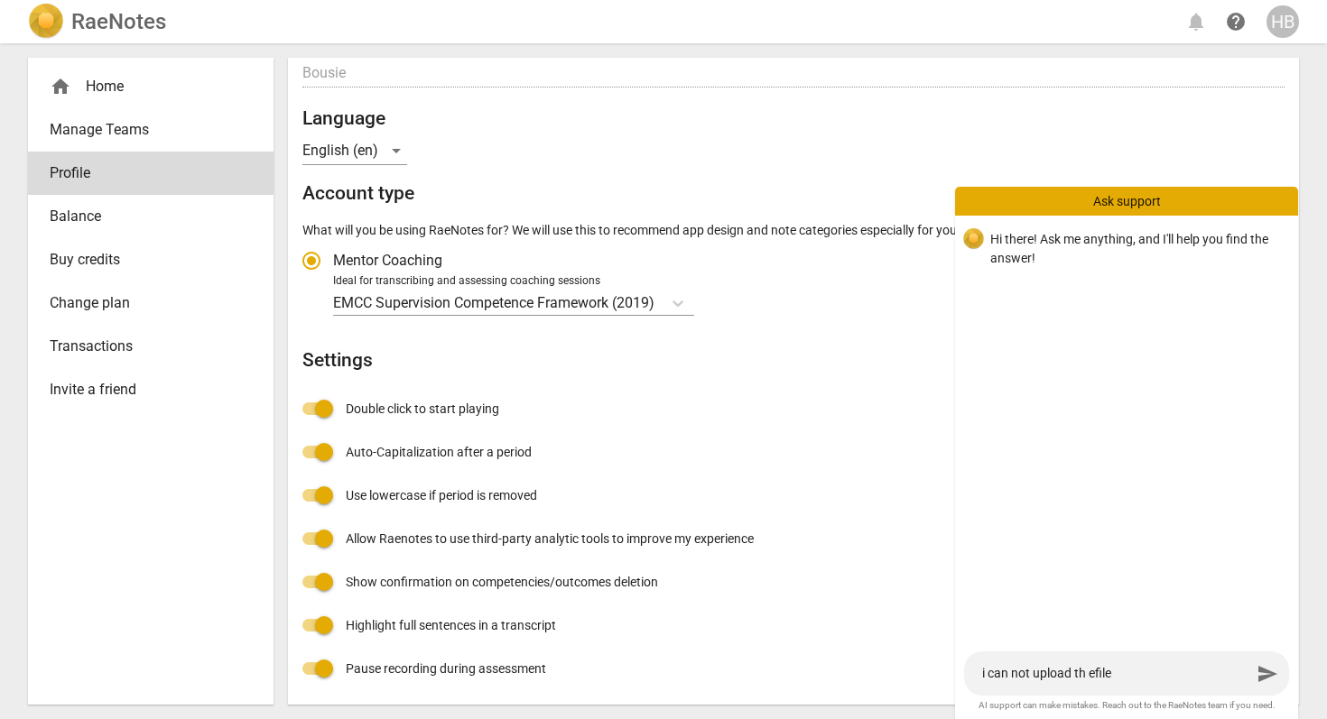
type textarea "i can not upload th efil"
type textarea "i can not upload th efi"
type textarea "i can not upload th ef"
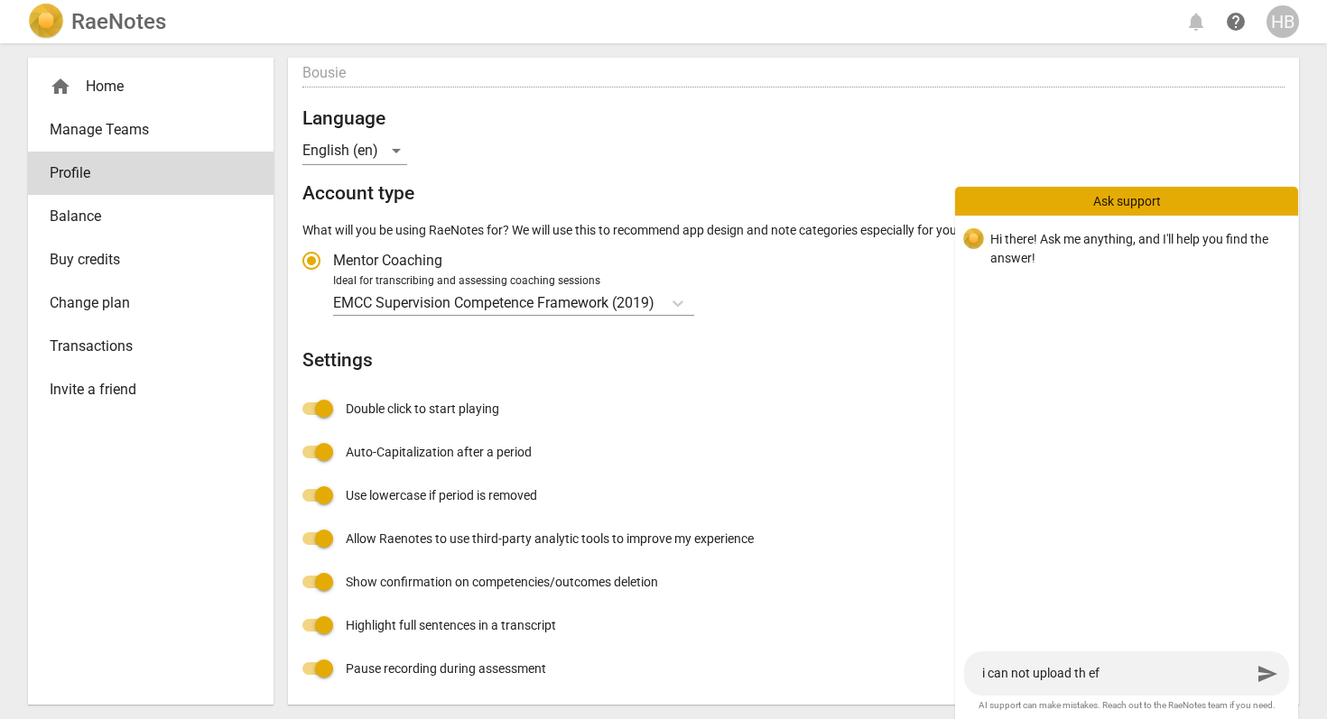
type textarea "i can not upload th e"
type textarea "i can not upload th"
type textarea "i can not upload th e"
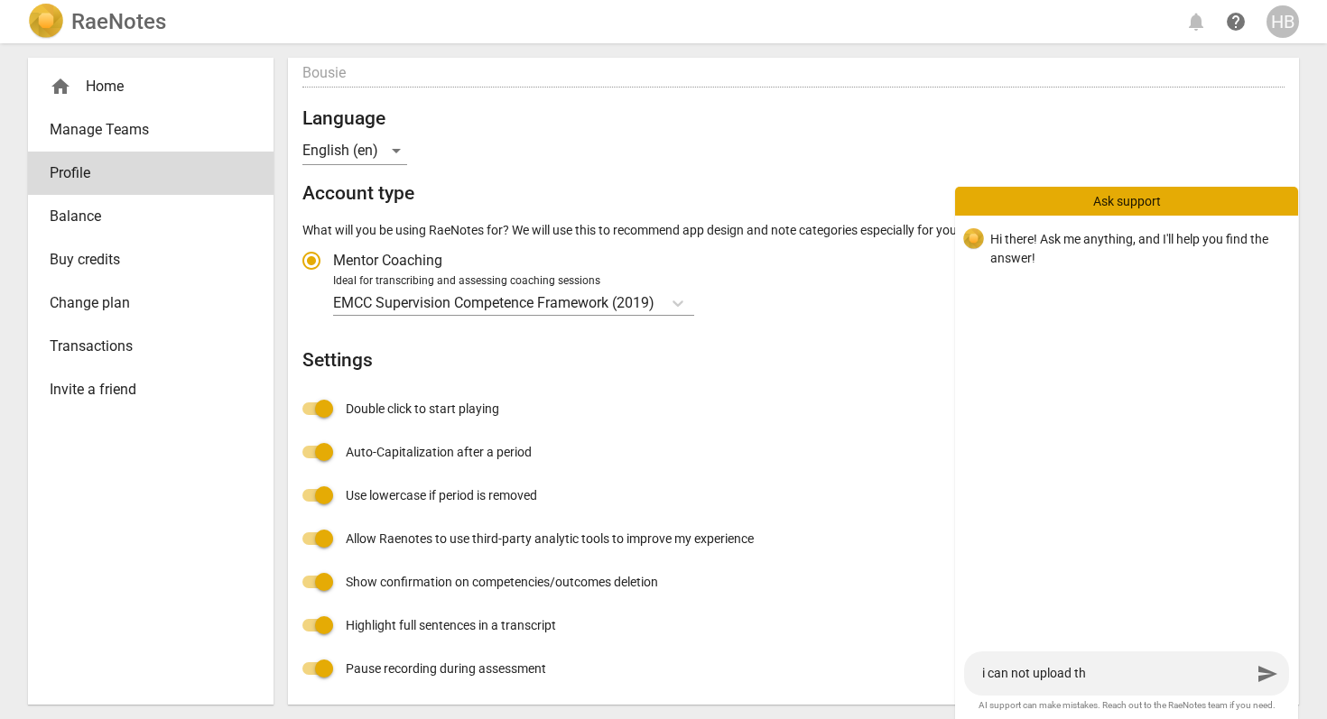
type textarea "i can not upload th e"
type textarea "i can not upload th e f"
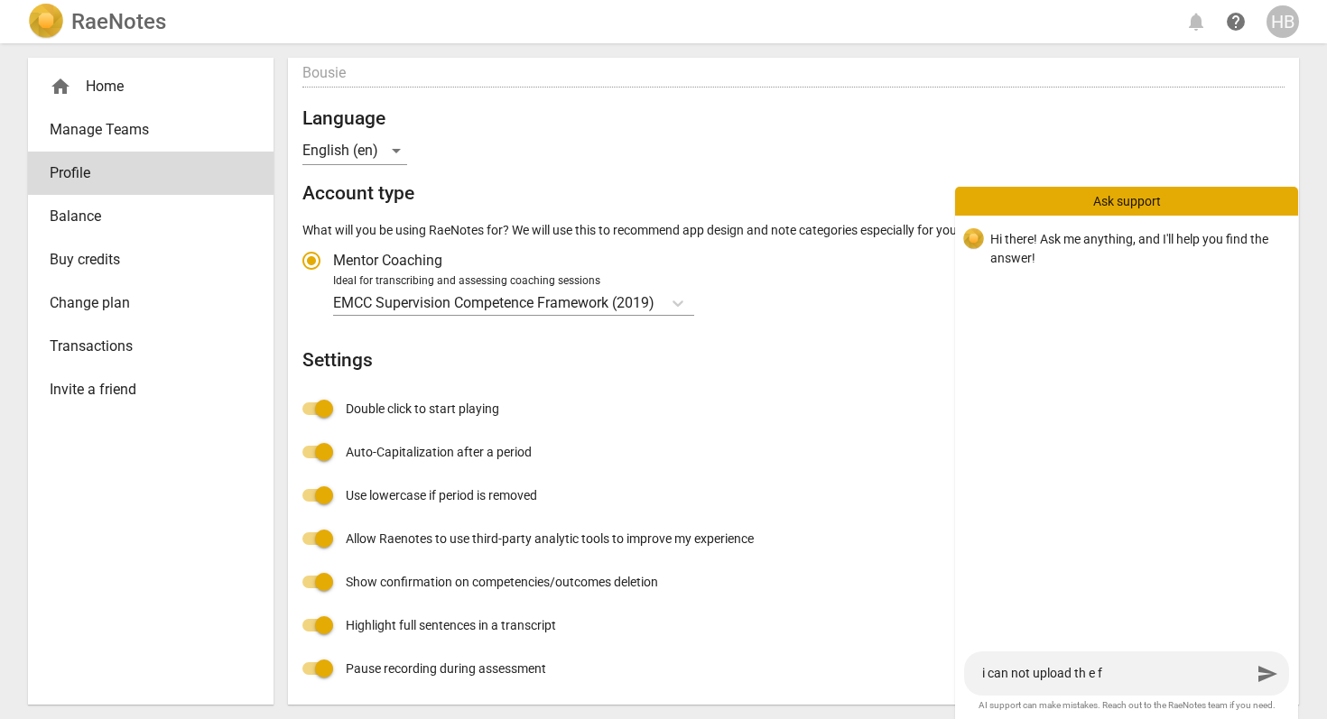
type textarea "i can not upload th e fi"
type textarea "i can not upload th e fil"
type textarea "i can not upload th e file"
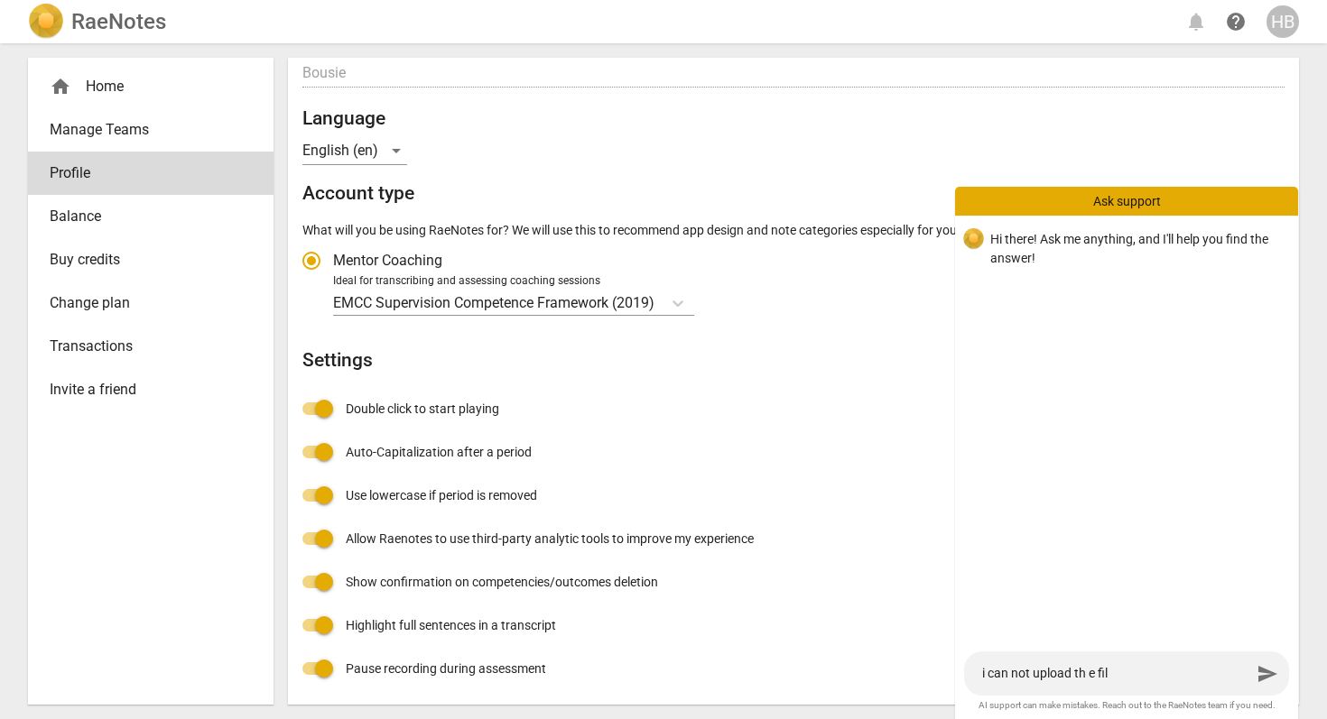
type textarea "i can not upload th e file"
type textarea "i can not upload th e file f"
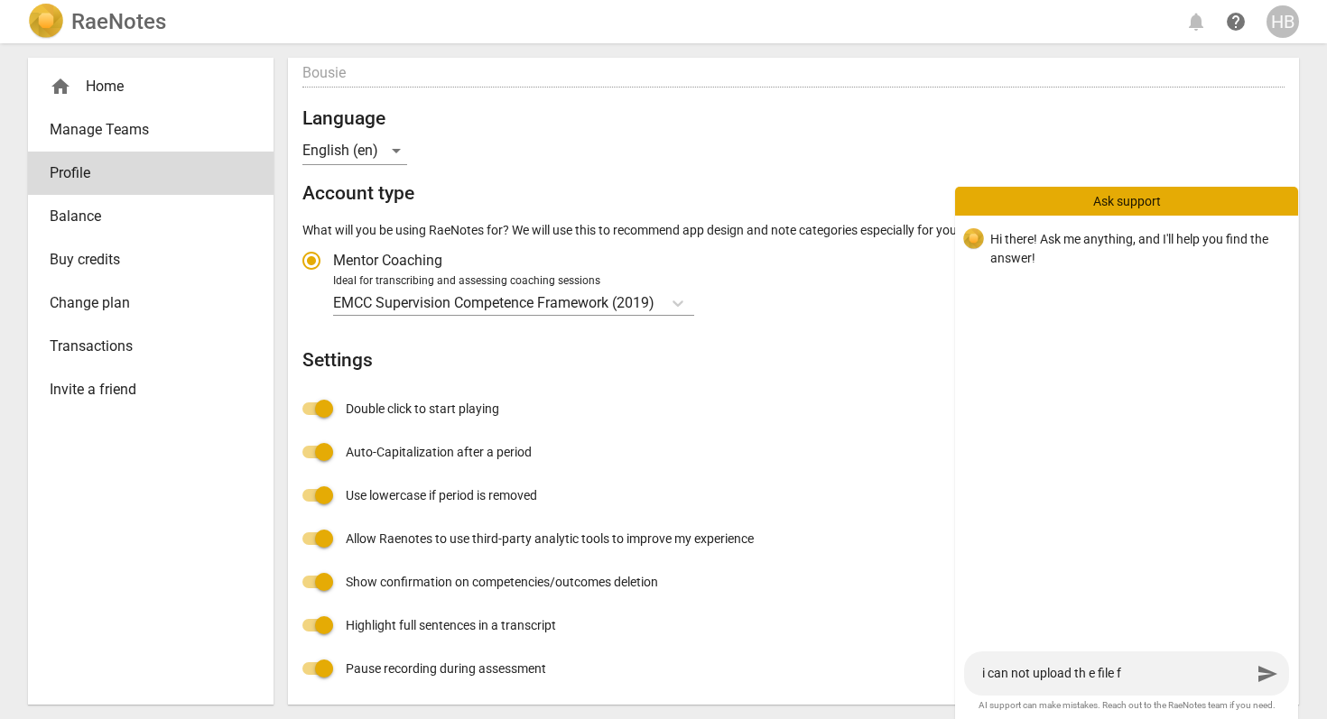
type textarea "i can not upload th e file fo"
type textarea "i can not upload th e file for"
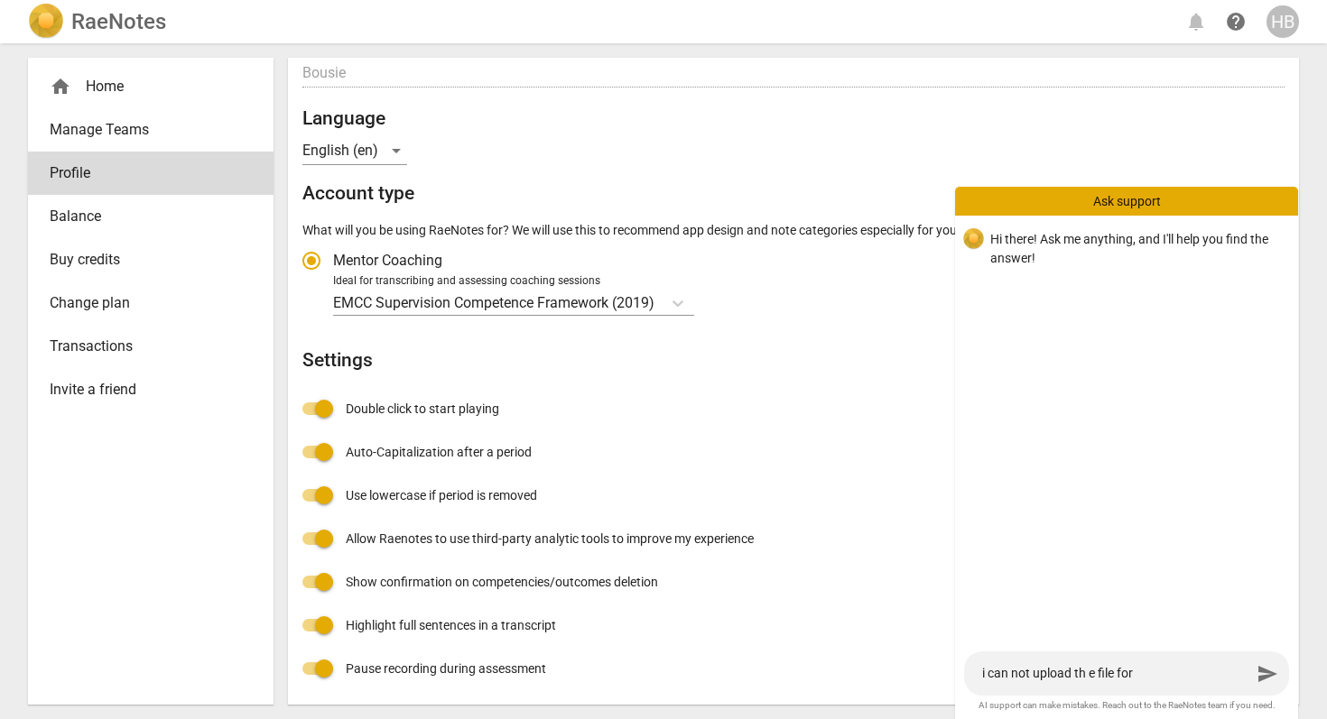
type textarea "i can not upload th e file for"
type textarea "i can not upload th e file for t"
type textarea "i can not upload th e file for tr"
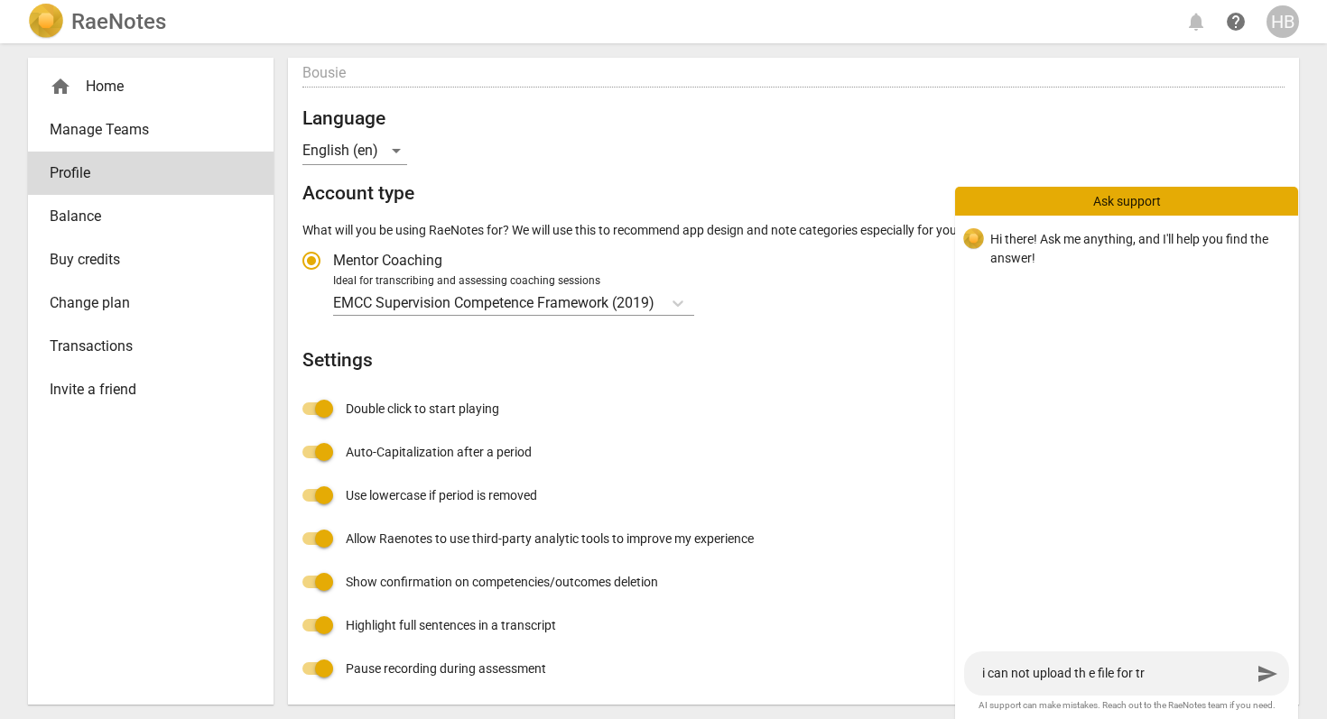
type textarea "i can not upload th e file for tra"
type textarea "i can not upload th e file for [PERSON_NAME]"
type textarea "i can not upload th e file for trans"
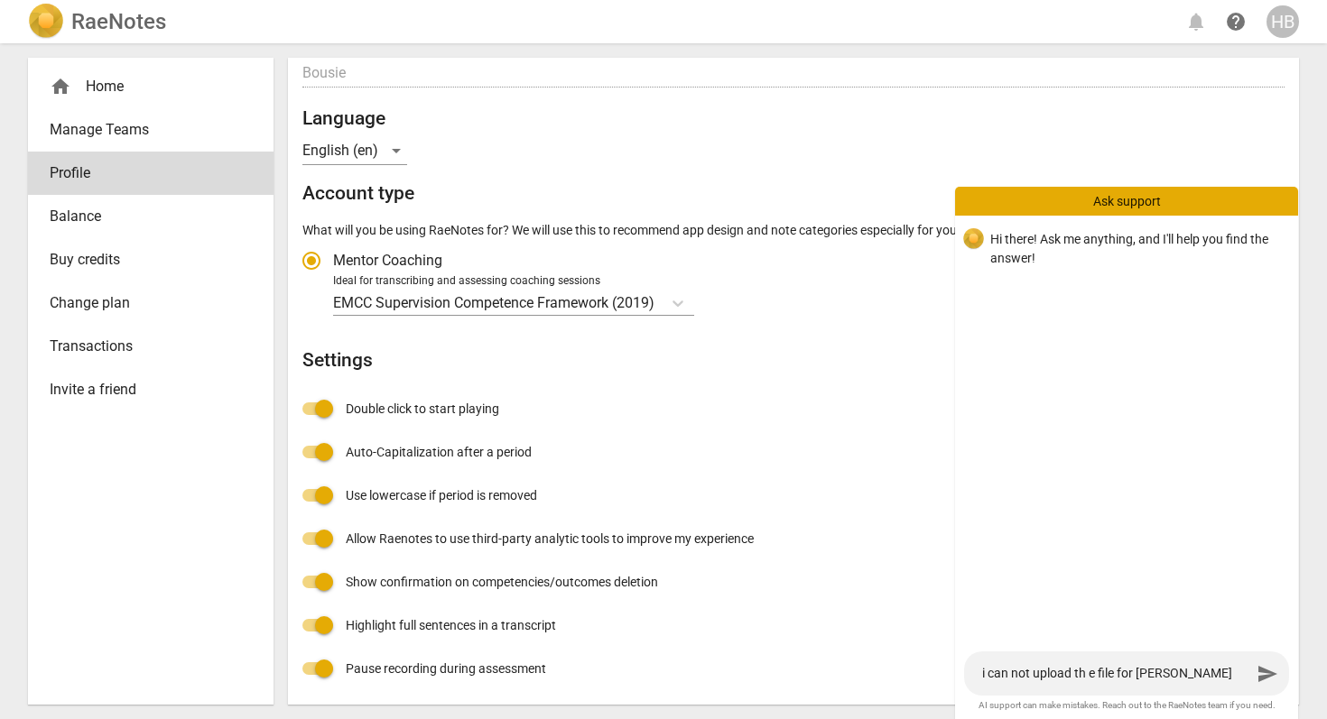
type textarea "i can not upload th e file for trans"
type textarea "i can not upload th e file for transc"
type textarea "i can not upload th e file for transcr"
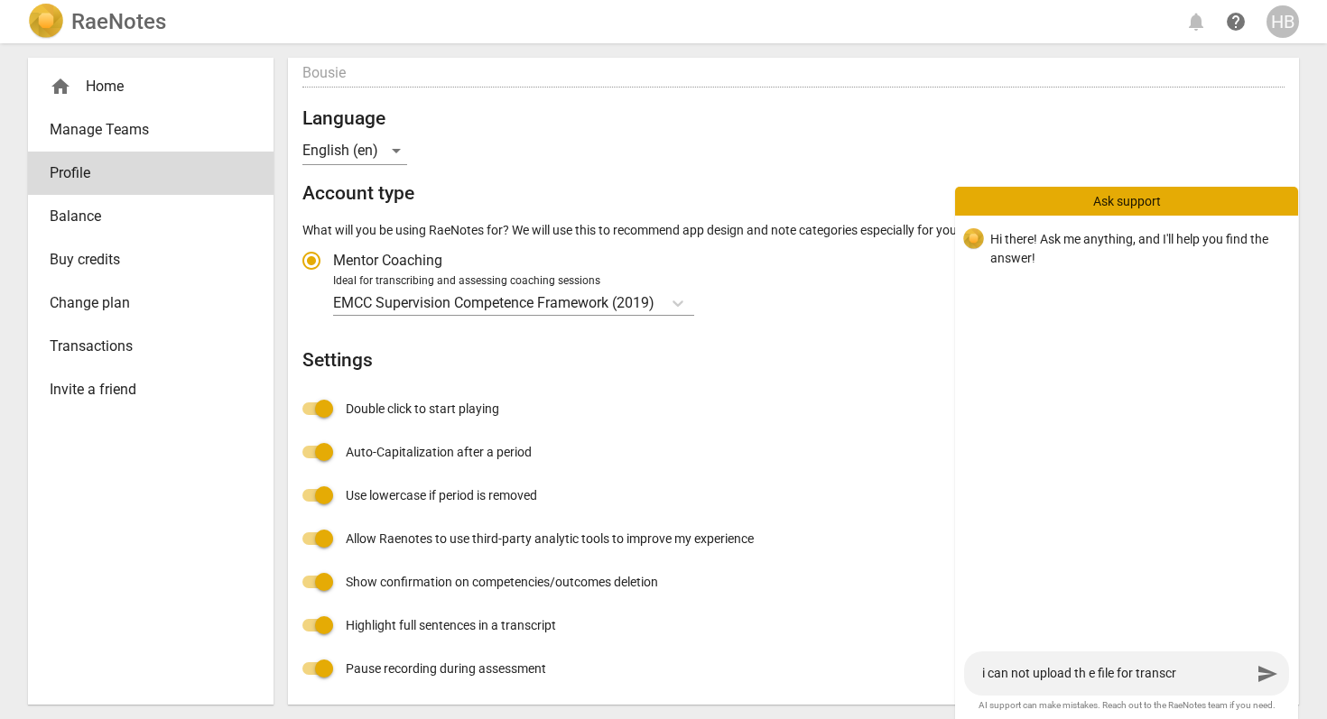
type textarea "i can not upload th e file for transcri"
type textarea "i can not upload th e file for transcrip"
type textarea "i can not upload th e file for transcript"
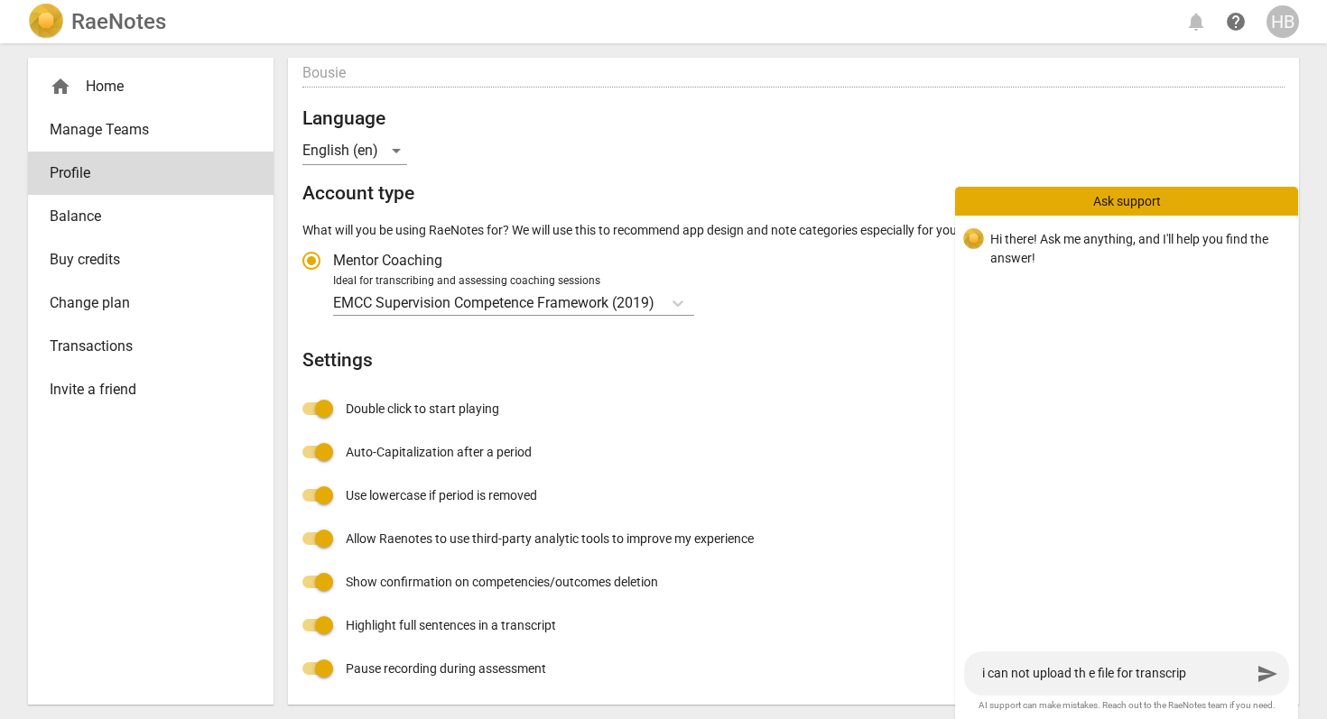
type textarea "i can not upload th e file for transcript"
type textarea "i can not upload th e file for transcripti"
type textarea "i can not upload th e file for transcriptio"
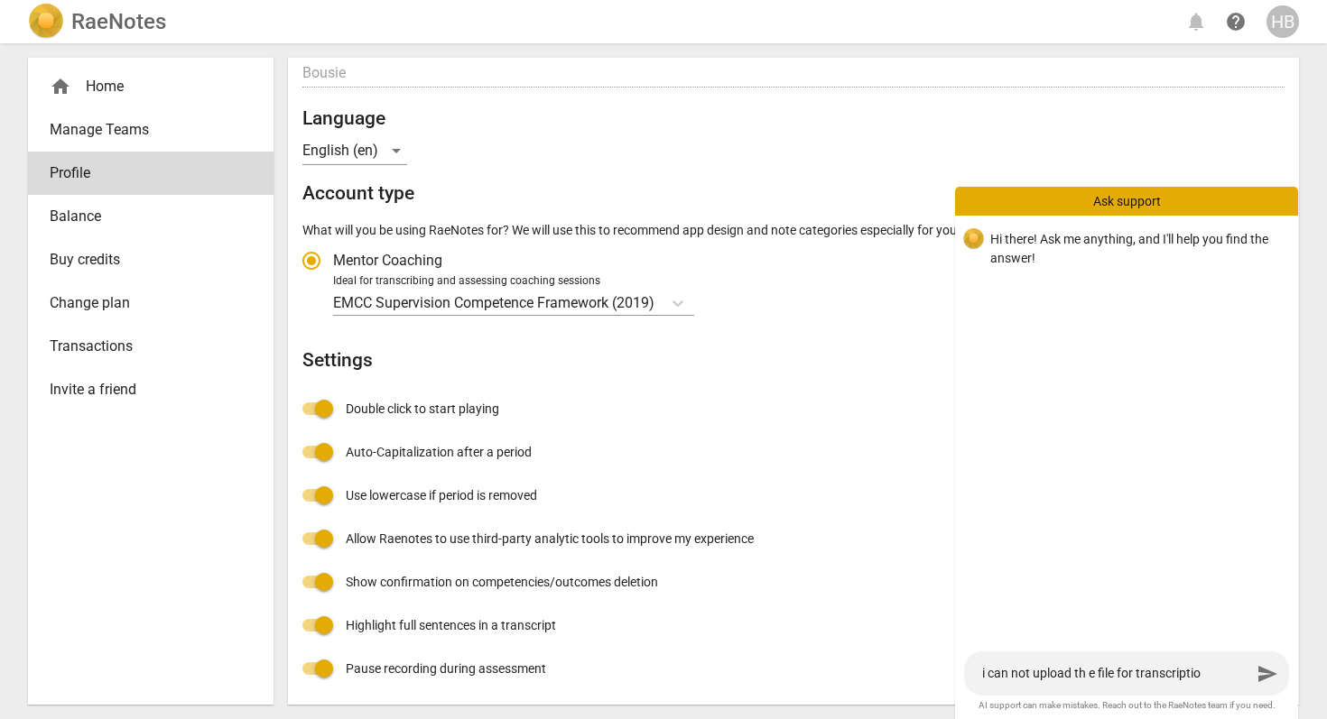
type textarea "i can not upload th e file for transcriptiom"
type textarea "i can not upload th e file for transcriptio"
type textarea "i can not upload th e file for transcription"
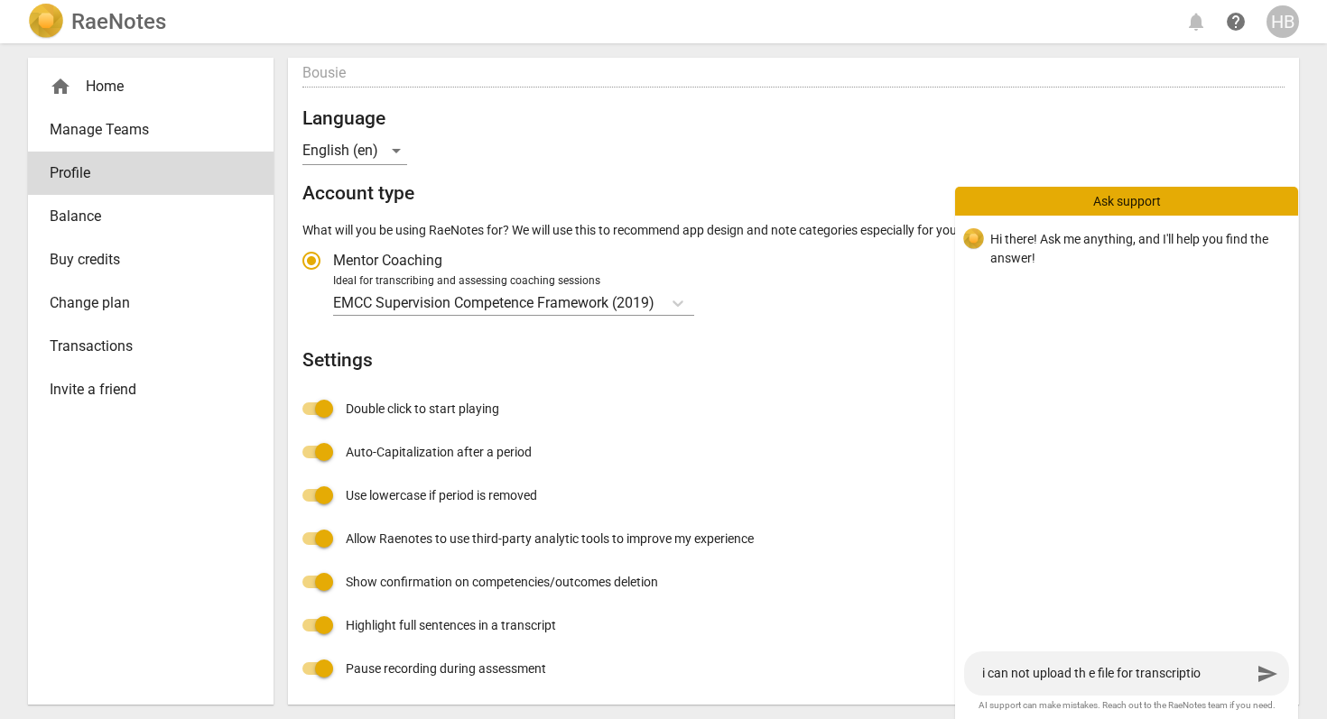
type textarea "i can not upload th e file for transcription"
type textarea "i can not upload th e file for transcription."
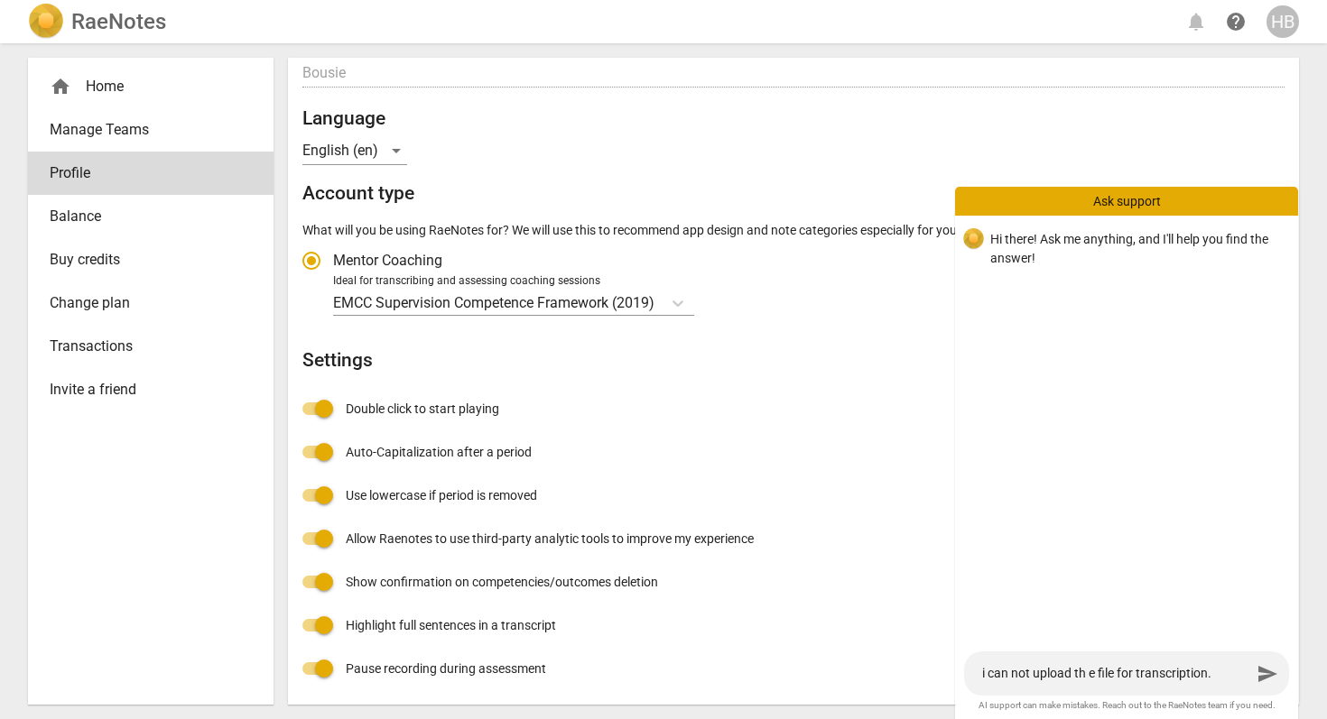
type textarea "i can not upload th e file for transcription. p"
type textarea "i can not upload th e file for transcription. pl"
type textarea "i can not upload th e file for transcription. ple"
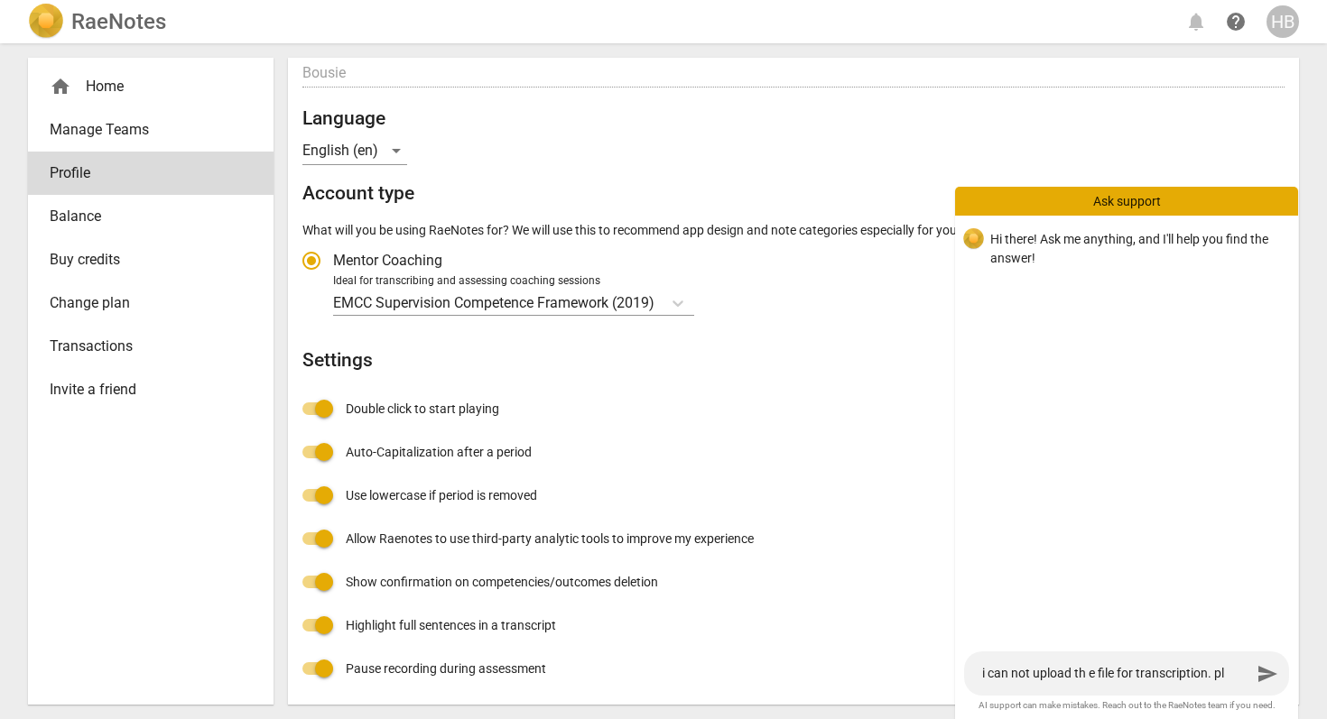
type textarea "i can not upload th e file for transcription. ple"
type textarea "i can not upload th e file for transcription. plea"
type textarea "i can not upload th e file for transcription. [GEOGRAPHIC_DATA]"
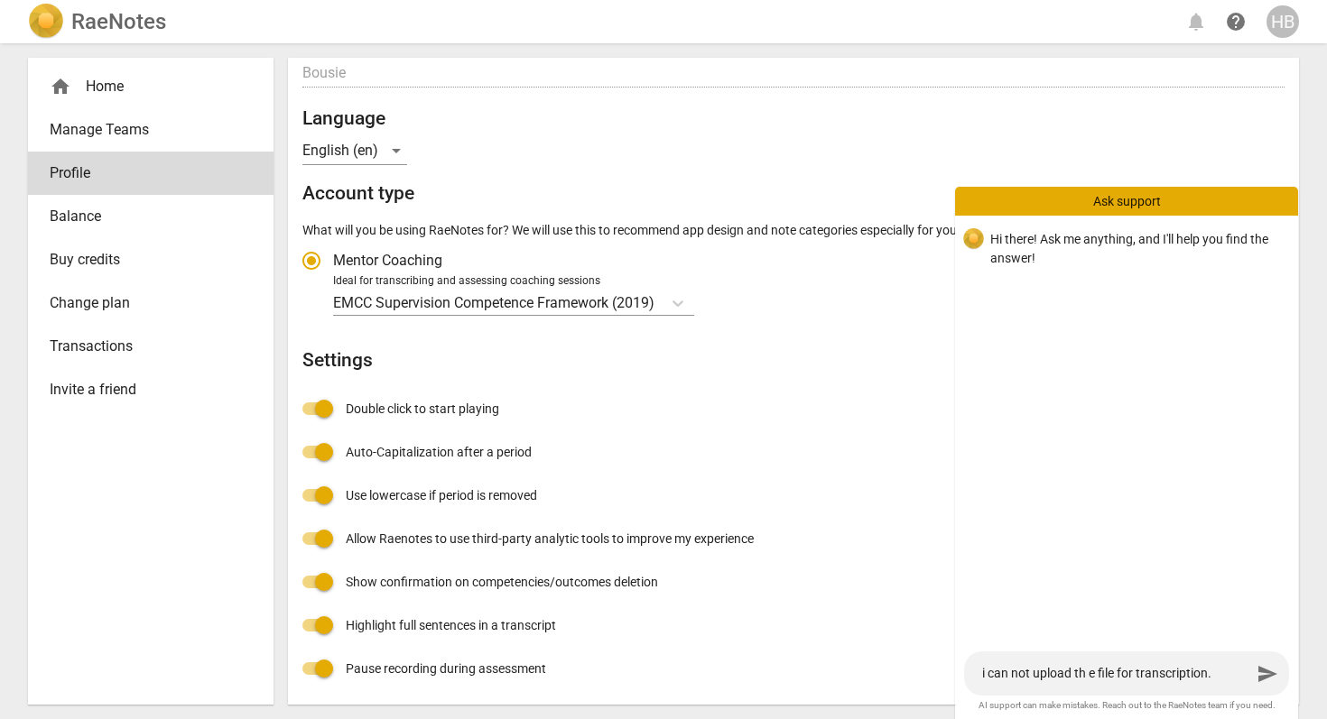
type textarea "i can not upload th e file for transcription. please"
type textarea "i can not upload th e file for transcription. please h"
type textarea "i can not upload th e file for transcription. please he"
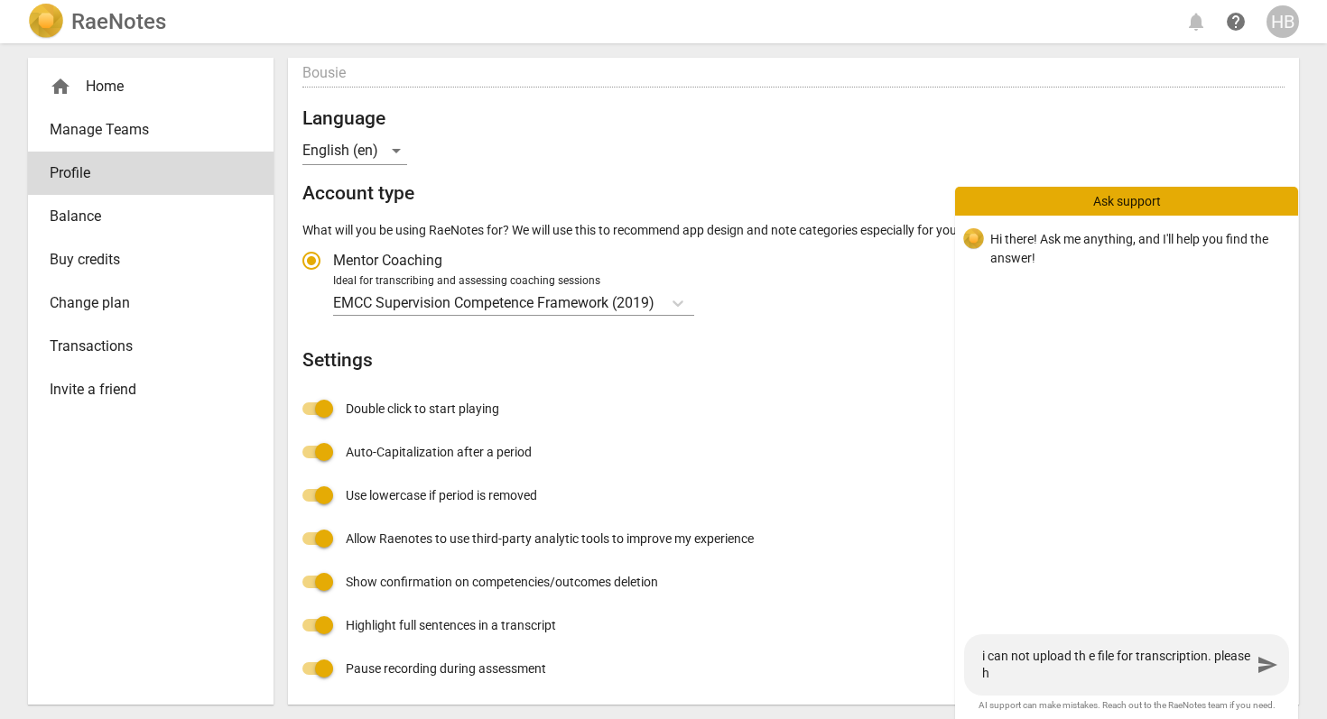
type textarea "i can not upload th e file for transcription. please he"
type textarea "i can not upload th e file for transcription. please hel"
type textarea "i can not upload th e file for transcription. please help"
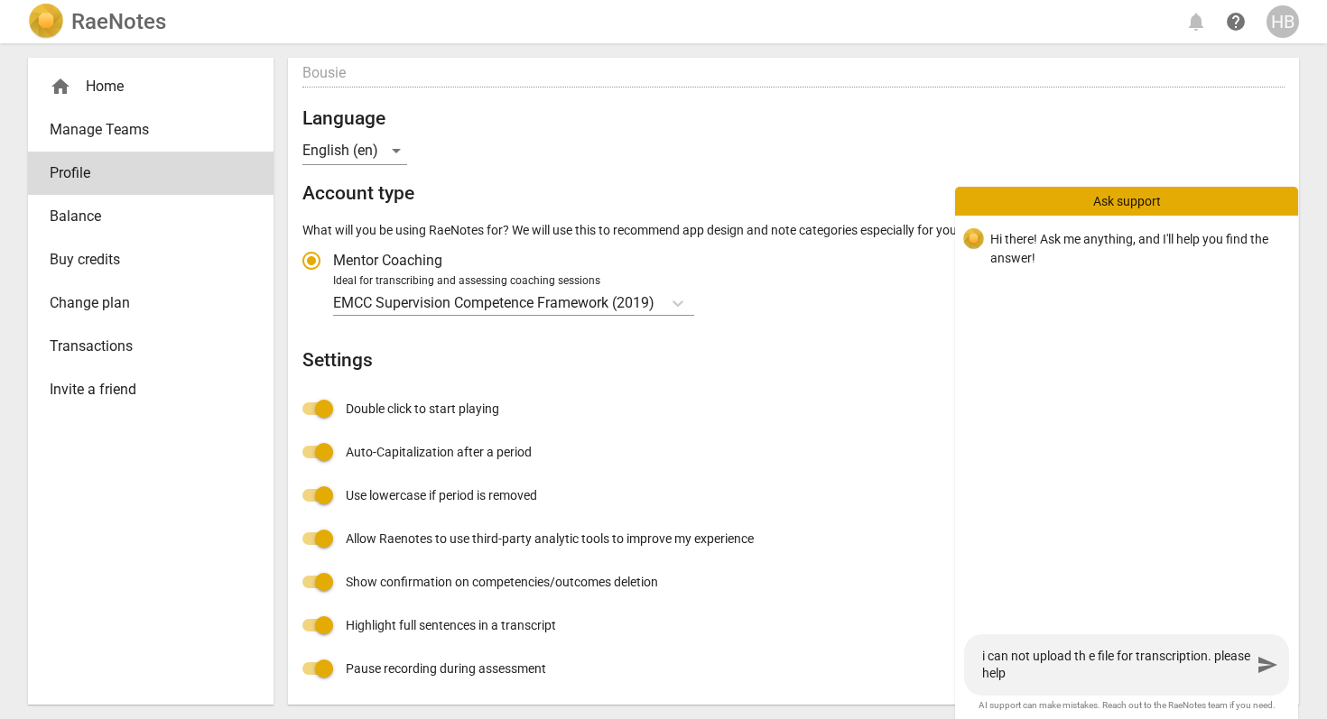
type textarea "i can not upload th e file for transcription. please help"
type textarea "i can not upload th e file for transcription. please help m"
type textarea "i can not upload th e file for transcription. please help me"
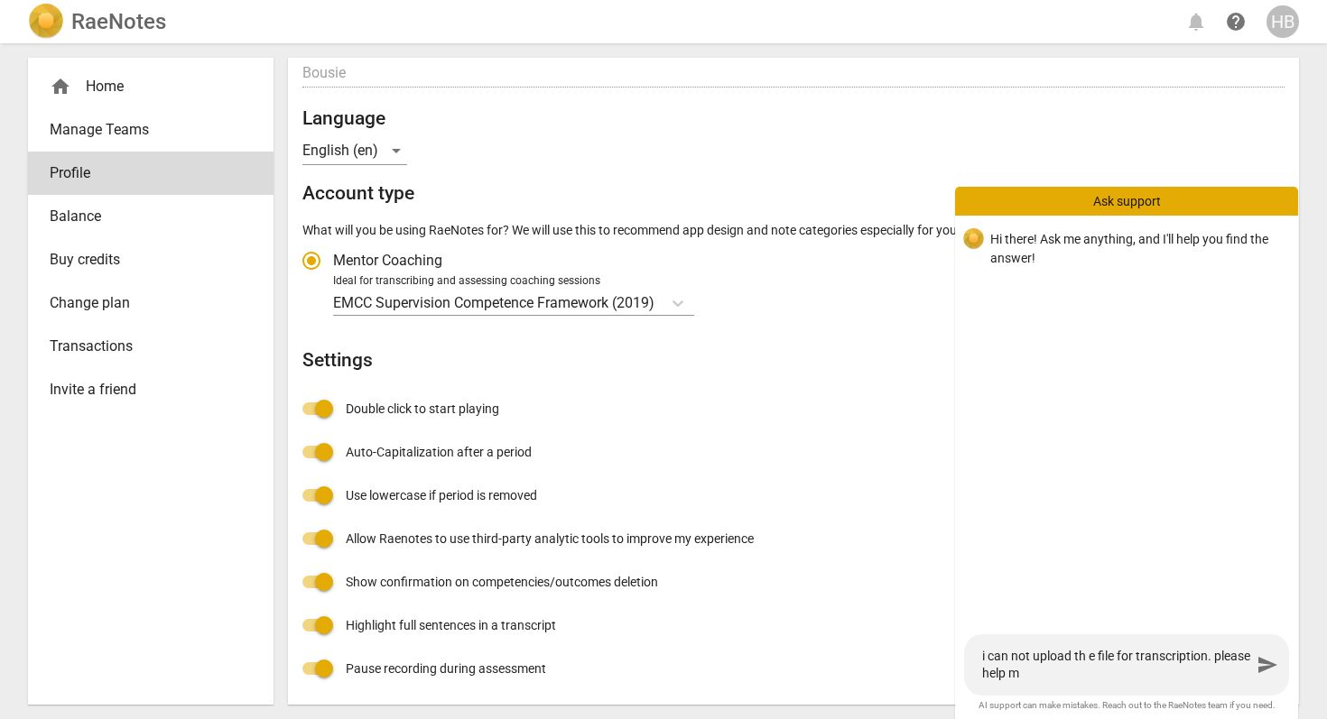
type textarea "i can not upload th e file for transcription. please help me"
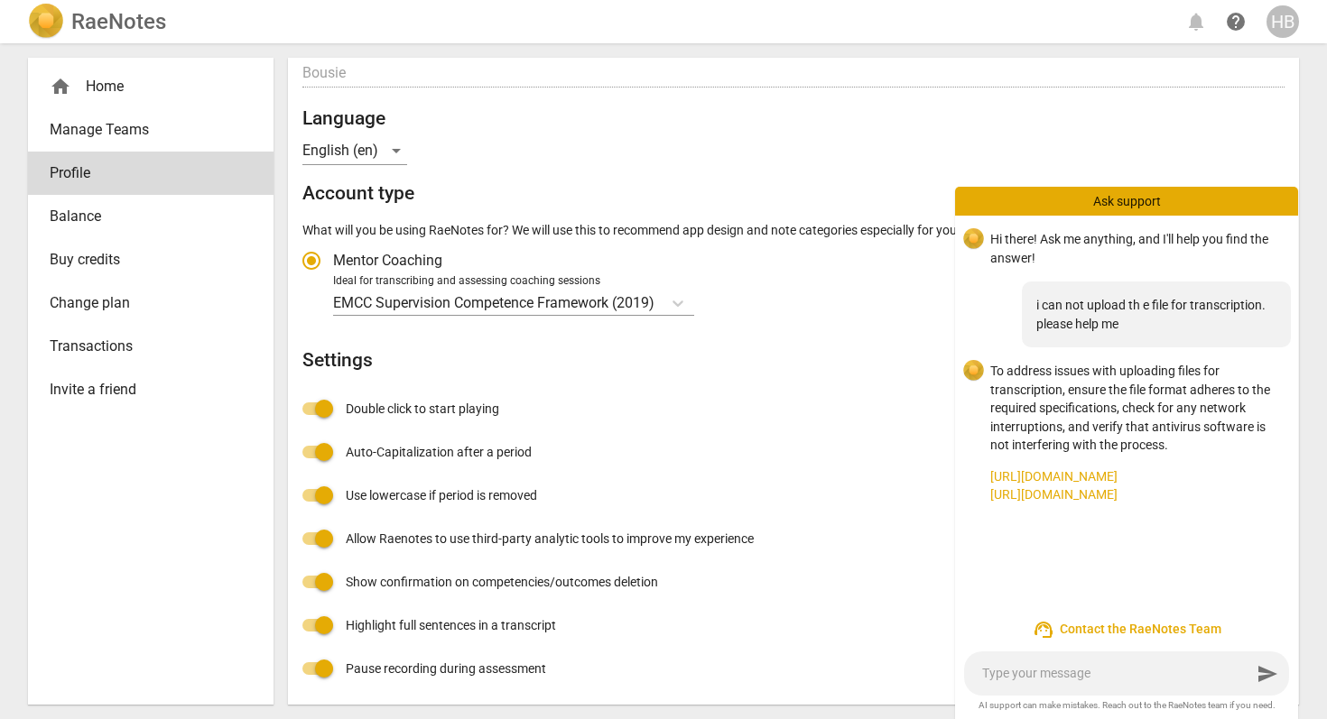
click at [1163, 475] on link "[URL][DOMAIN_NAME]" at bounding box center [1136, 477] width 293 height 19
